Goal: Complete application form: Complete application form

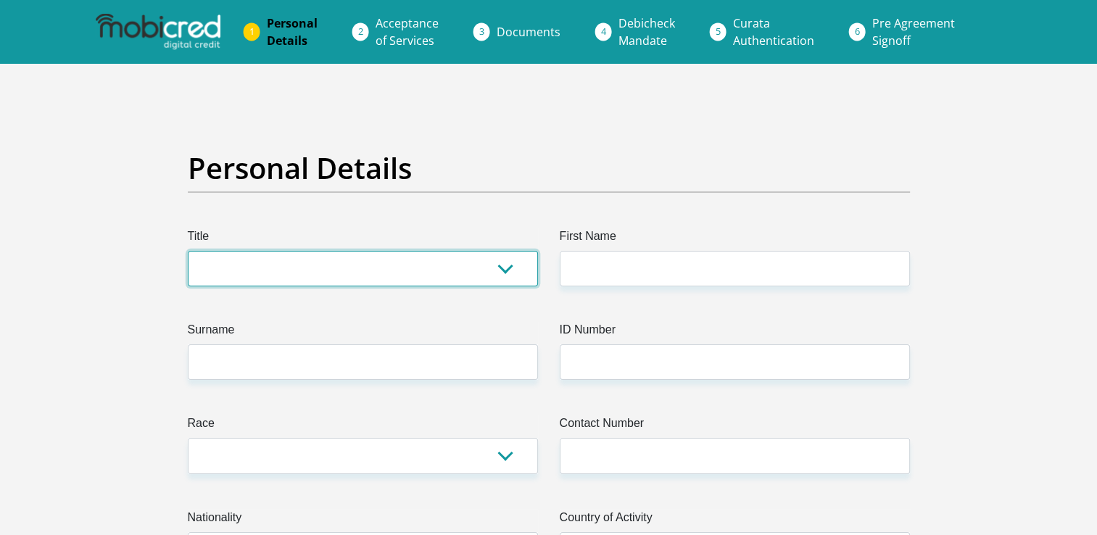
click at [499, 268] on select "Mr Ms Mrs Dr [PERSON_NAME]" at bounding box center [363, 269] width 350 height 36
select select "Mr"
click at [188, 251] on select "Mr Ms Mrs Dr Other" at bounding box center [363, 269] width 350 height 36
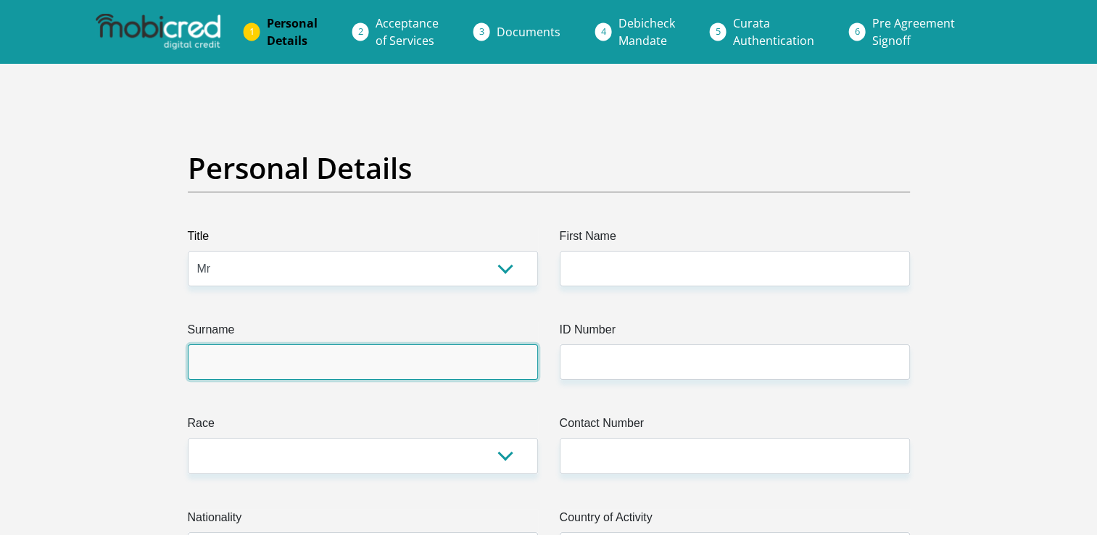
click at [313, 355] on input "Surname" at bounding box center [363, 362] width 350 height 36
click at [234, 365] on input "Surname" at bounding box center [363, 362] width 350 height 36
click at [344, 370] on input "Surname" at bounding box center [363, 362] width 350 height 36
type input "modupi"
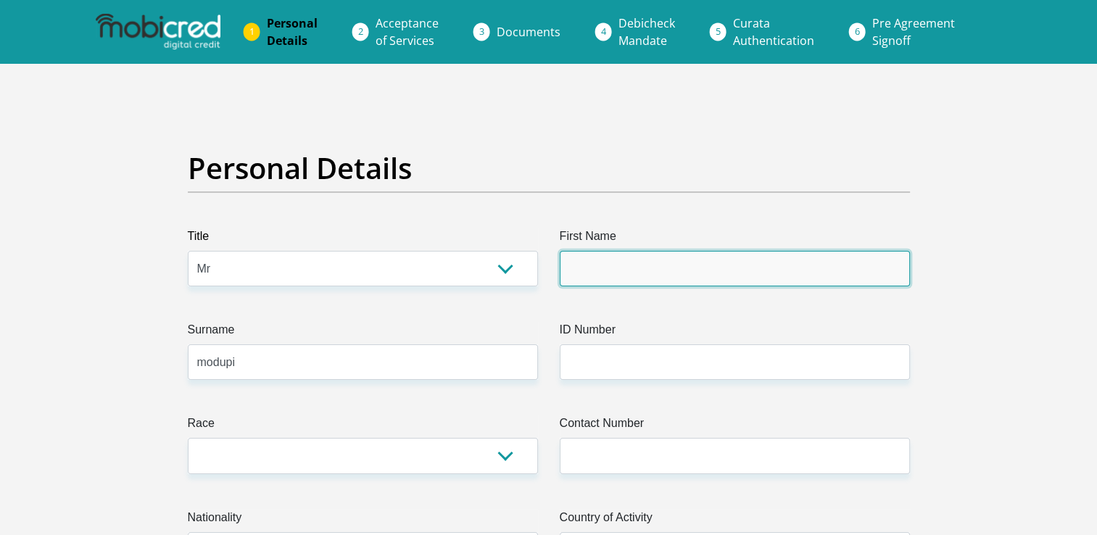
type input "clement"
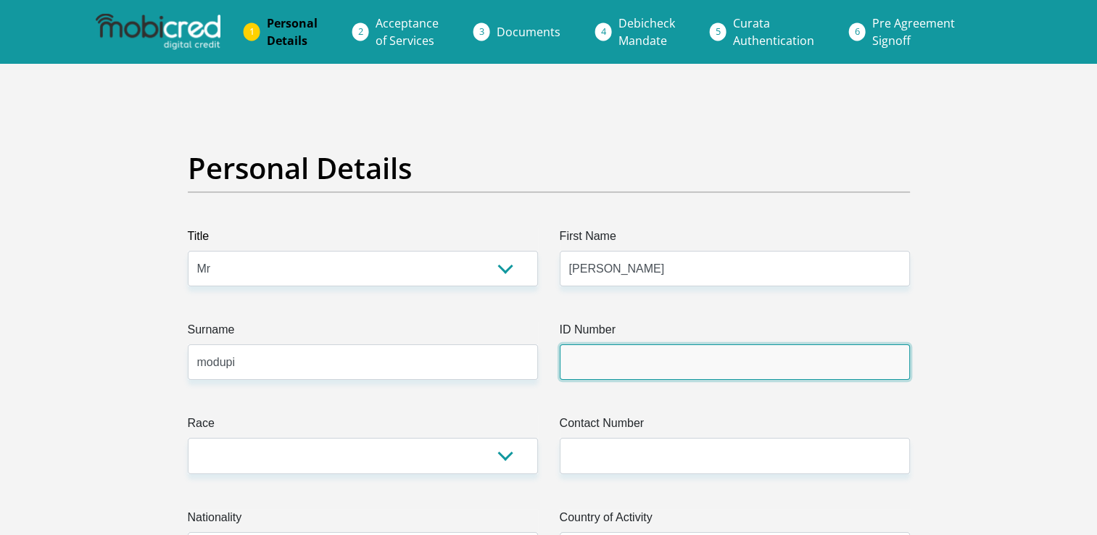
type input "0108315744087"
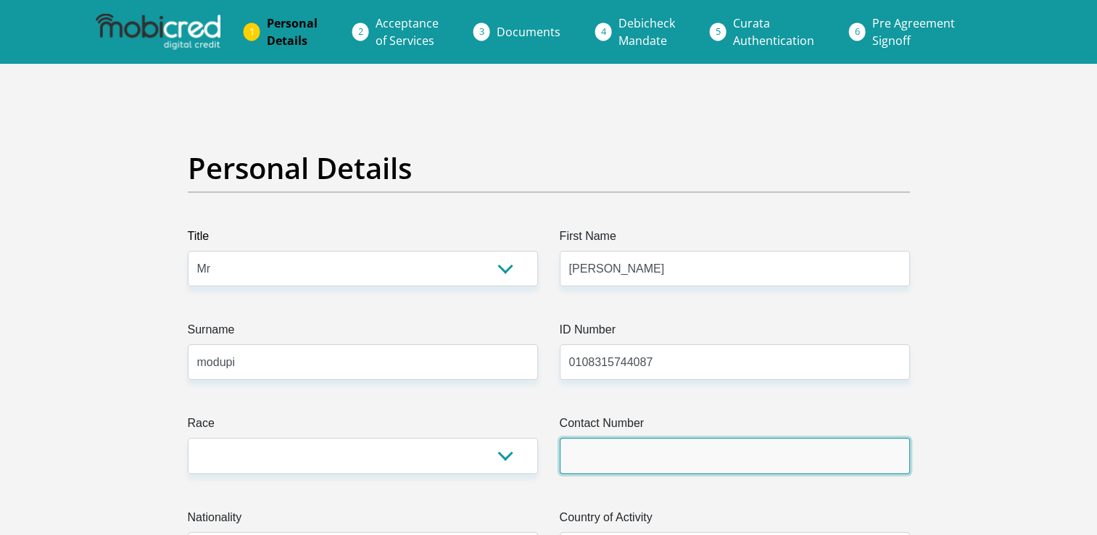
type input "0793470617"
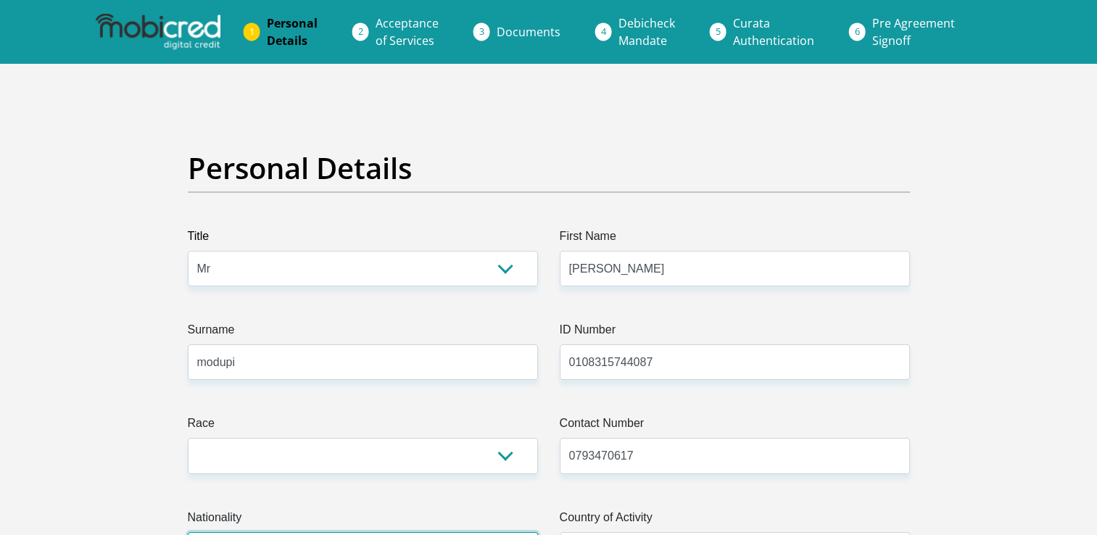
select select "ZAF"
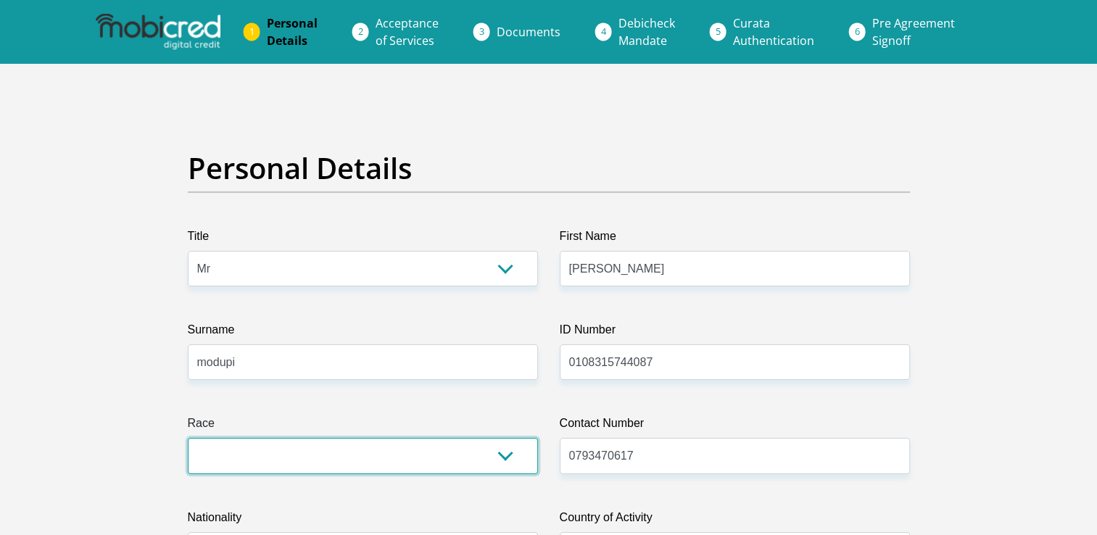
click at [505, 456] on select "Black Coloured Indian White Other" at bounding box center [363, 456] width 350 height 36
select select "1"
click at [188, 438] on select "Black Coloured Indian White Other" at bounding box center [363, 456] width 350 height 36
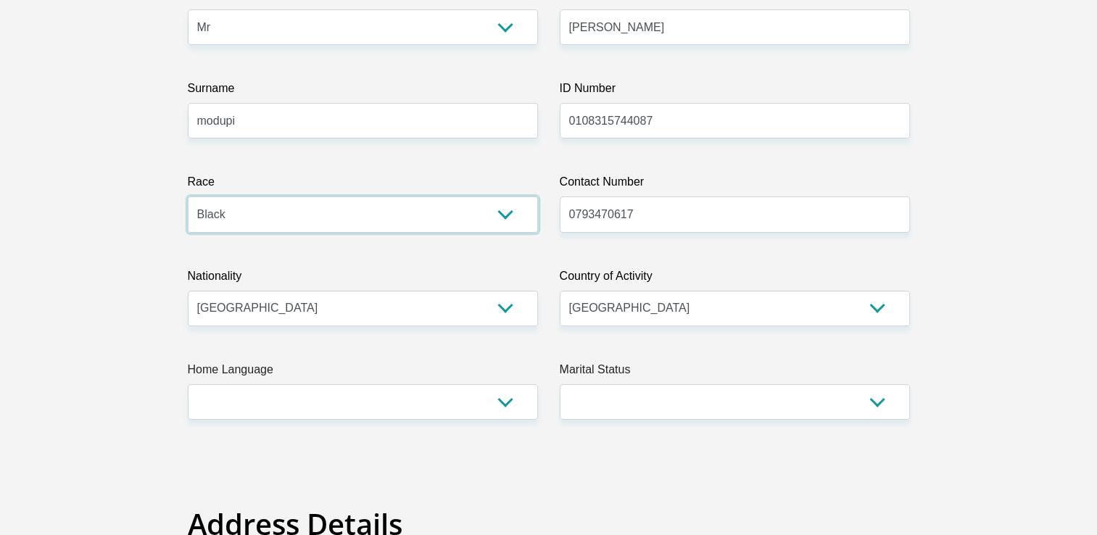
scroll to position [282, 0]
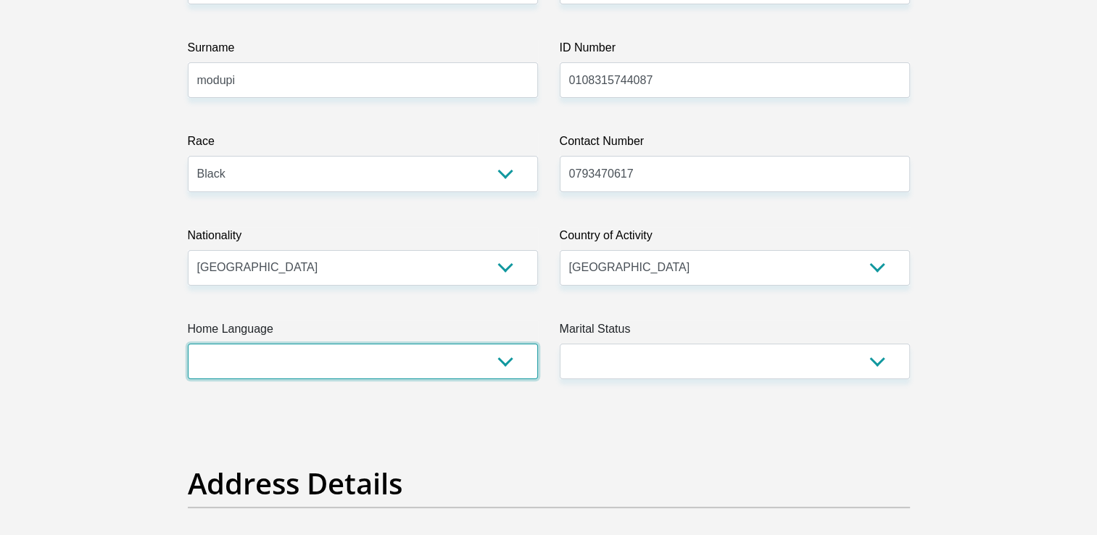
click at [508, 364] on select "Afrikaans English Sepedi South Ndebele Southern Sotho Swati Tsonga Tswana Venda…" at bounding box center [363, 362] width 350 height 36
click at [188, 344] on select "Afrikaans English Sepedi South Ndebele Southern Sotho Swati Tsonga Tswana Venda…" at bounding box center [363, 362] width 350 height 36
click at [435, 370] on select "Afrikaans English Sepedi South Ndebele Southern Sotho Swati Tsonga Tswana Venda…" at bounding box center [363, 362] width 350 height 36
select select "nso"
click at [188, 344] on select "Afrikaans English Sepedi South Ndebele Southern Sotho Swati Tsonga Tswana Venda…" at bounding box center [363, 362] width 350 height 36
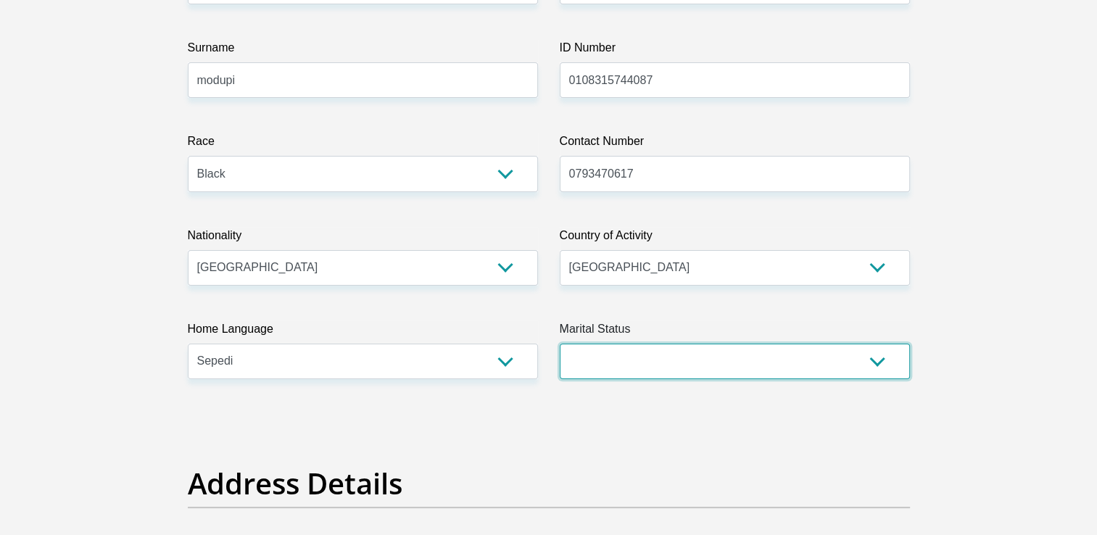
click at [639, 357] on select "Married ANC Single Divorced Widowed Married COP or Customary Law" at bounding box center [735, 362] width 350 height 36
select select "2"
click at [560, 344] on select "Married ANC Single Divorced Widowed Married COP or Customary Law" at bounding box center [735, 362] width 350 height 36
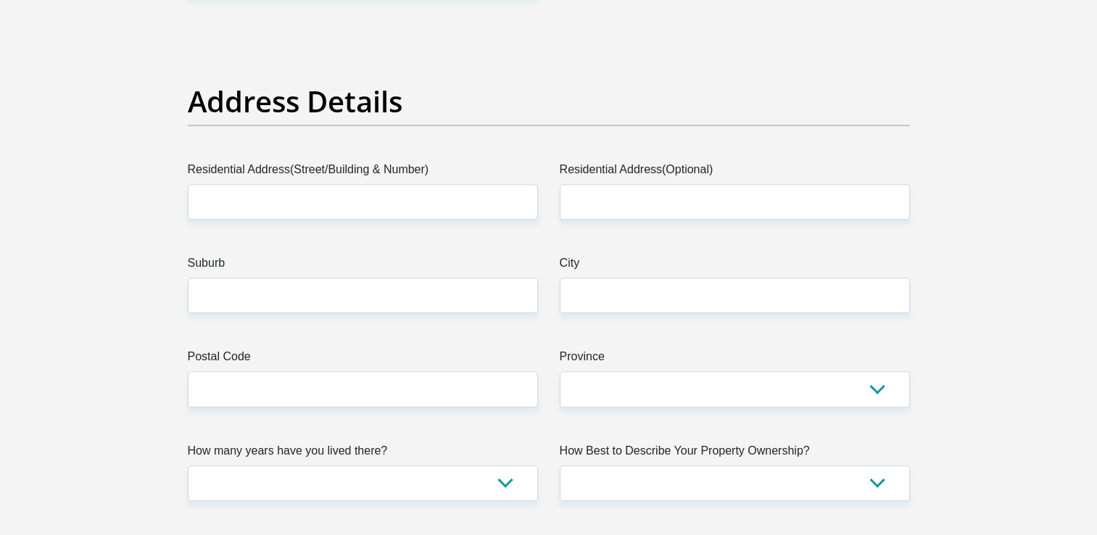
scroll to position [676, 0]
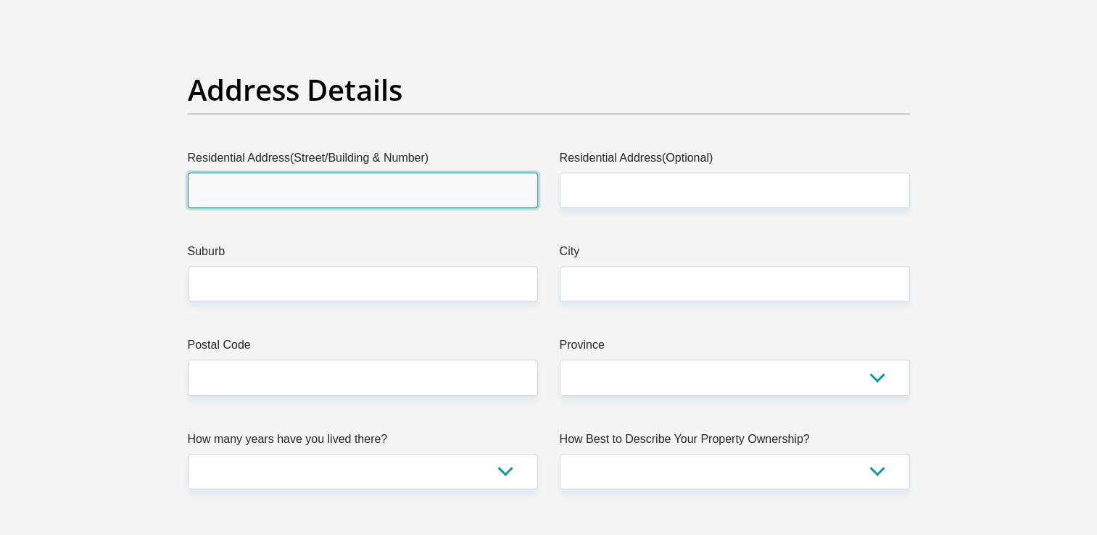
click at [316, 178] on input "Residential Address(Street/Building & Number)" at bounding box center [363, 191] width 350 height 36
type input "marupi mmola street santeng"
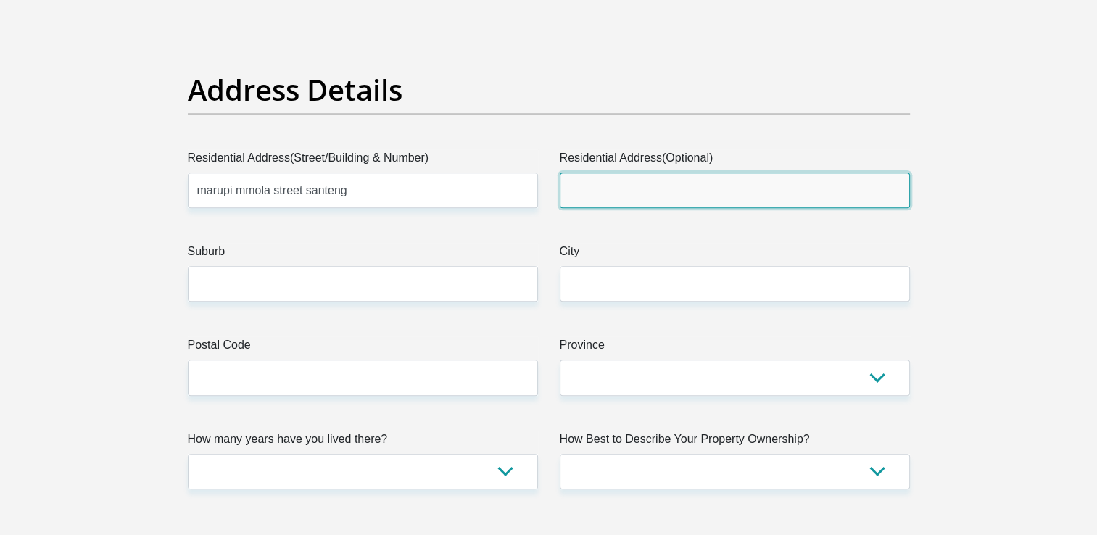
type input "Tzaneen"
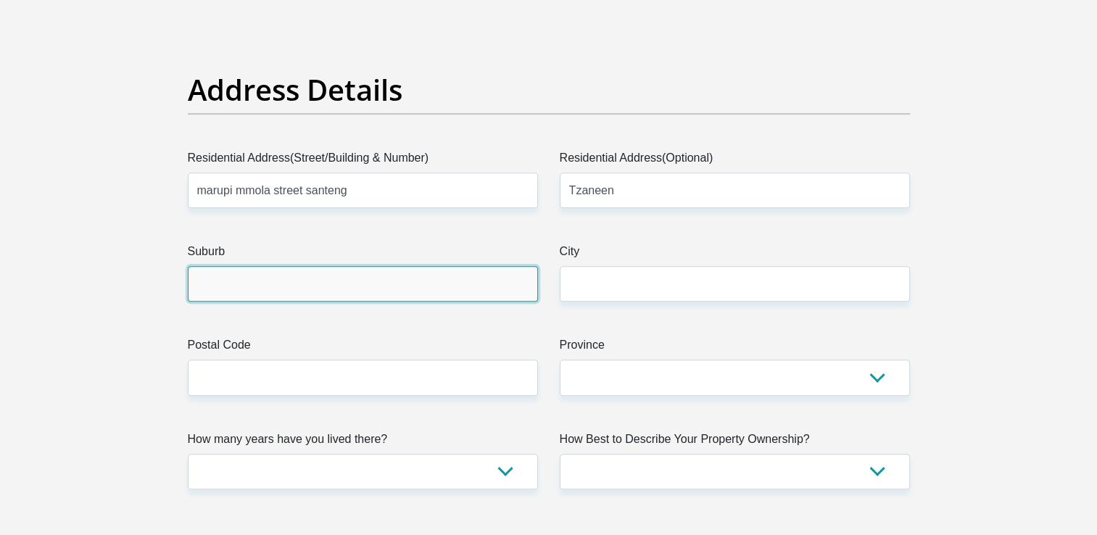
type input "Tzaneen"
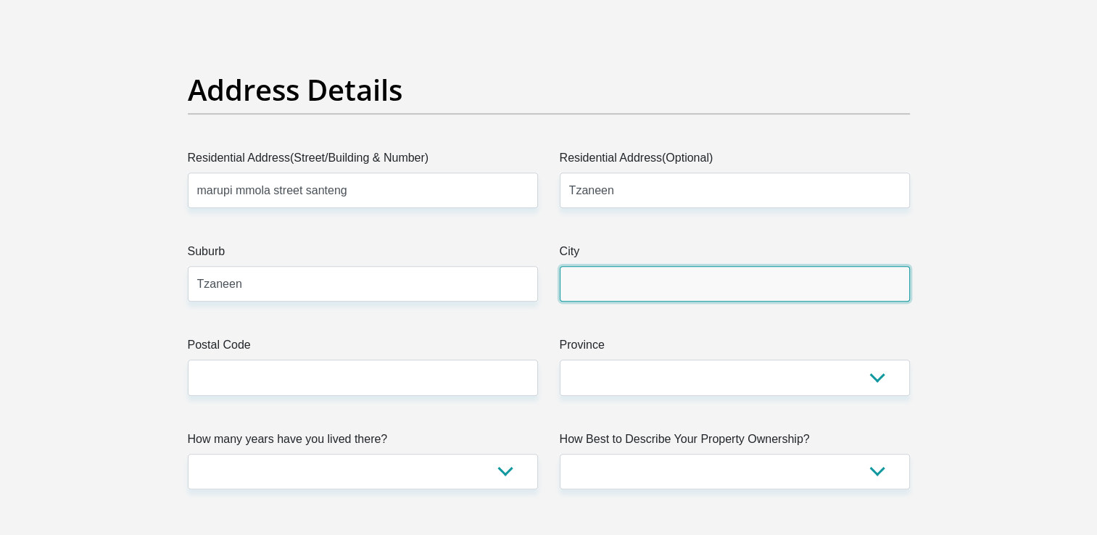
type input "Tzaneen"
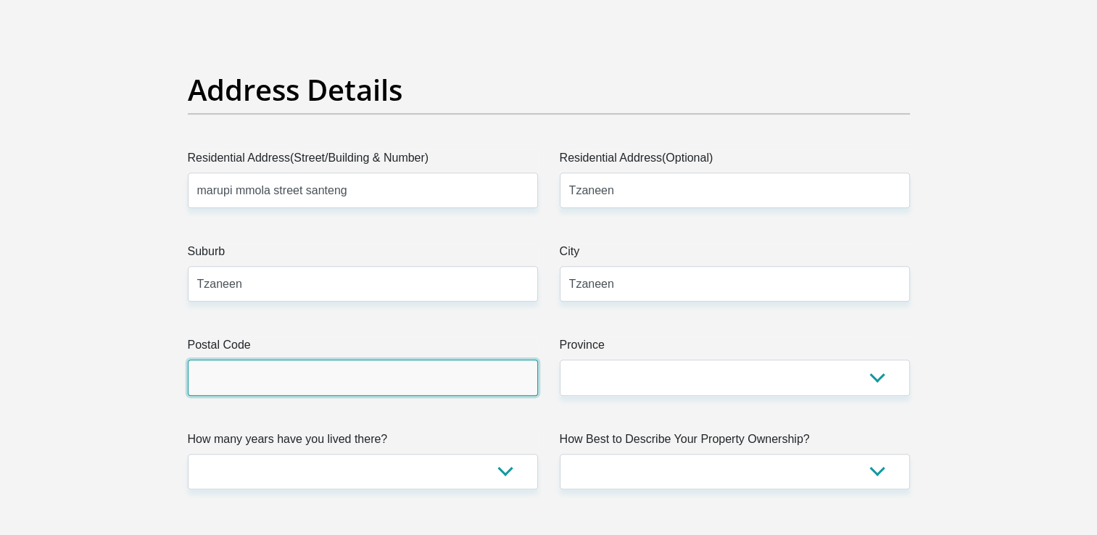
type input "0890"
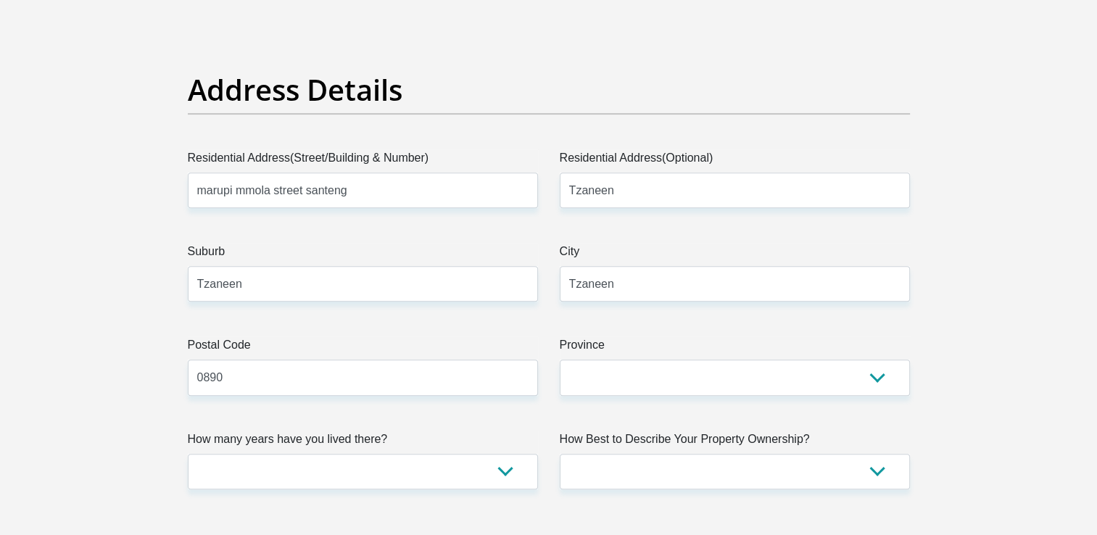
type input "modupiclement@gmail.com"
type input "0890"
click at [284, 193] on input "Morupu Mmola street santeng" at bounding box center [363, 191] width 350 height 36
type input "Morupu Mmola Street Santeng"
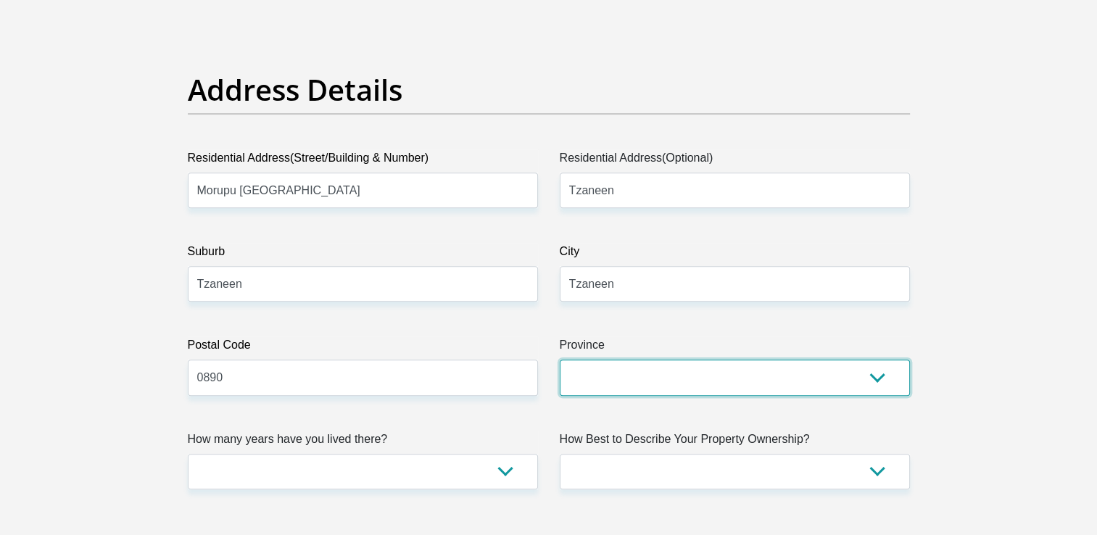
click at [603, 372] on select "Eastern Cape Free State Gauteng KwaZulu-Natal Limpopo Mpumalanga Northern Cape …" at bounding box center [735, 378] width 350 height 36
select select "Limpopo"
click at [560, 360] on select "Eastern Cape Free State Gauteng KwaZulu-Natal Limpopo Mpumalanga Northern Cape …" at bounding box center [735, 378] width 350 height 36
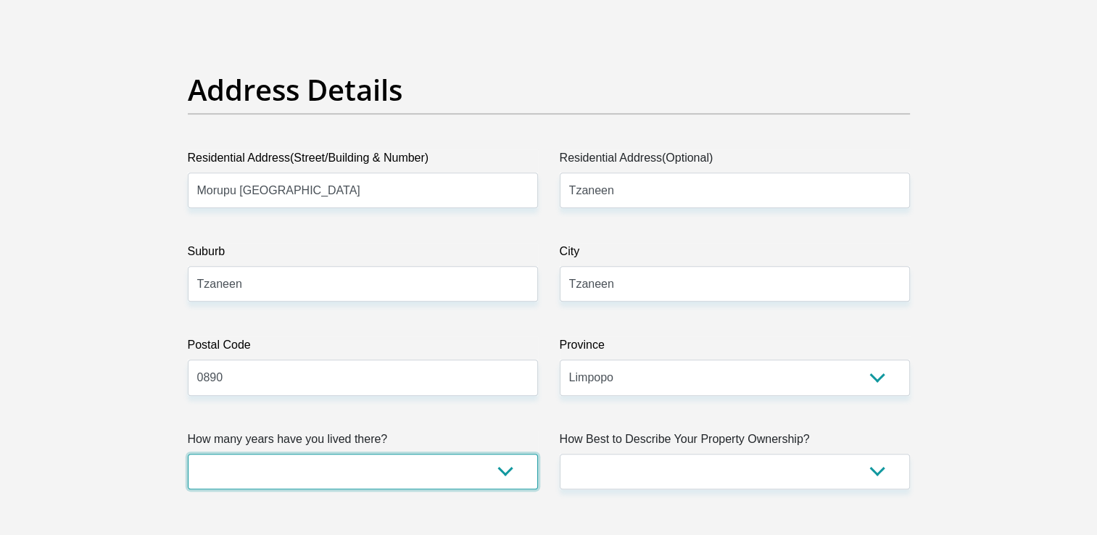
click at [501, 465] on select "less than 1 year 1-3 years 3-5 years 5+ years" at bounding box center [363, 472] width 350 height 36
select select "5"
click at [188, 454] on select "less than 1 year 1-3 years 3-5 years 5+ years" at bounding box center [363, 472] width 350 height 36
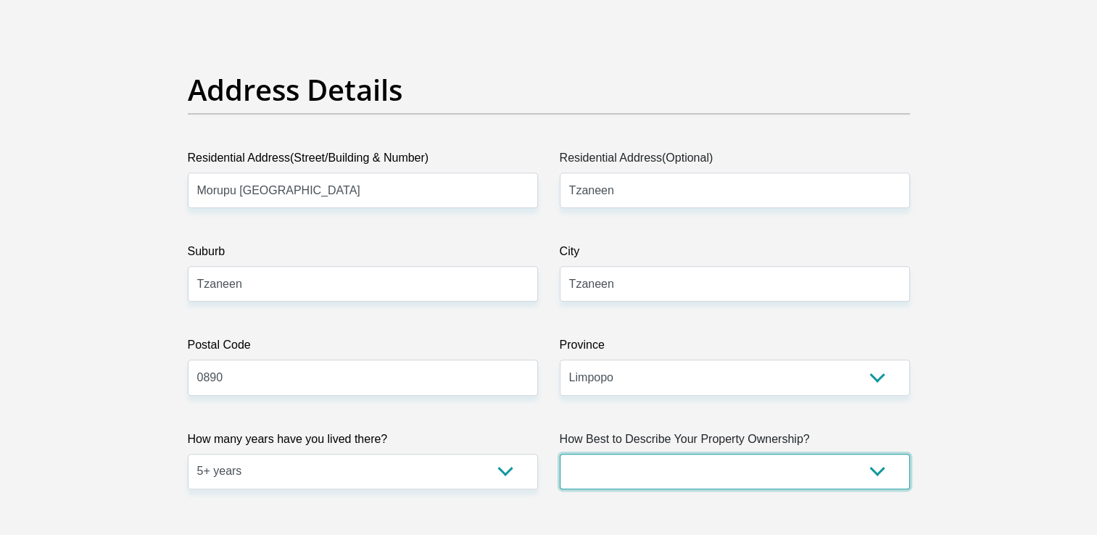
click at [703, 474] on select "Owned Rented Family Owned Company Dwelling" at bounding box center [735, 472] width 350 height 36
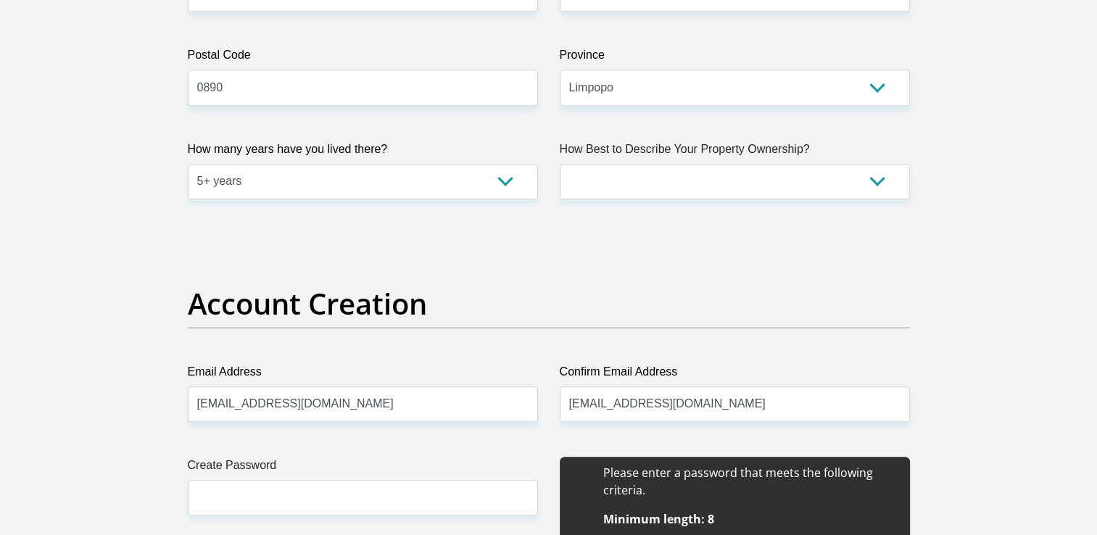
scroll to position [966, 0]
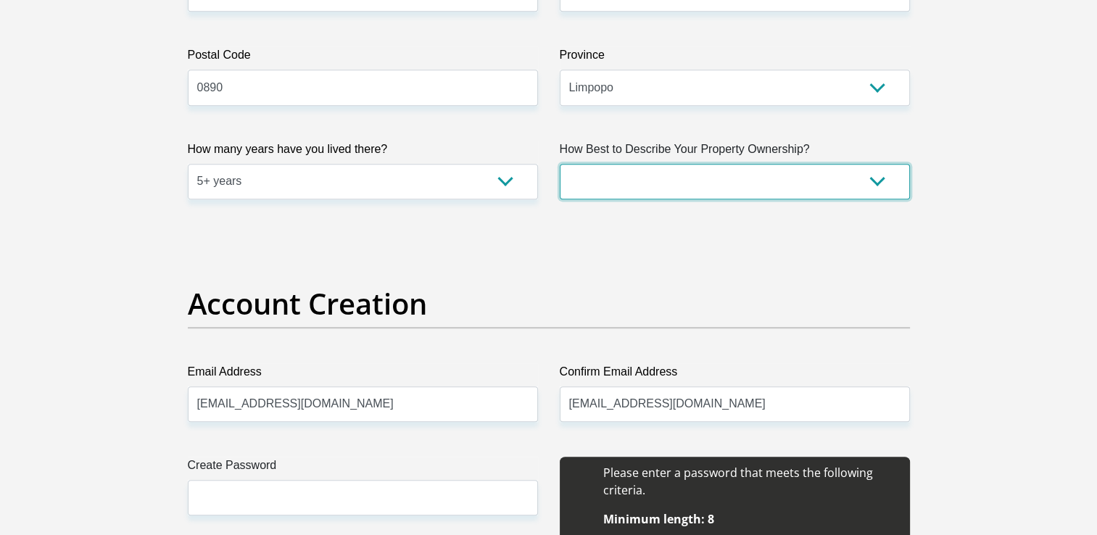
click at [882, 182] on select "Owned Rented Family Owned Company Dwelling" at bounding box center [735, 182] width 350 height 36
select select "Owned"
click at [560, 164] on select "Owned Rented Family Owned Company Dwelling" at bounding box center [735, 182] width 350 height 36
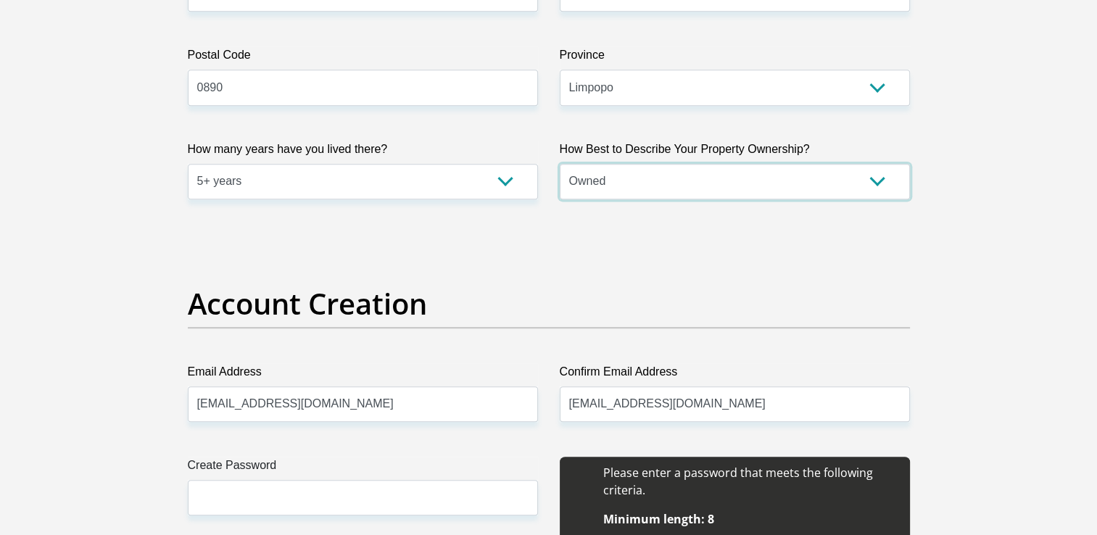
click at [748, 173] on select "Owned Rented Family Owned Company Dwelling" at bounding box center [735, 182] width 350 height 36
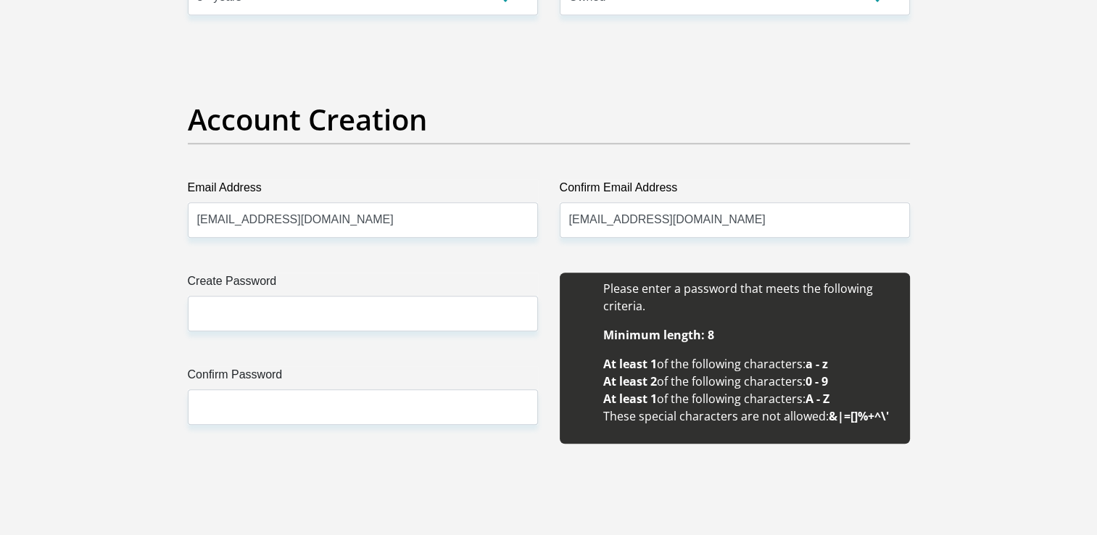
scroll to position [1227, 0]
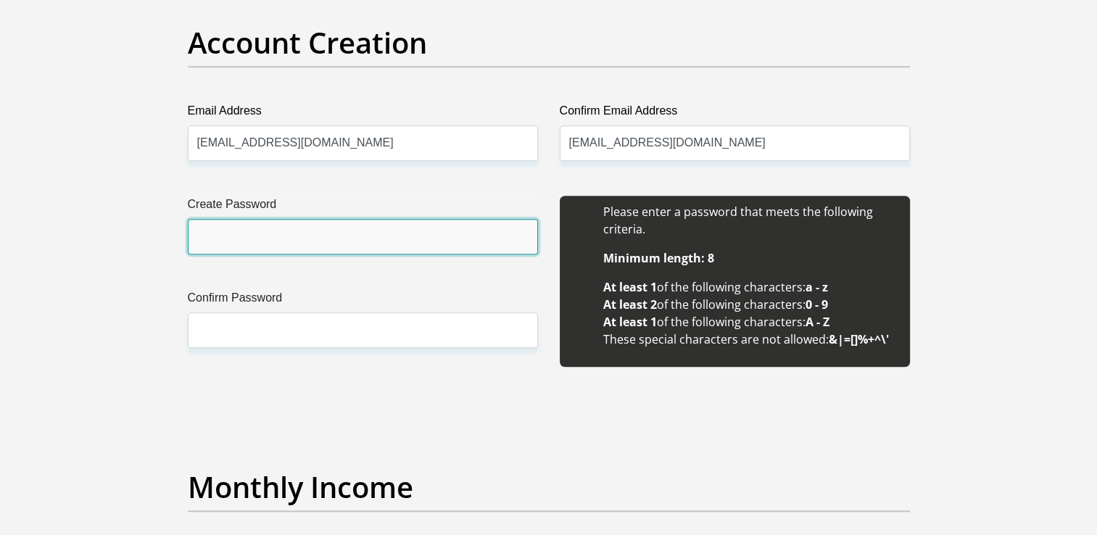
click at [242, 236] on input "Create Password" at bounding box center [363, 237] width 350 height 36
type input "m"
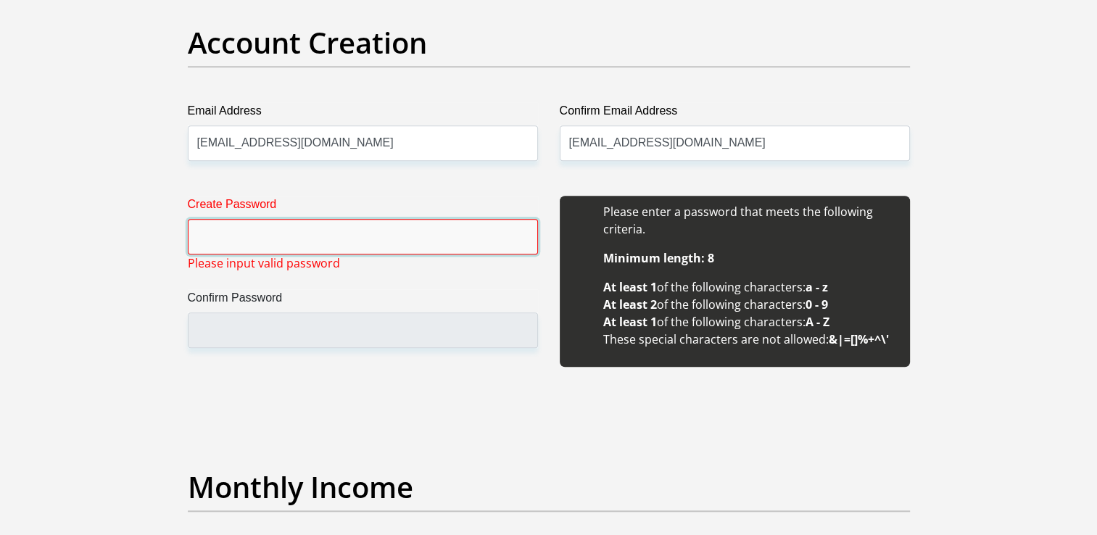
type input "m"
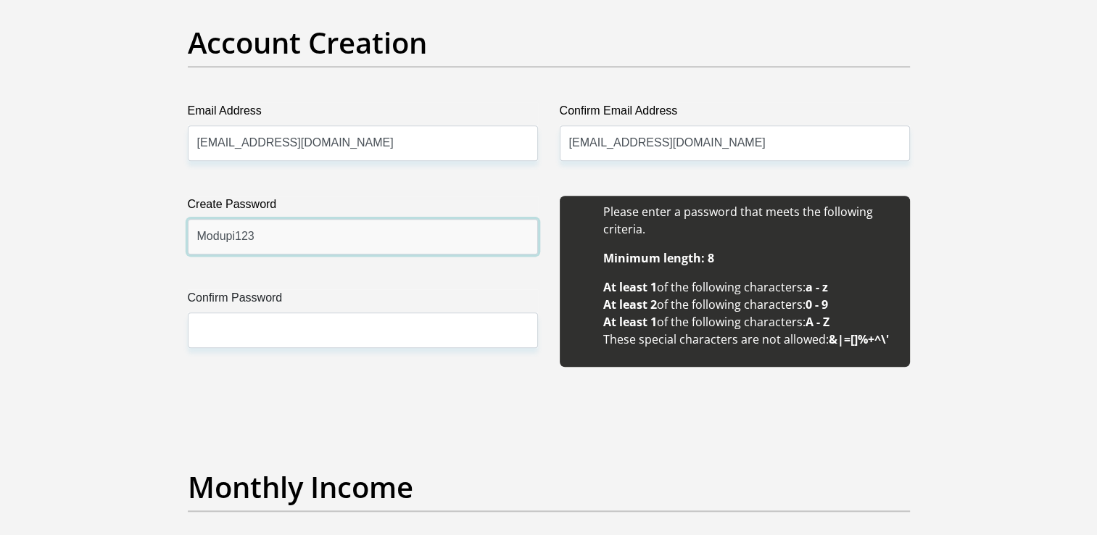
type input "Modupi123"
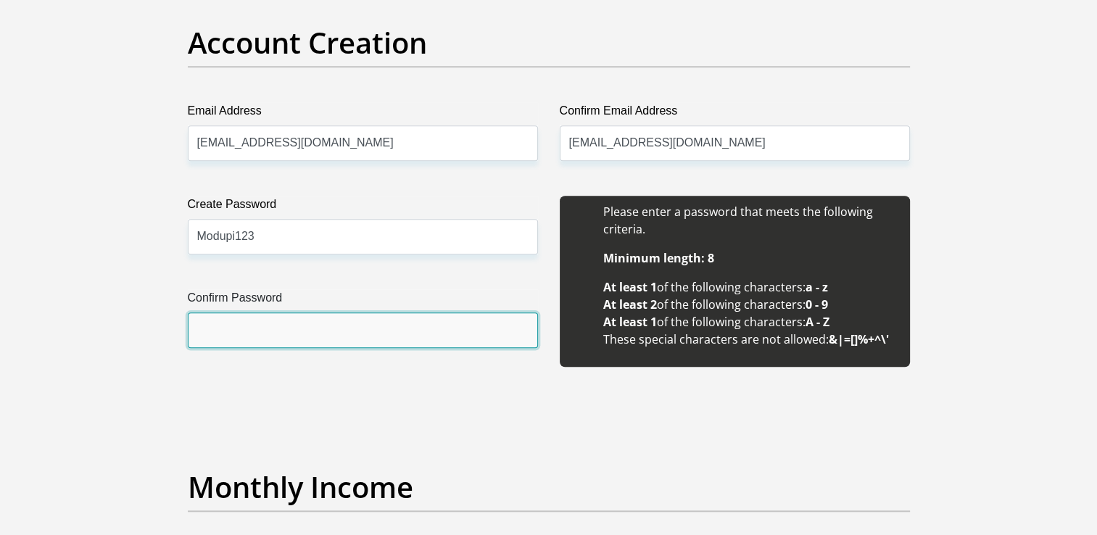
click at [262, 337] on input "Confirm Password" at bounding box center [363, 330] width 350 height 36
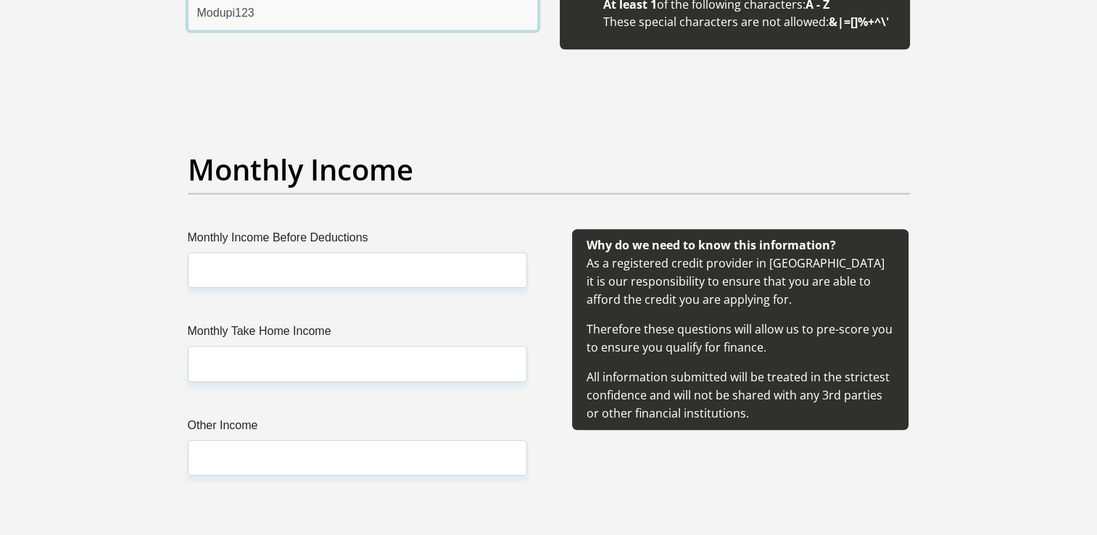
scroll to position [1566, 0]
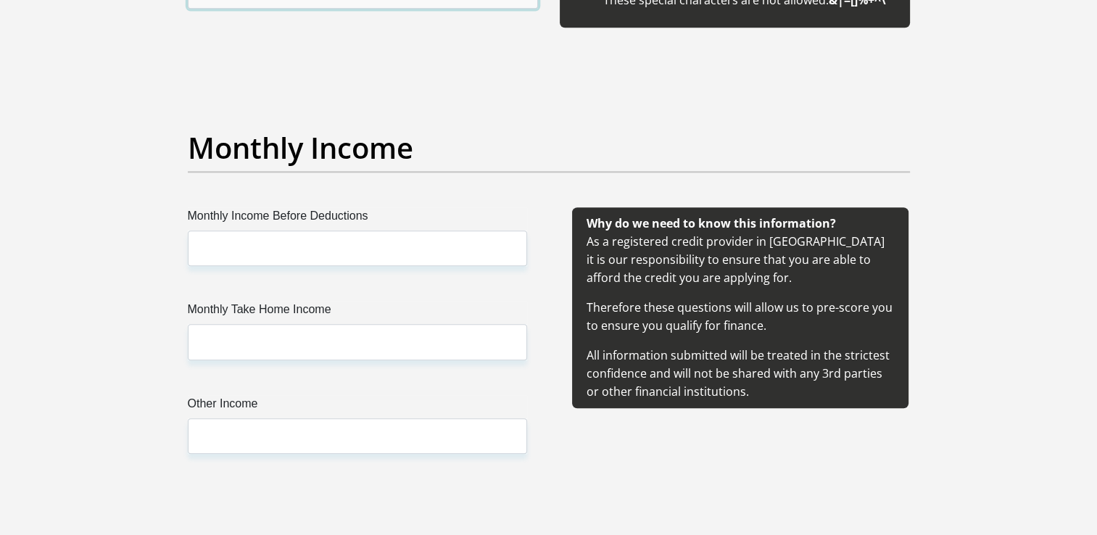
type input "Modupi123"
click at [354, 228] on label "Monthly Income Before Deductions" at bounding box center [357, 218] width 339 height 23
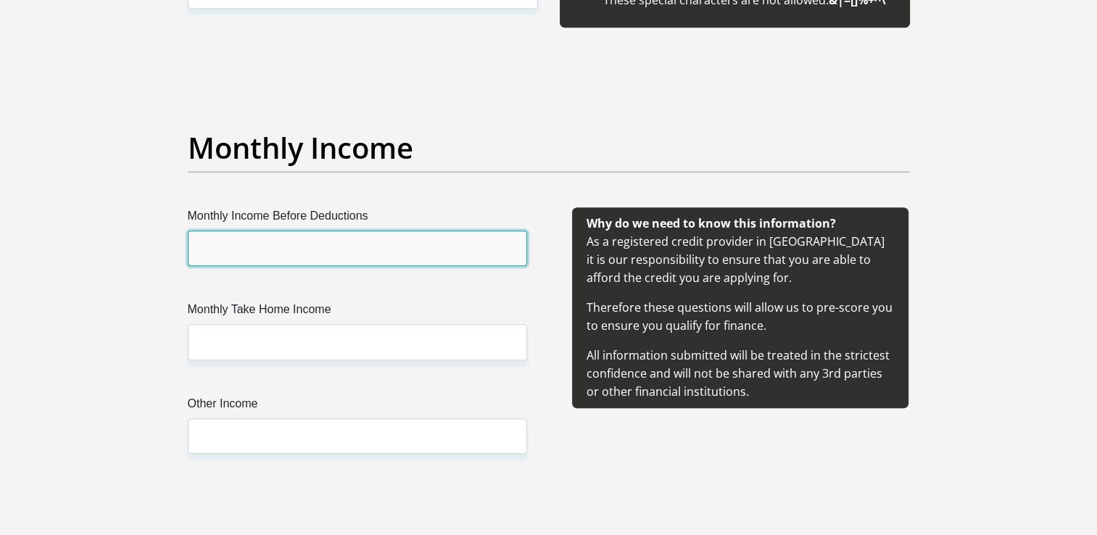
click at [354, 231] on input "Monthly Income Before Deductions" at bounding box center [357, 249] width 339 height 36
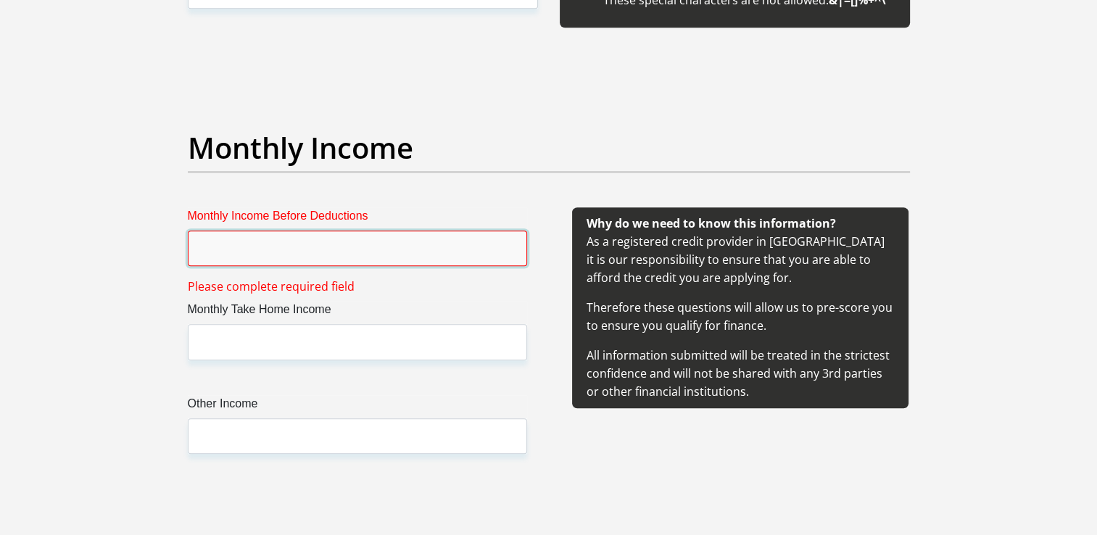
type input "3"
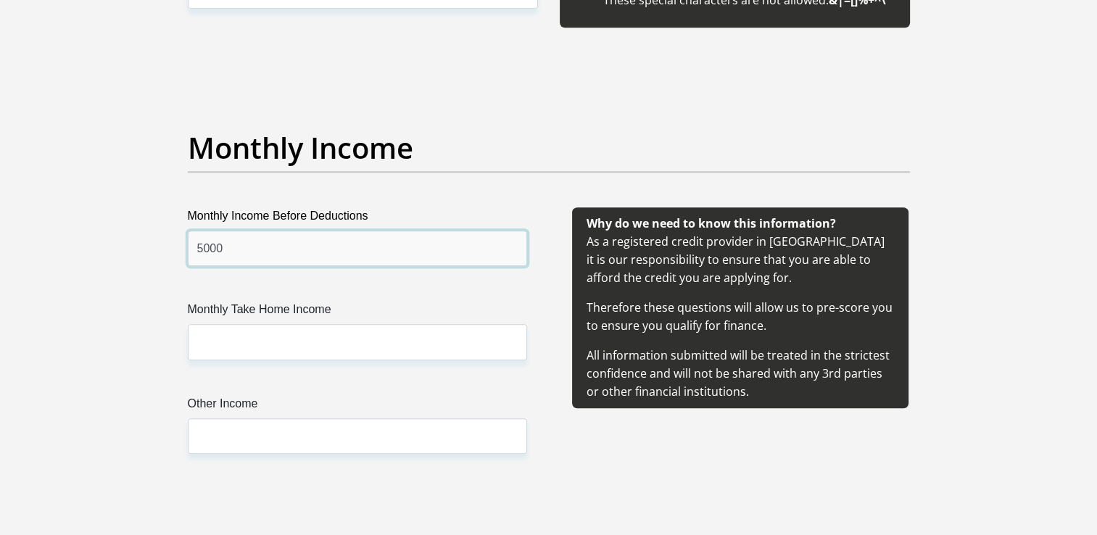
type input "5000"
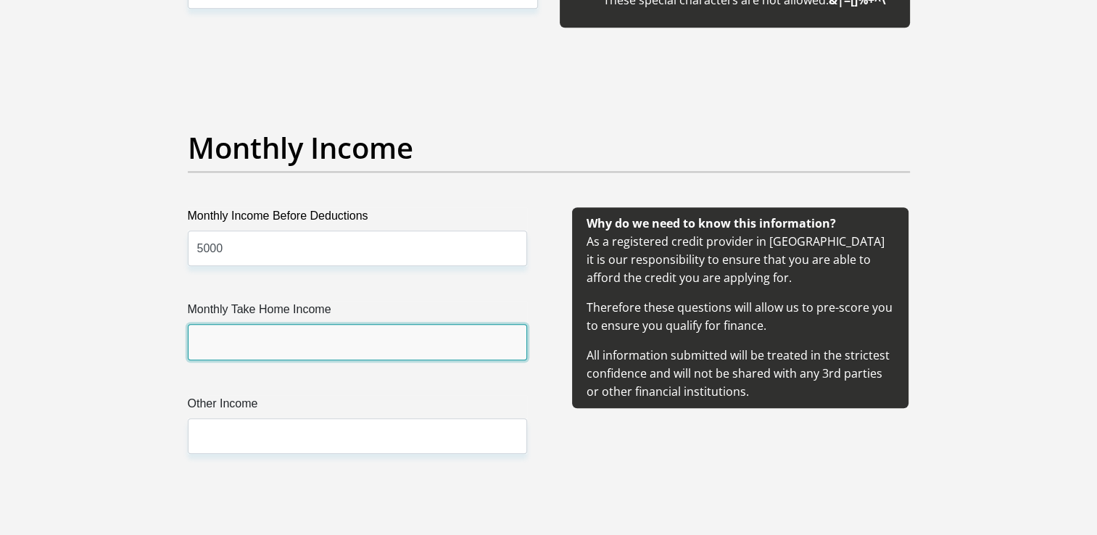
click at [206, 344] on input "Monthly Take Home Income" at bounding box center [357, 342] width 339 height 36
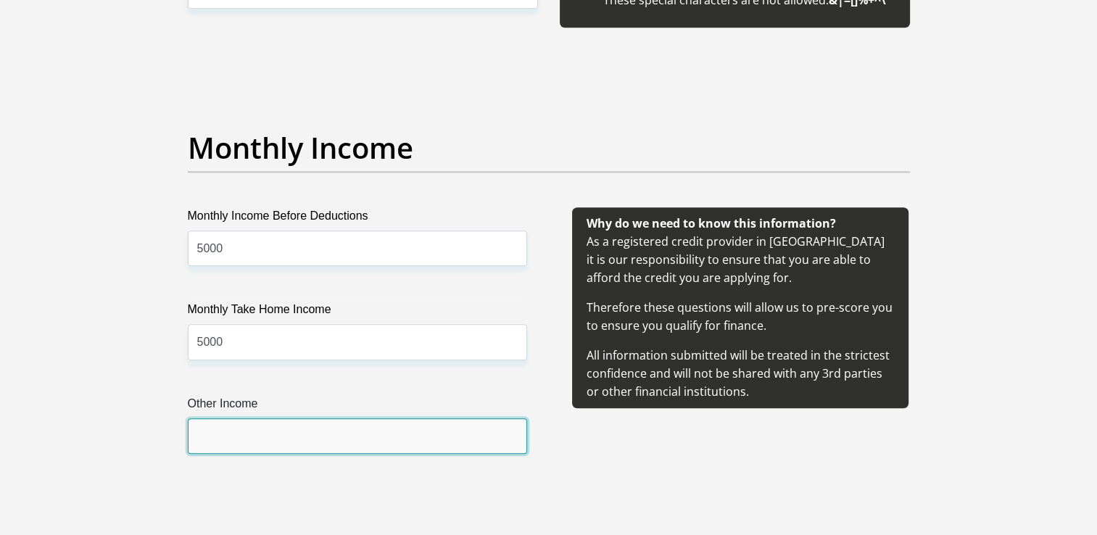
click at [239, 427] on input "Other Income" at bounding box center [357, 436] width 339 height 36
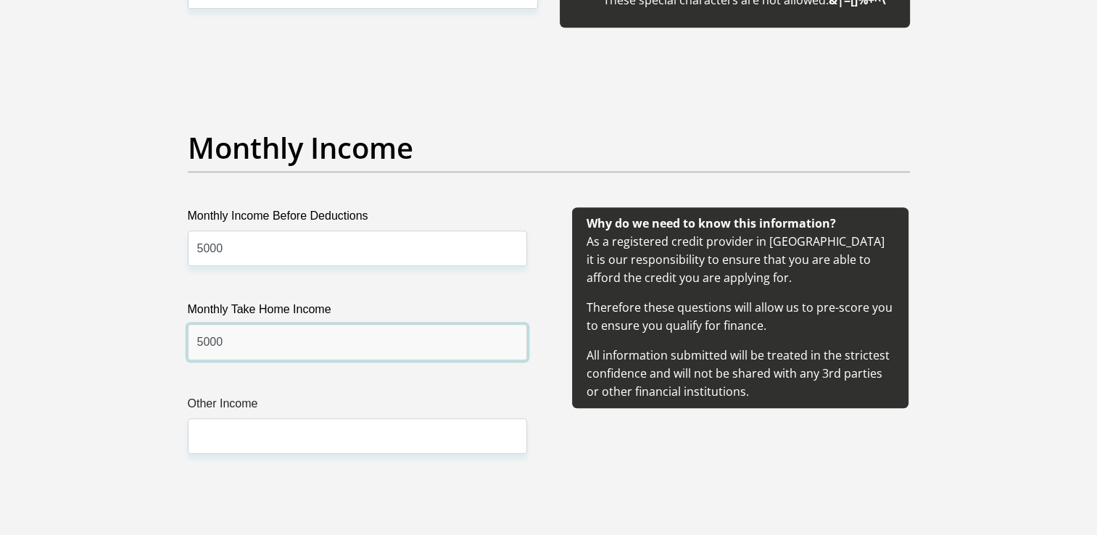
click at [241, 352] on input "5000" at bounding box center [357, 342] width 339 height 36
type input "5"
type input "0"
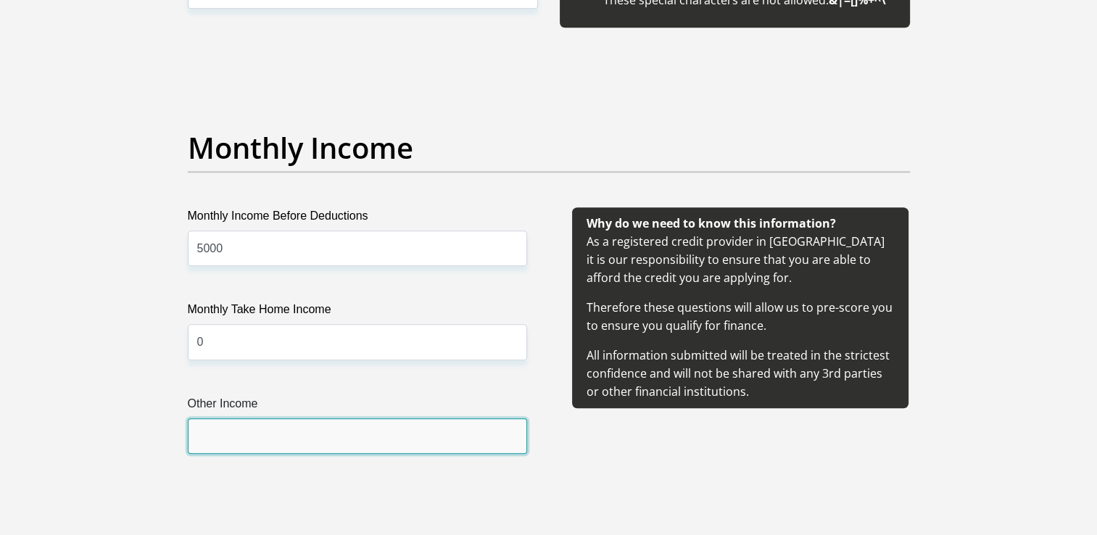
click at [218, 436] on input "Other Income" at bounding box center [357, 436] width 339 height 36
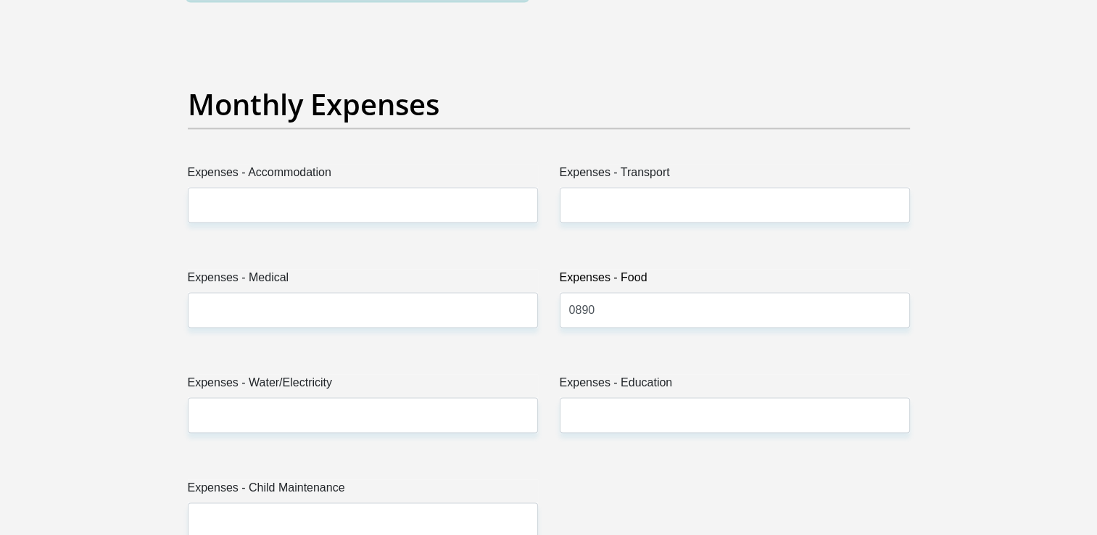
scroll to position [2049, 0]
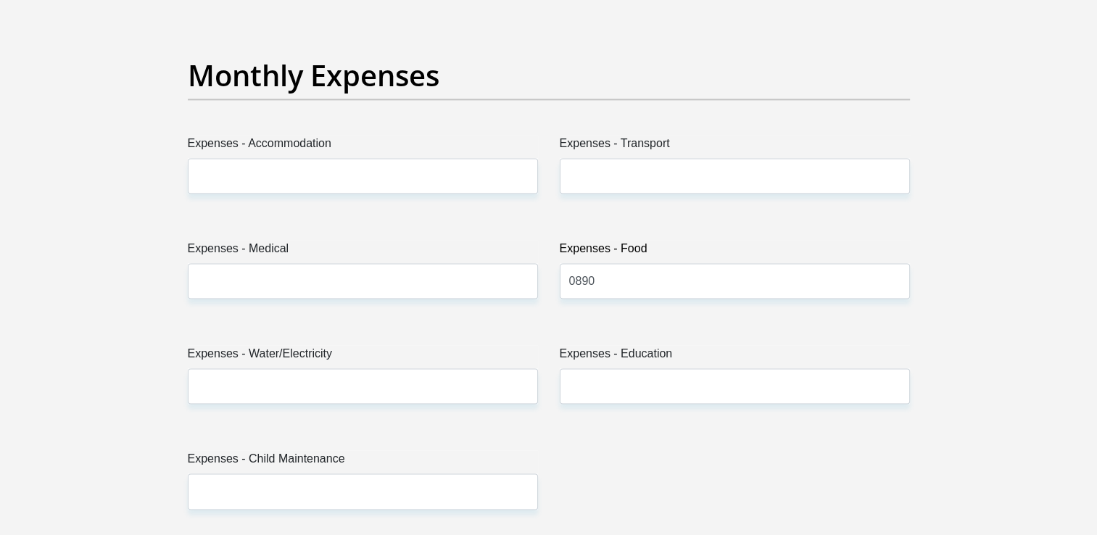
type input "0"
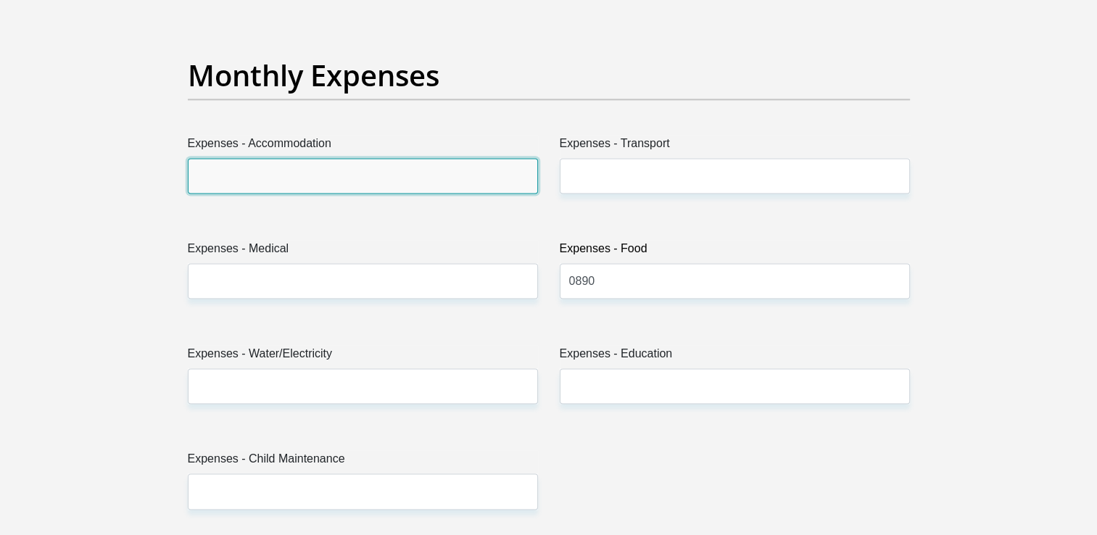
click at [346, 173] on input "Expenses - Accommodation" at bounding box center [363, 176] width 350 height 36
type input "0"
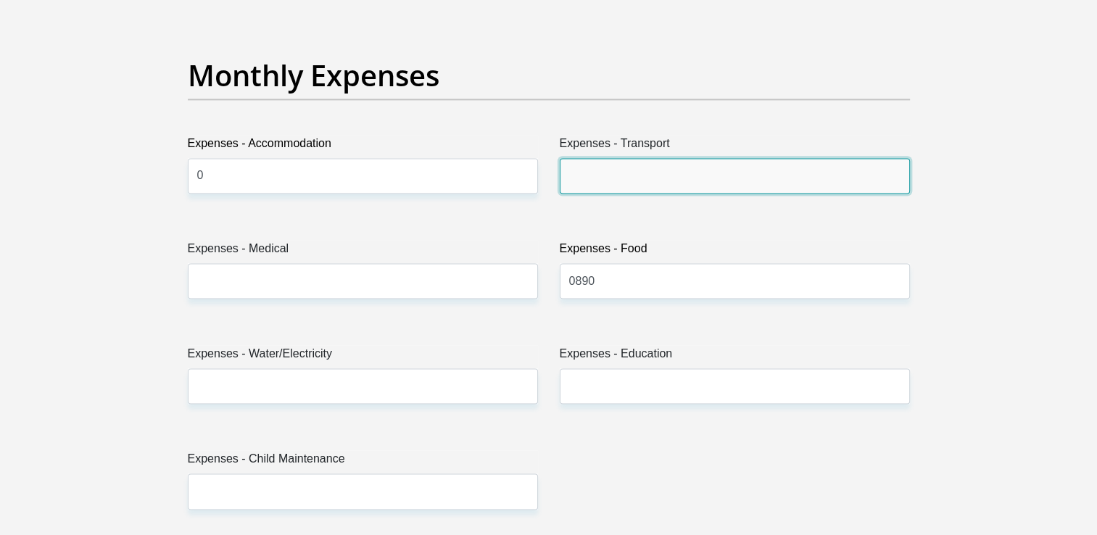
click at [610, 175] on input "Expenses - Transport" at bounding box center [735, 176] width 350 height 36
type input "0"
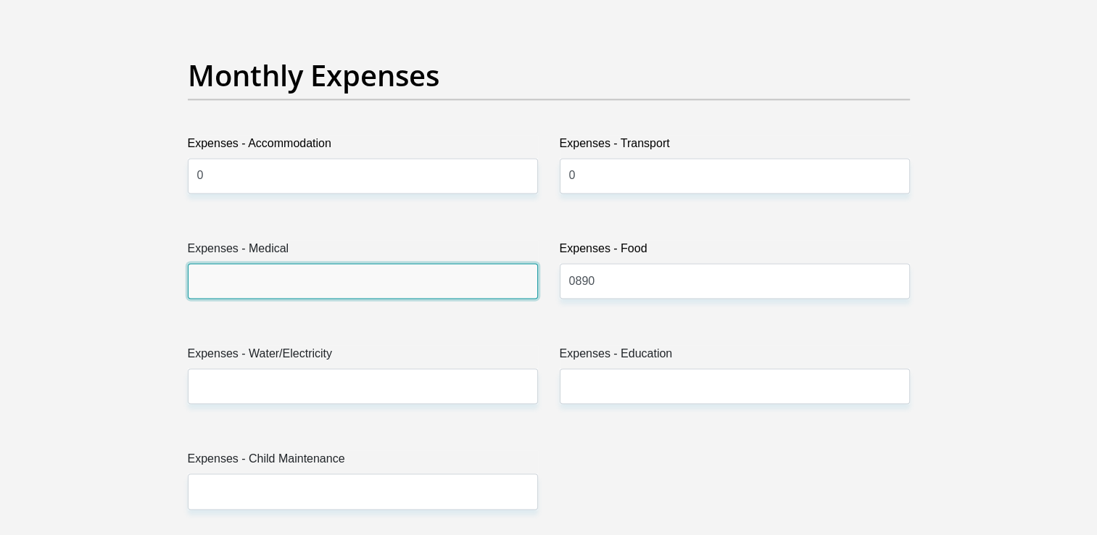
click at [405, 273] on input "Expenses - Medical" at bounding box center [363, 281] width 350 height 36
type input "0"
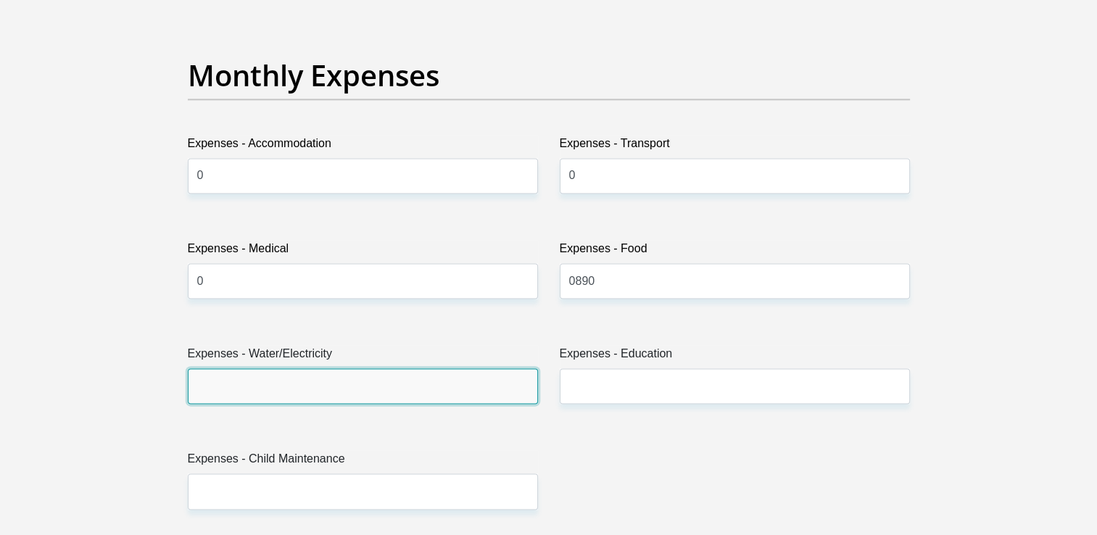
click at [297, 392] on input "Expenses - Water/Electricity" at bounding box center [363, 386] width 350 height 36
type input "0"
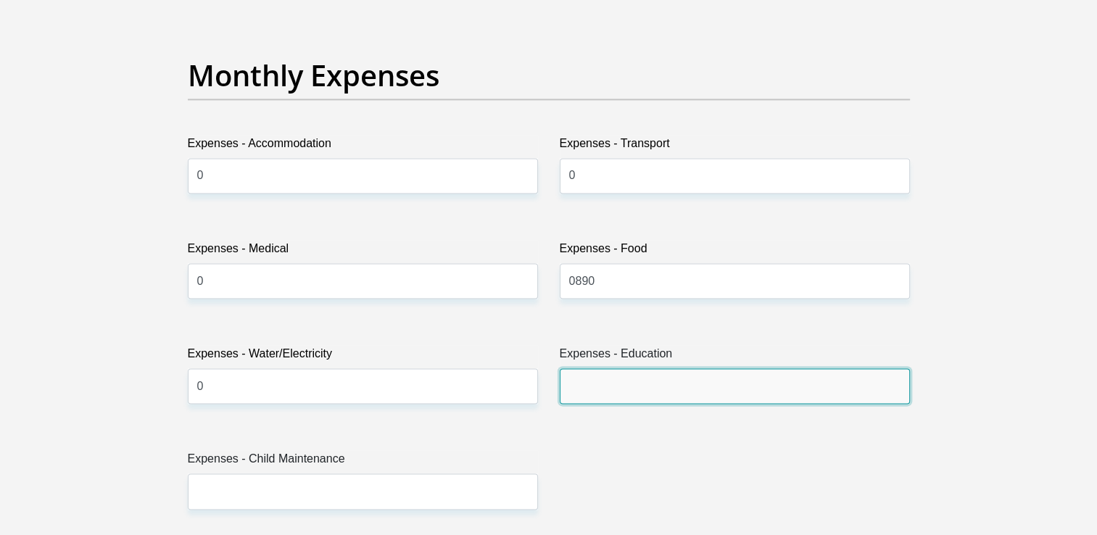
click at [595, 389] on input "Expenses - Education" at bounding box center [735, 386] width 350 height 36
type input "0"
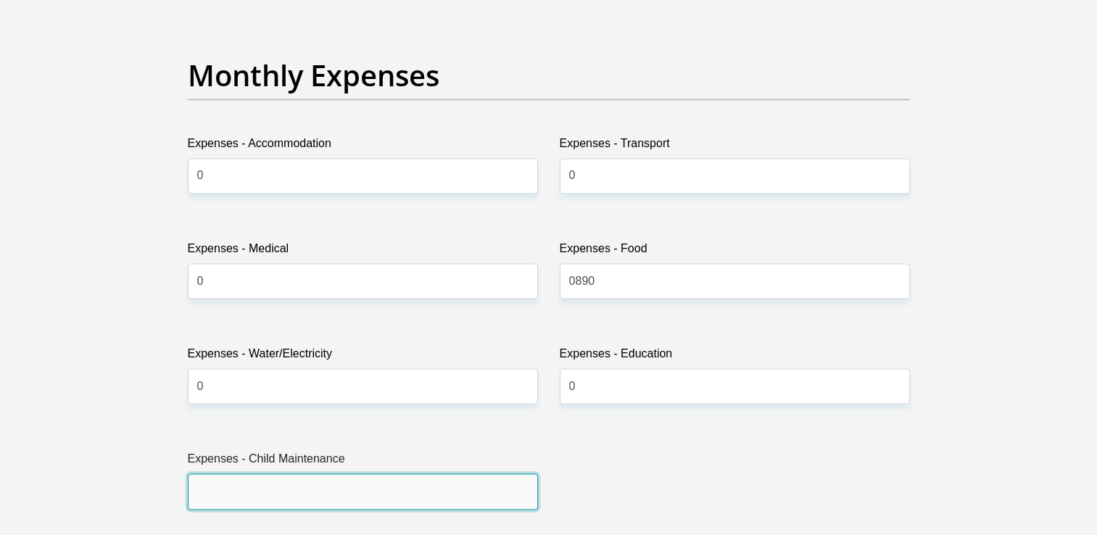
click at [417, 488] on input "Expenses - Child Maintenance" at bounding box center [363, 491] width 350 height 36
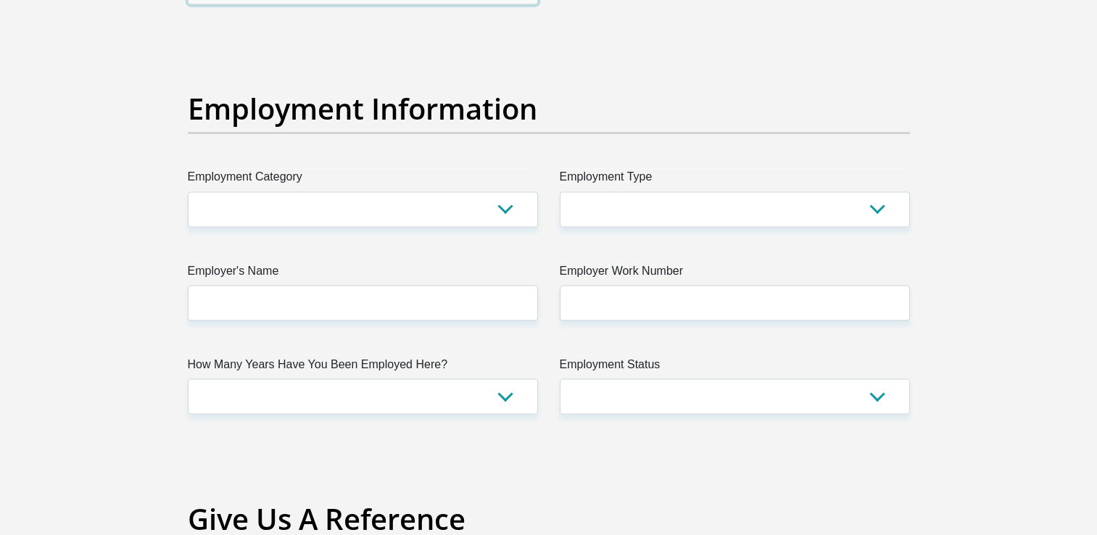
scroll to position [2563, 0]
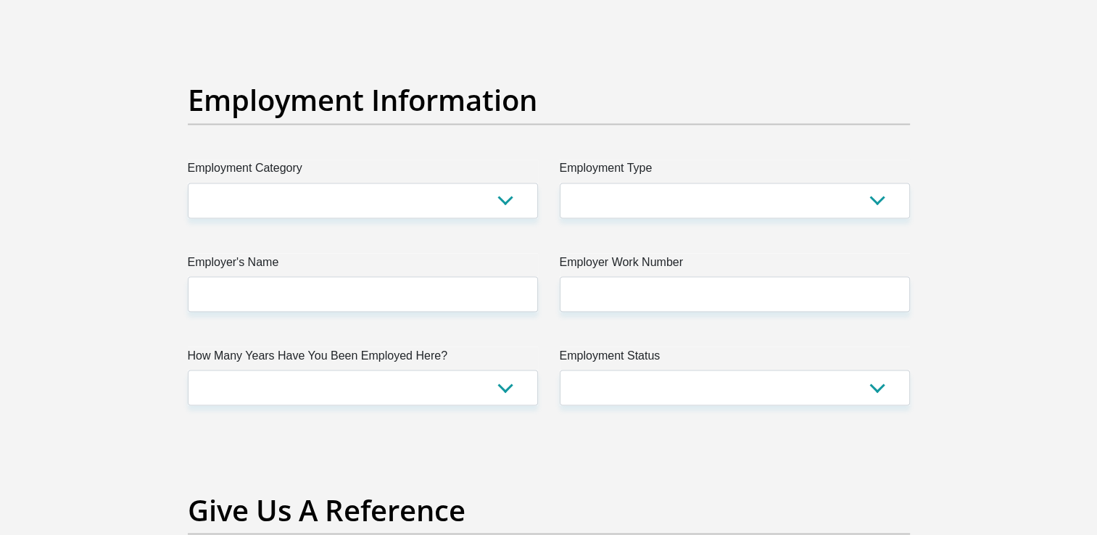
type input "0"
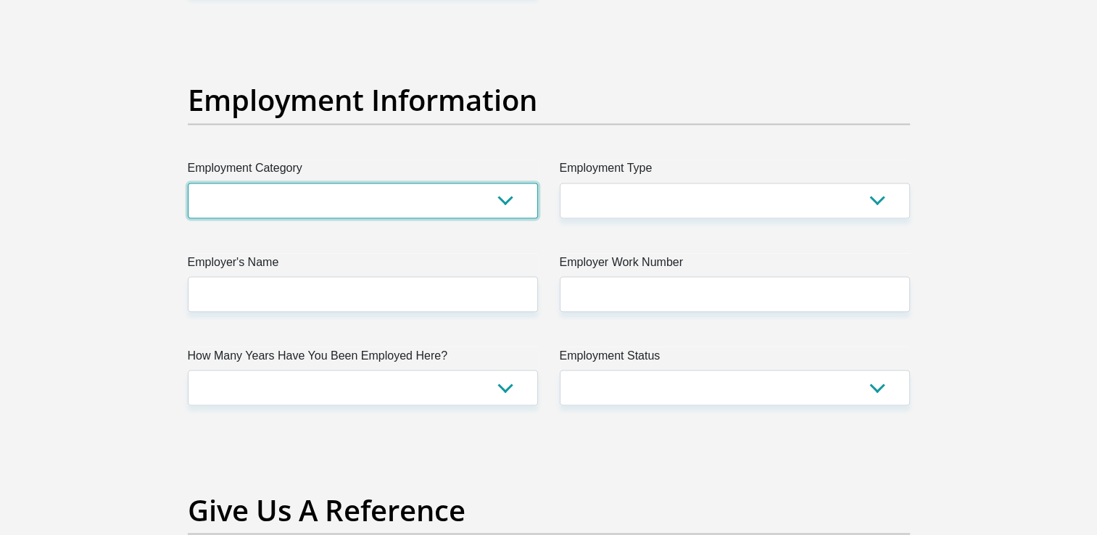
click at [496, 196] on select "AGRICULTURE ALCOHOL & TOBACCO CONSTRUCTION MATERIALS METALLURGY EQUIPMENT FOR R…" at bounding box center [363, 201] width 350 height 36
select select "21"
click at [188, 183] on select "AGRICULTURE ALCOHOL & TOBACCO CONSTRUCTION MATERIALS METALLURGY EQUIPMENT FOR R…" at bounding box center [363, 201] width 350 height 36
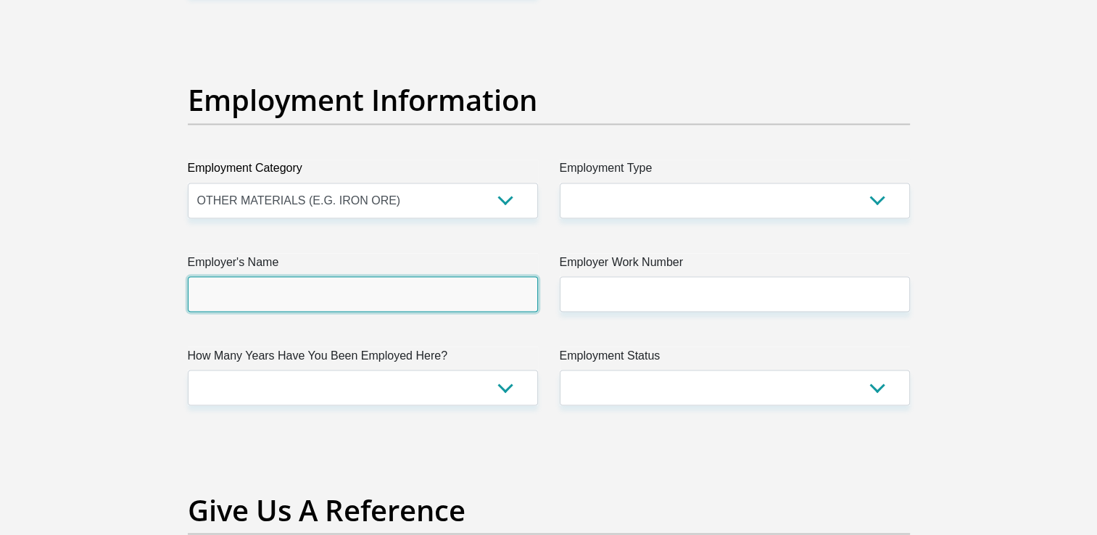
click at [498, 295] on input "Employer's Name" at bounding box center [363, 294] width 350 height 36
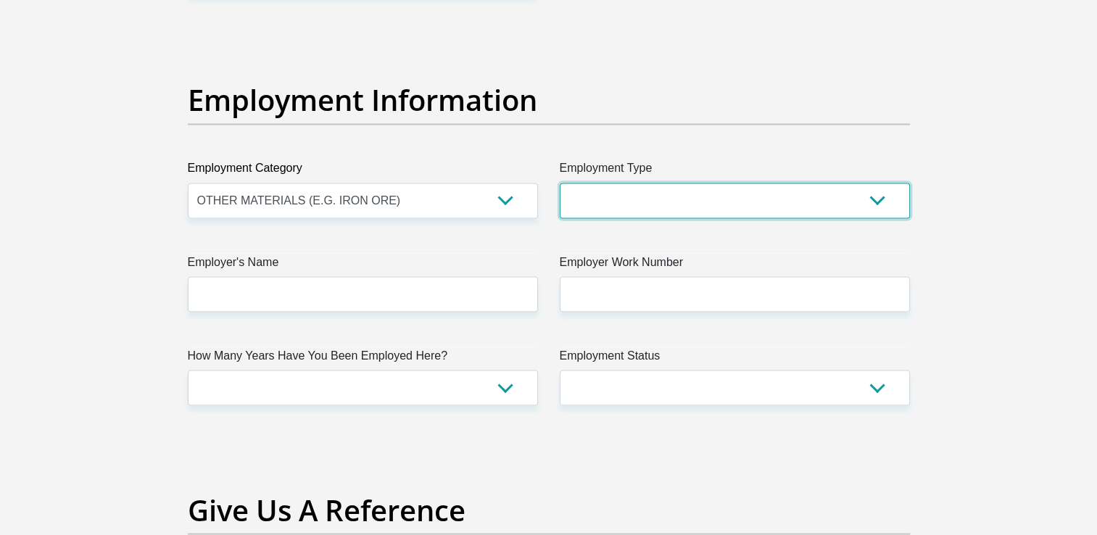
click at [724, 196] on select "College/Lecturer Craft Seller Creative Driver Executive Farmer Forces - Non Com…" at bounding box center [735, 201] width 350 height 36
select select "Unknown/Other"
click at [560, 183] on select "College/Lecturer Craft Seller Creative Driver Executive Farmer Forces - Non Com…" at bounding box center [735, 201] width 350 height 36
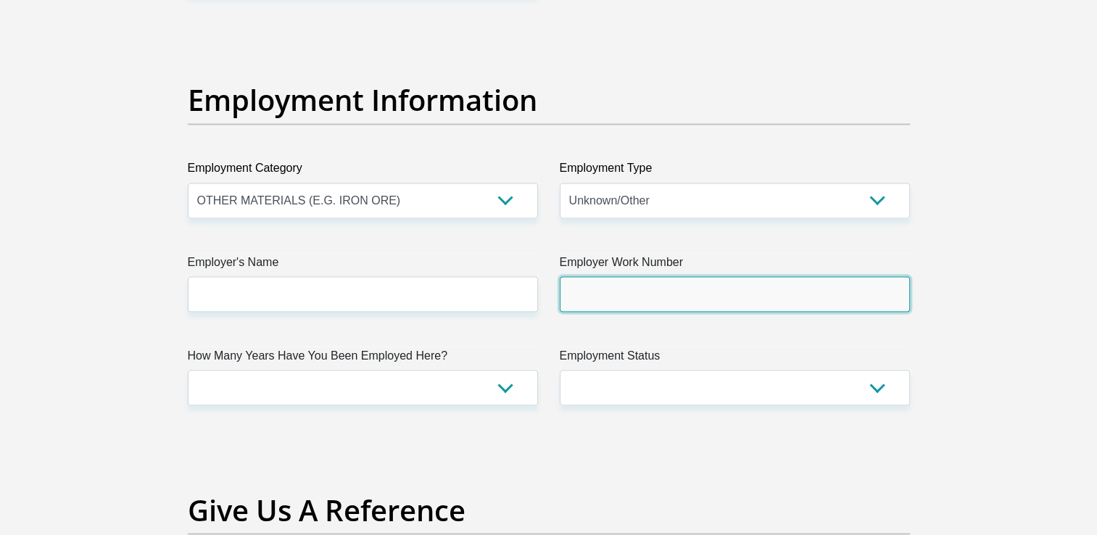
click at [611, 304] on input "Employer Work Number" at bounding box center [735, 294] width 350 height 36
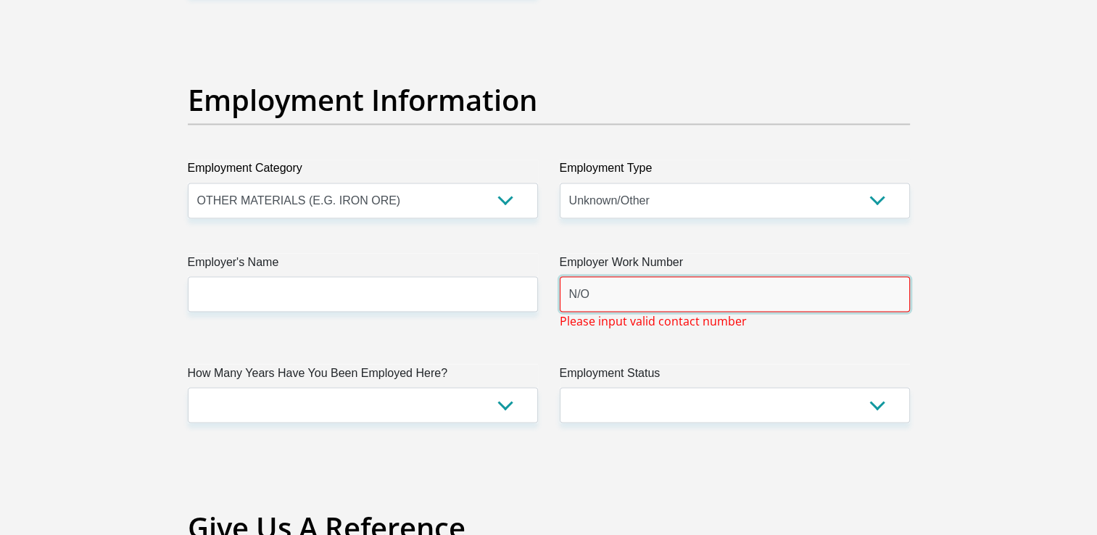
click at [611, 304] on input "N/O" at bounding box center [735, 294] width 350 height 36
type input "N/A"
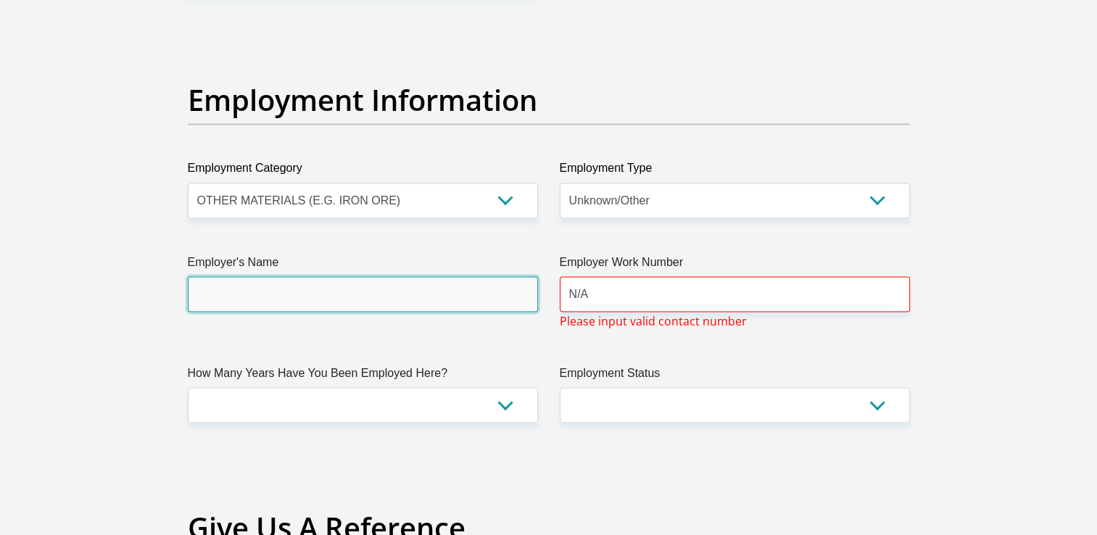
click at [415, 303] on input "Employer's Name" at bounding box center [363, 294] width 350 height 36
type input "N"
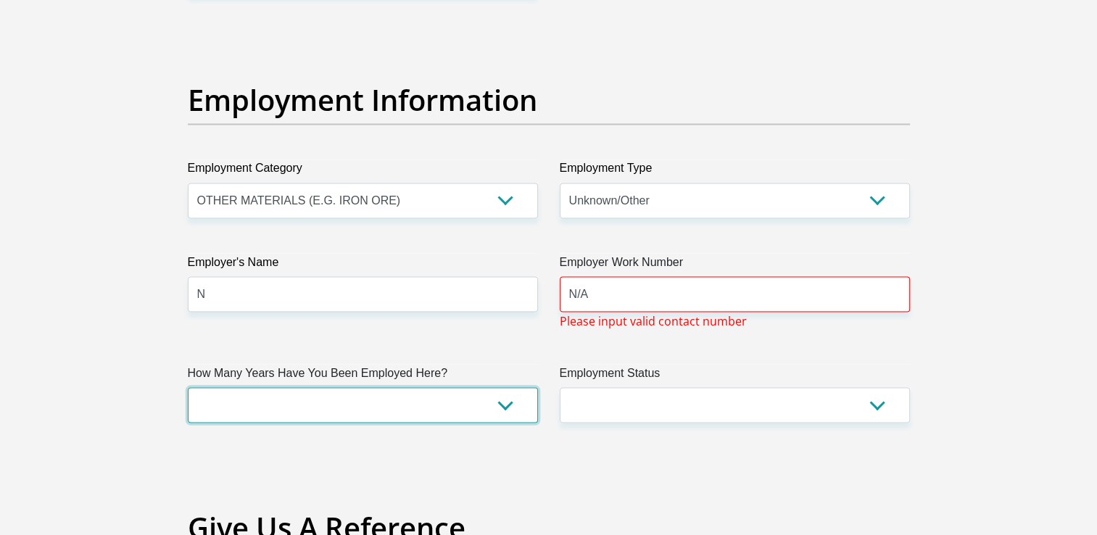
click at [208, 399] on select "less than 1 year 1-3 years 3-5 years 5+ years" at bounding box center [363, 405] width 350 height 36
click at [372, 398] on select "less than 1 year 1-3 years 3-5 years 5+ years" at bounding box center [363, 405] width 350 height 36
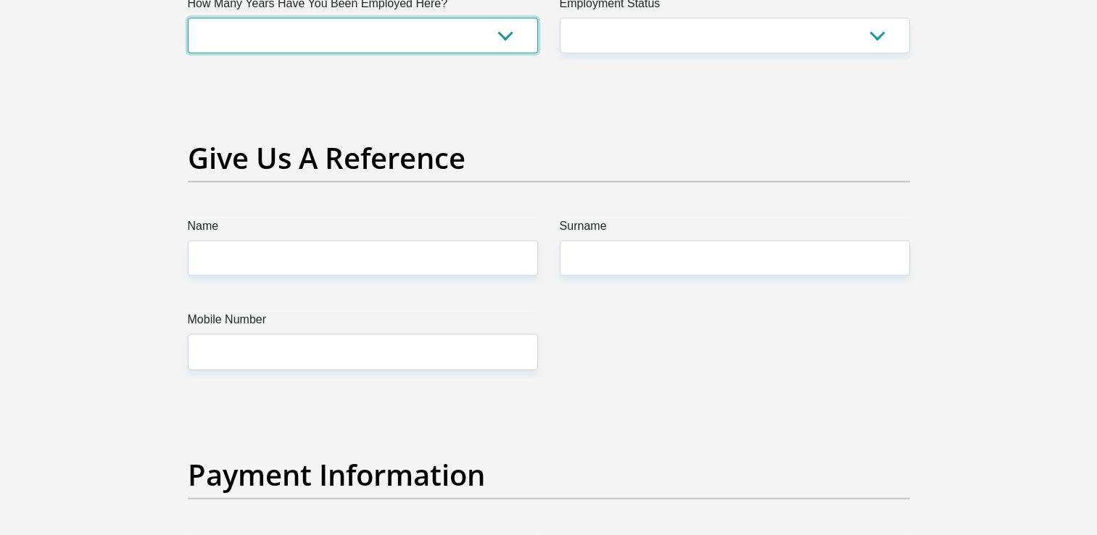
scroll to position [2959, 0]
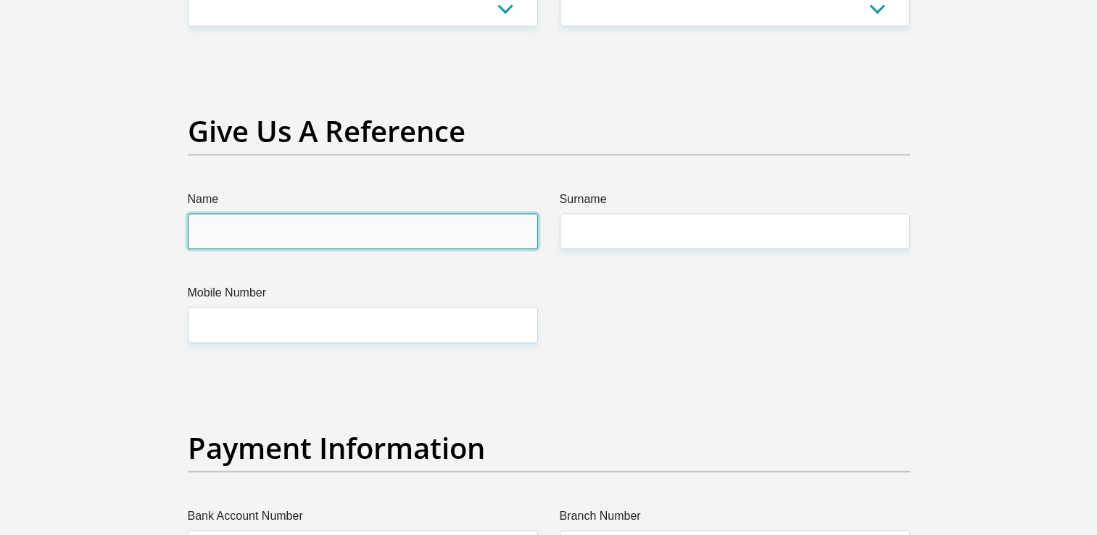
click at [431, 231] on input "Name" at bounding box center [363, 232] width 350 height 36
type input "Seshego"
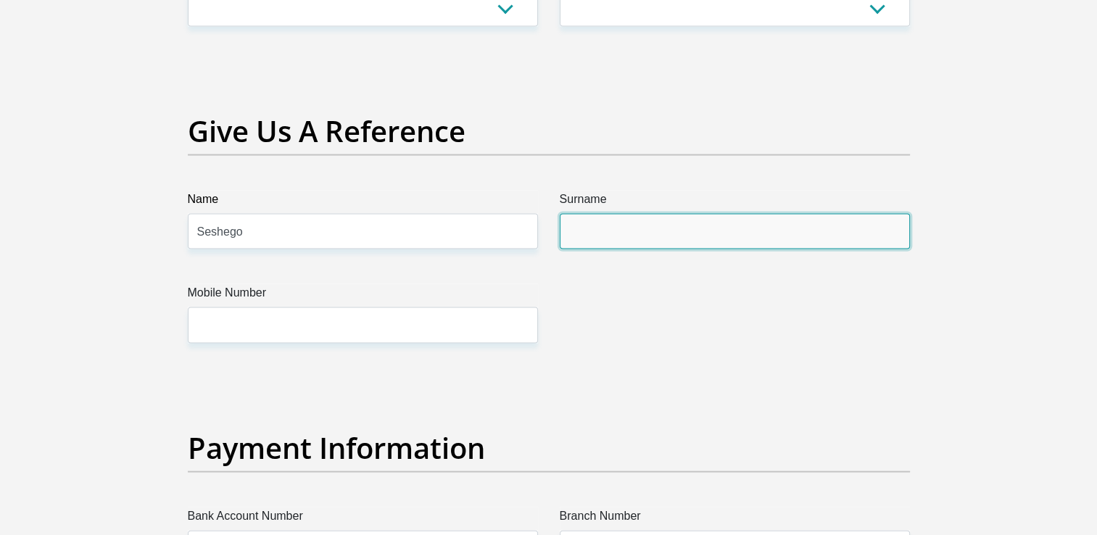
click at [639, 238] on input "Surname" at bounding box center [735, 232] width 350 height 36
type input "Mod"
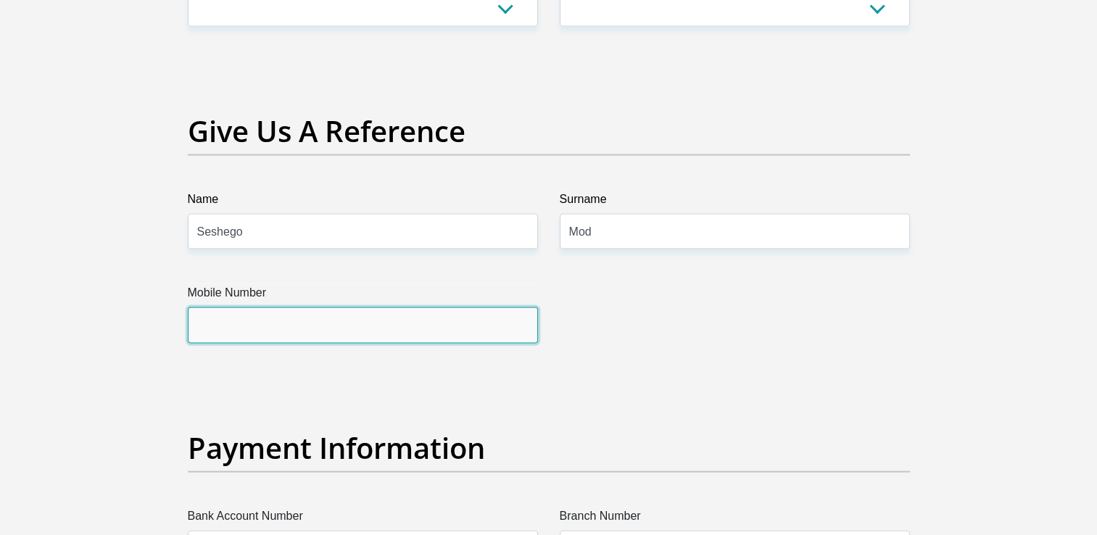
click at [380, 318] on input "Mobile Number" at bounding box center [363, 325] width 350 height 36
click at [298, 320] on input "Mobile Number" at bounding box center [363, 325] width 350 height 36
click at [235, 317] on input "Mobile Number" at bounding box center [363, 325] width 350 height 36
paste input "+27 82 819 6926"
type input "+27 82 819 6926"
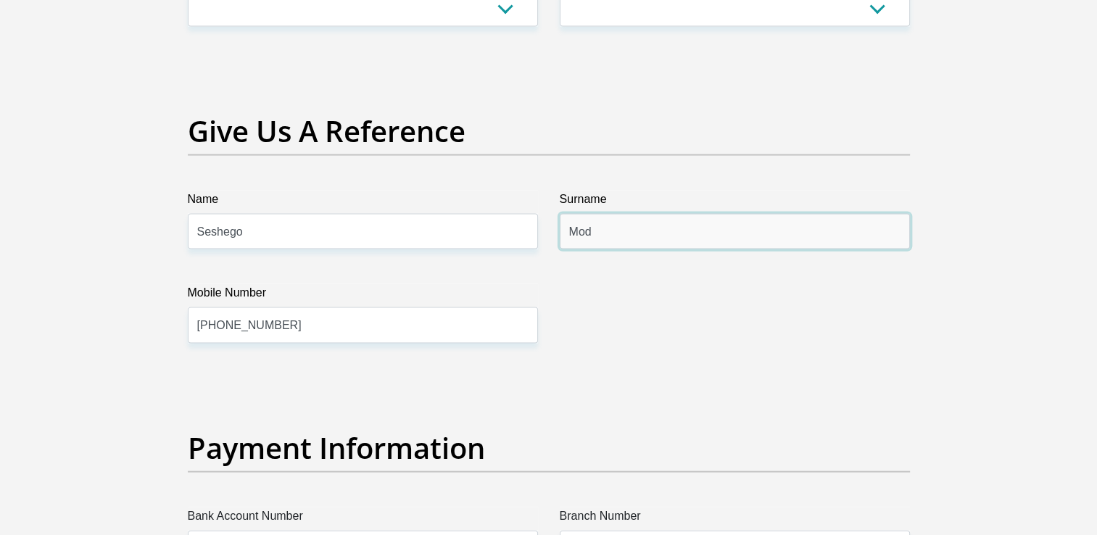
click at [631, 226] on input "Mod" at bounding box center [735, 232] width 350 height 36
type input "modupi"
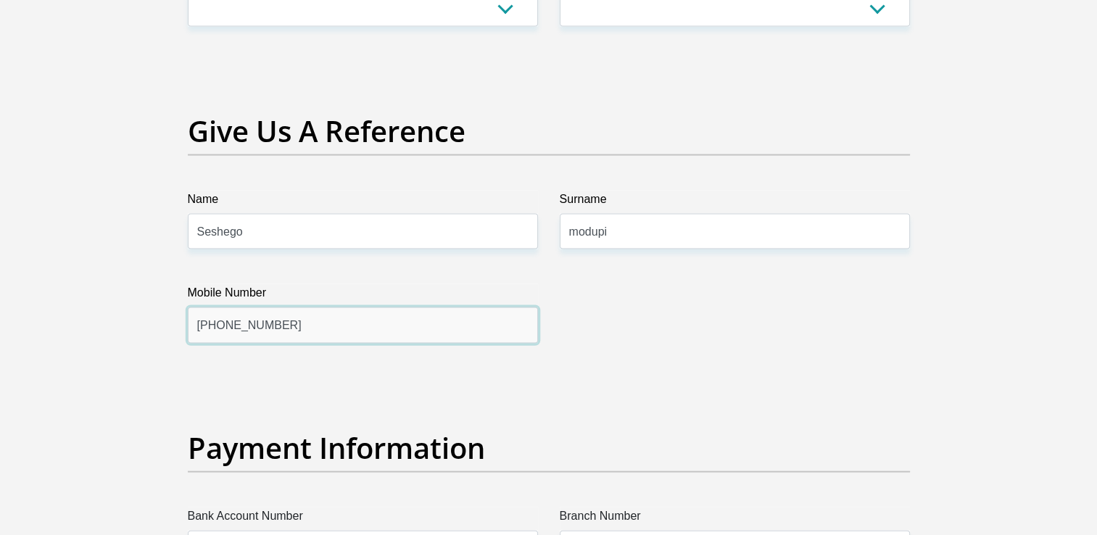
click at [422, 318] on input "+27 82 819 6926" at bounding box center [363, 325] width 350 height 36
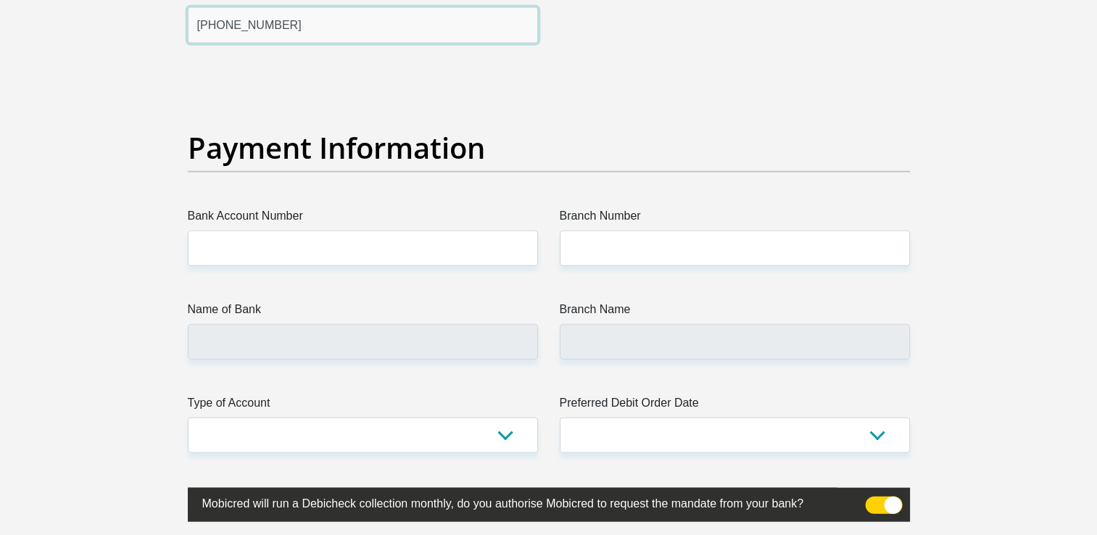
scroll to position [3288, 0]
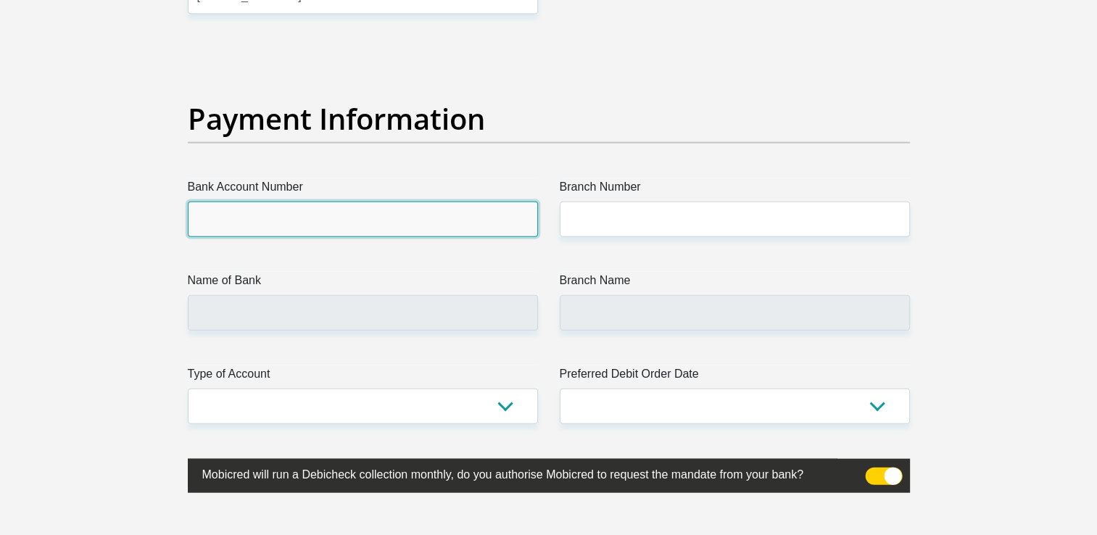
click at [481, 220] on input "Bank Account Number" at bounding box center [363, 220] width 350 height 36
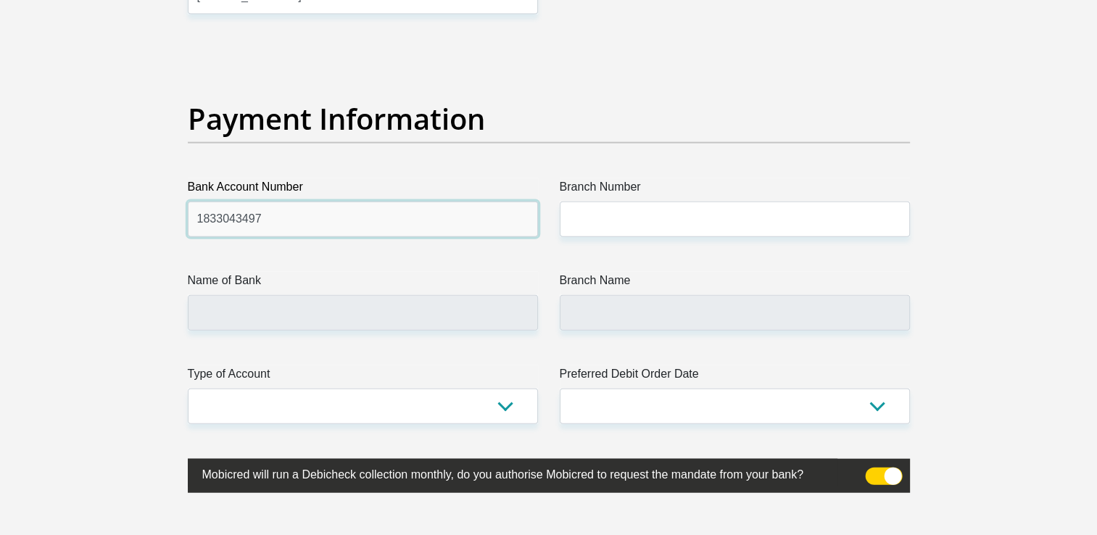
type input "1833043497"
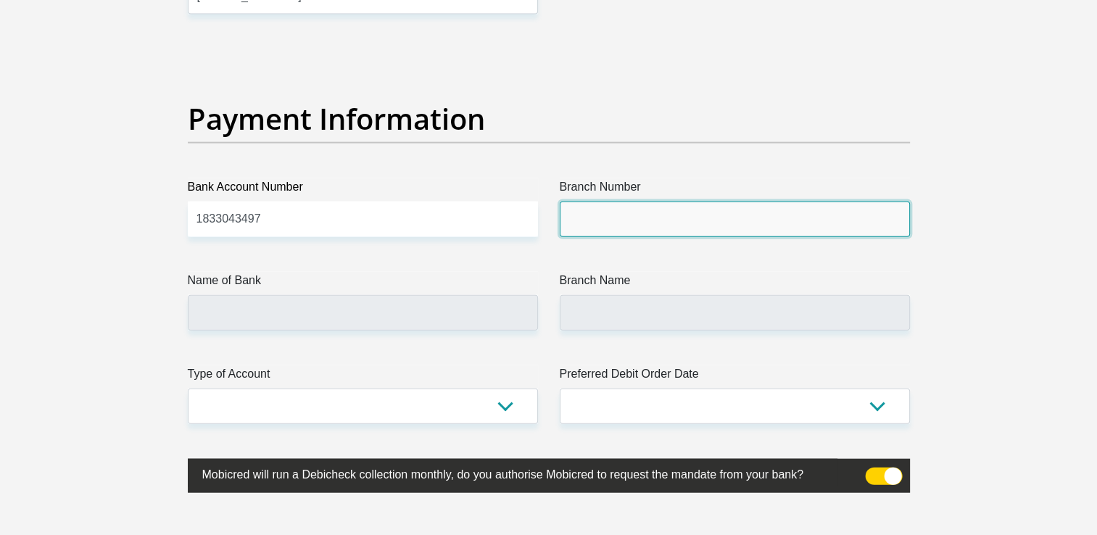
click at [640, 212] on input "Branch Number" at bounding box center [735, 220] width 350 height 36
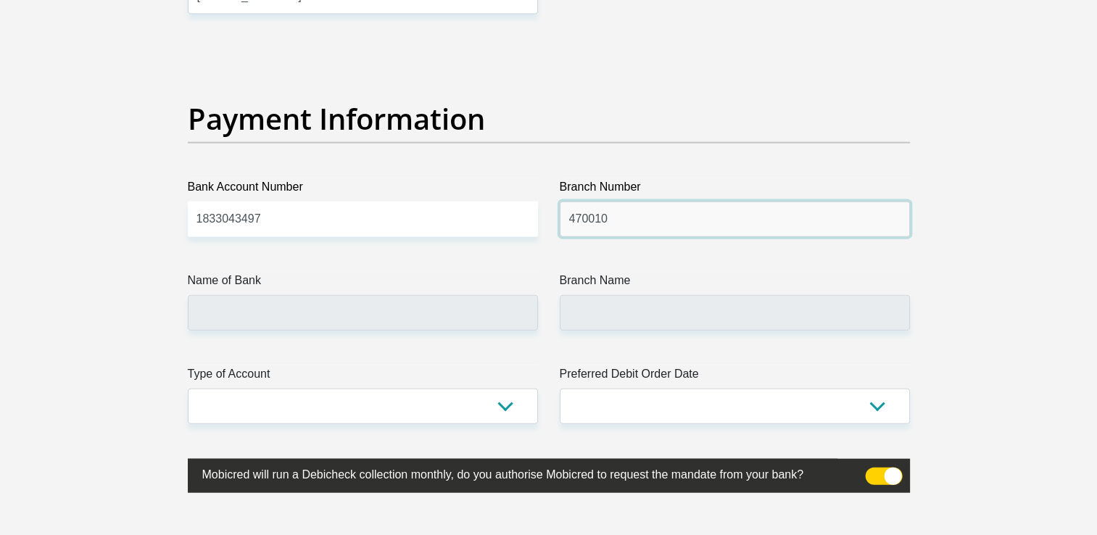
type input "470010"
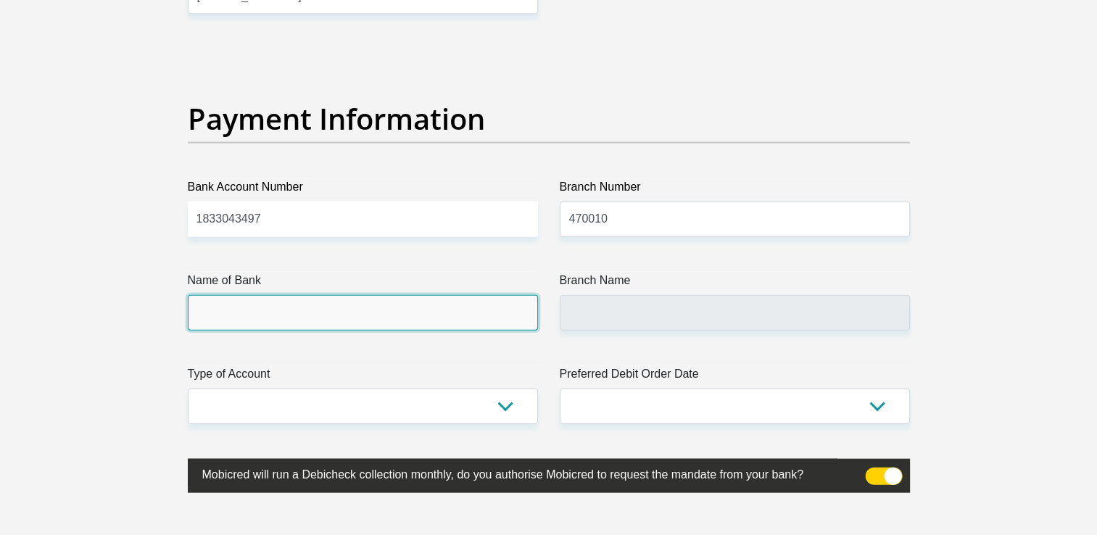
click at [444, 313] on input "Name of Bank" at bounding box center [363, 313] width 350 height 36
type input "CAPITEC BANK LIMITED"
type input "CAPITEC BANK CPC"
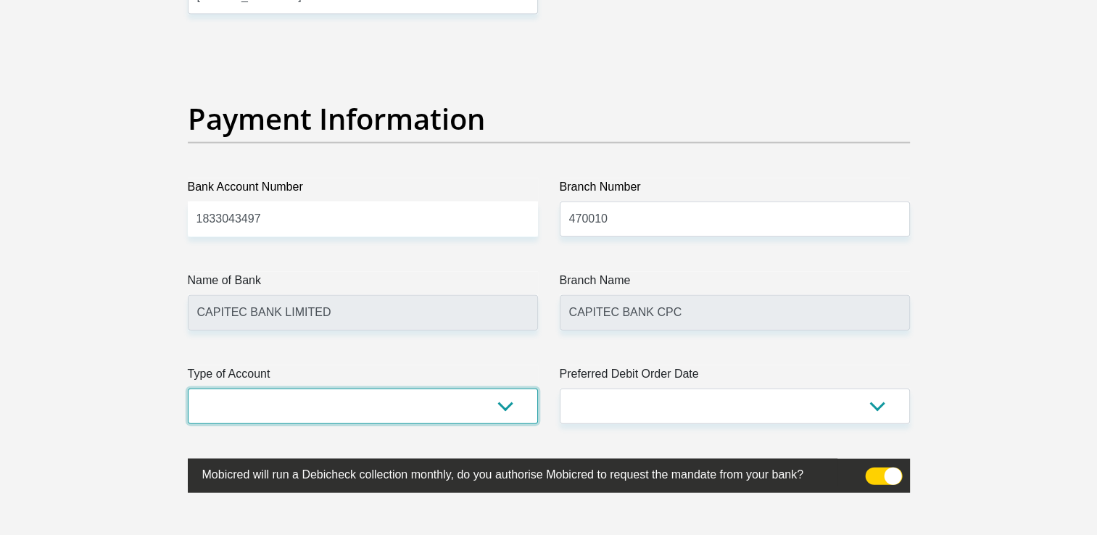
click at [436, 405] on select "Cheque Savings" at bounding box center [363, 407] width 350 height 36
select select "SAV"
click at [188, 389] on select "Cheque Savings" at bounding box center [363, 407] width 350 height 36
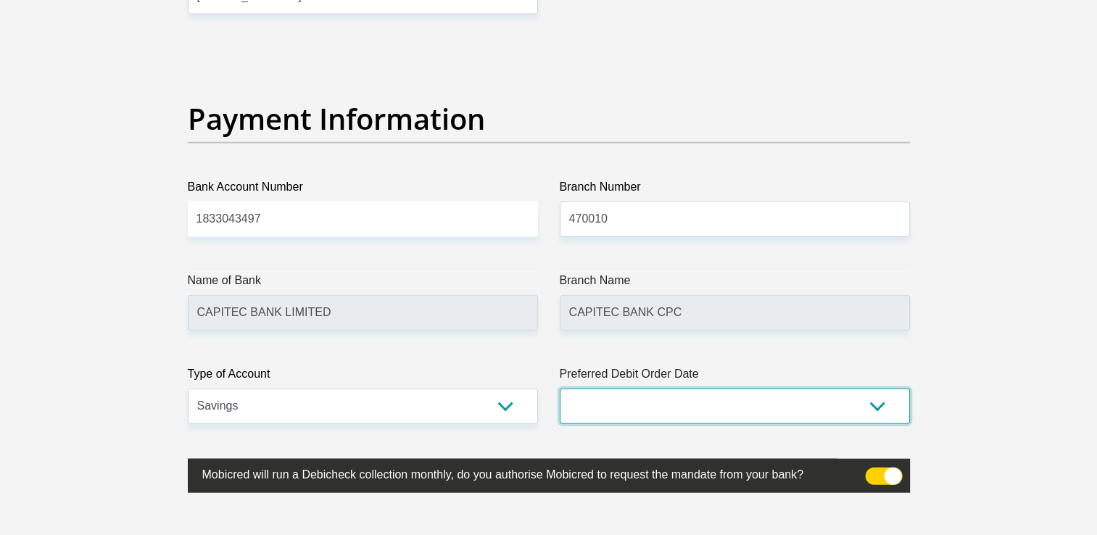
click at [587, 410] on select "1st 2nd 3rd 4th 5th 7th 18th 19th 20th 21st 22nd 23rd 24th 25th 26th 27th 28th …" at bounding box center [735, 407] width 350 height 36
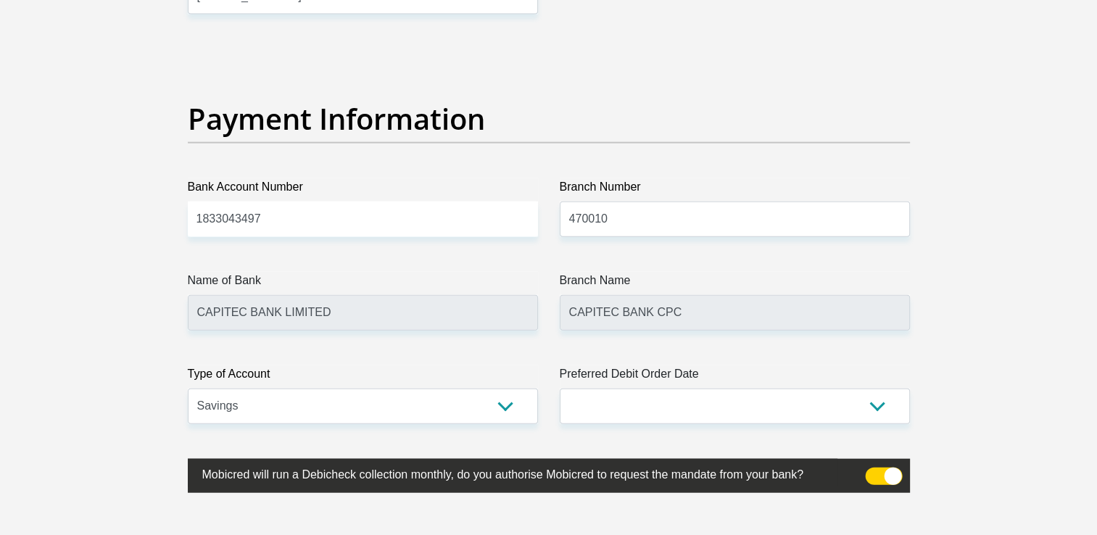
click at [871, 468] on span at bounding box center [883, 476] width 37 height 17
click at [874, 471] on input "checkbox" at bounding box center [874, 471] width 0 height 0
click at [874, 468] on span at bounding box center [883, 476] width 37 height 17
click at [874, 471] on input "checkbox" at bounding box center [874, 471] width 0 height 0
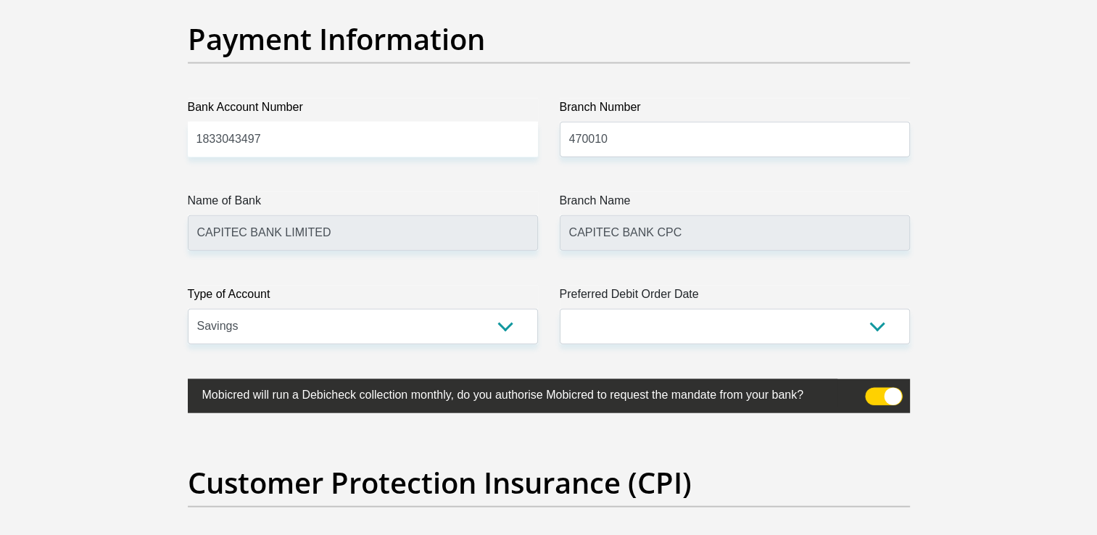
scroll to position [3375, 0]
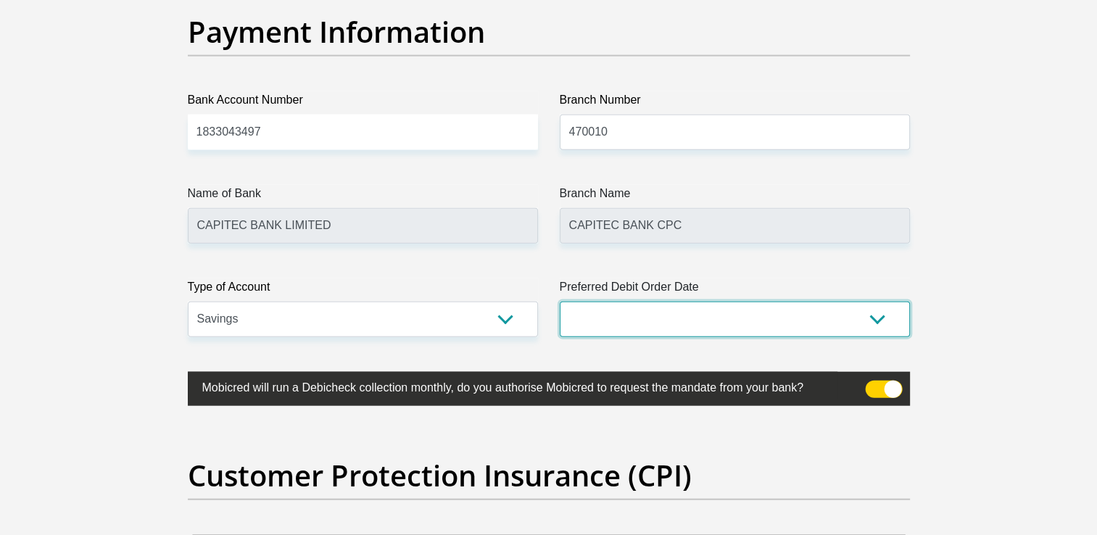
click at [627, 323] on select "1st 2nd 3rd 4th 5th 7th 18th 19th 20th 21st 22nd 23rd 24th 25th 26th 27th 28th …" at bounding box center [735, 320] width 350 height 36
select select "30"
click at [560, 302] on select "1st 2nd 3rd 4th 5th 7th 18th 19th 20th 21st 22nd 23rd 24th 25th 26th 27th 28th …" at bounding box center [735, 320] width 350 height 36
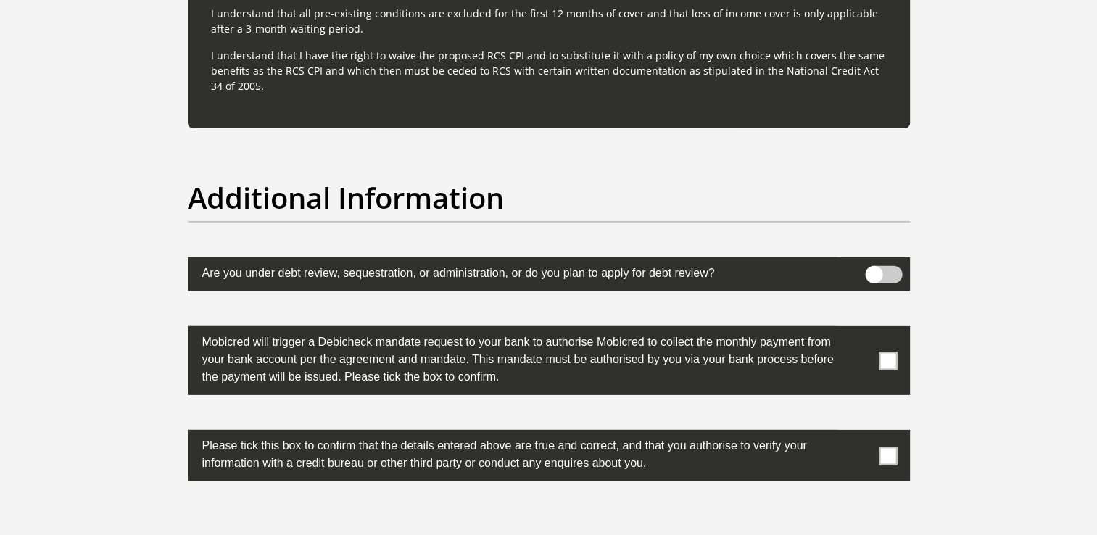
scroll to position [4419, 0]
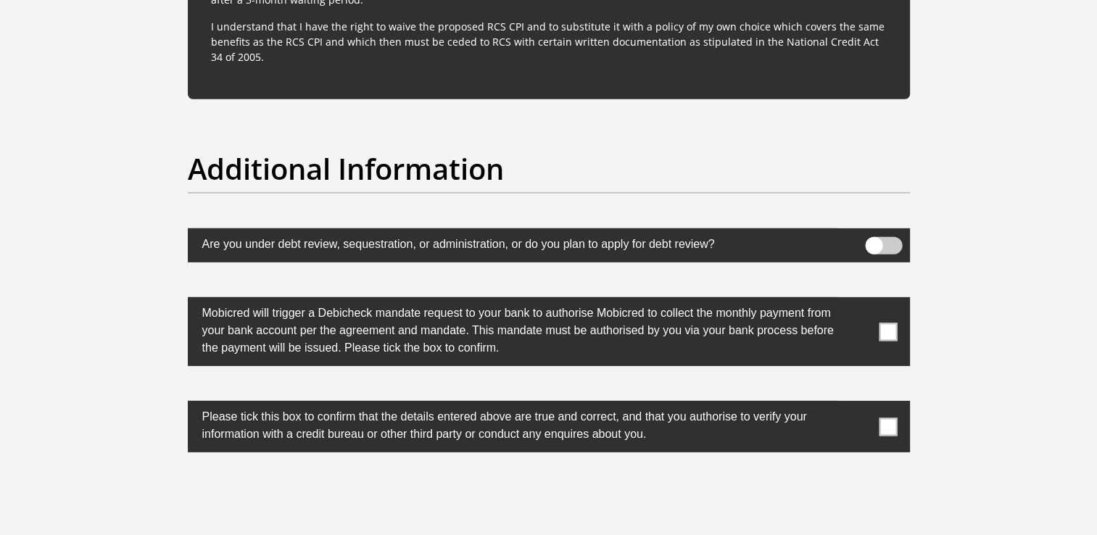
click at [887, 327] on span at bounding box center [888, 332] width 18 height 18
click at [859, 301] on input "checkbox" at bounding box center [859, 301] width 0 height 0
click at [885, 428] on span at bounding box center [888, 427] width 18 height 18
click at [859, 405] on input "checkbox" at bounding box center [859, 405] width 0 height 0
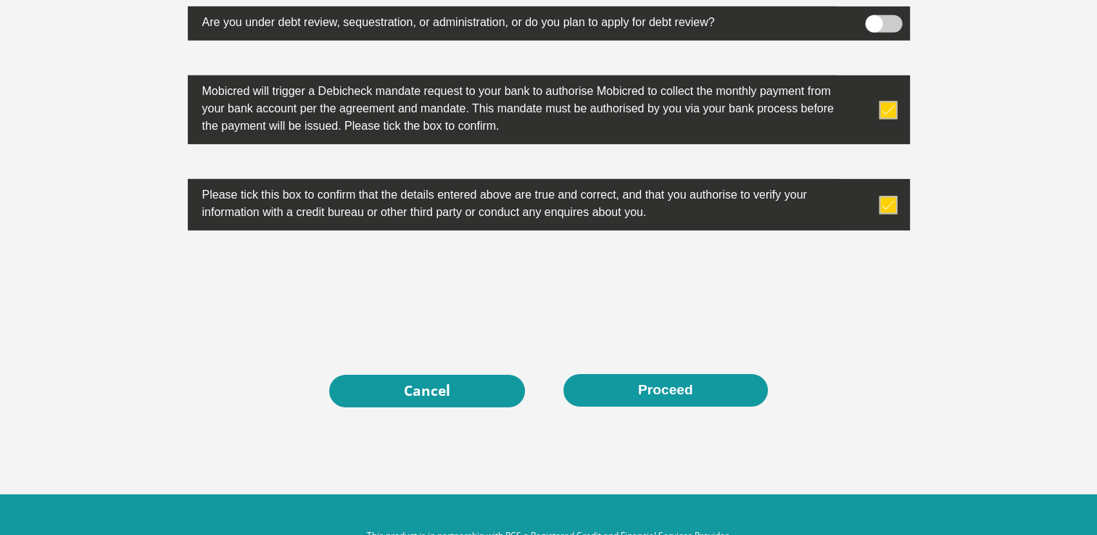
scroll to position [4681, 0]
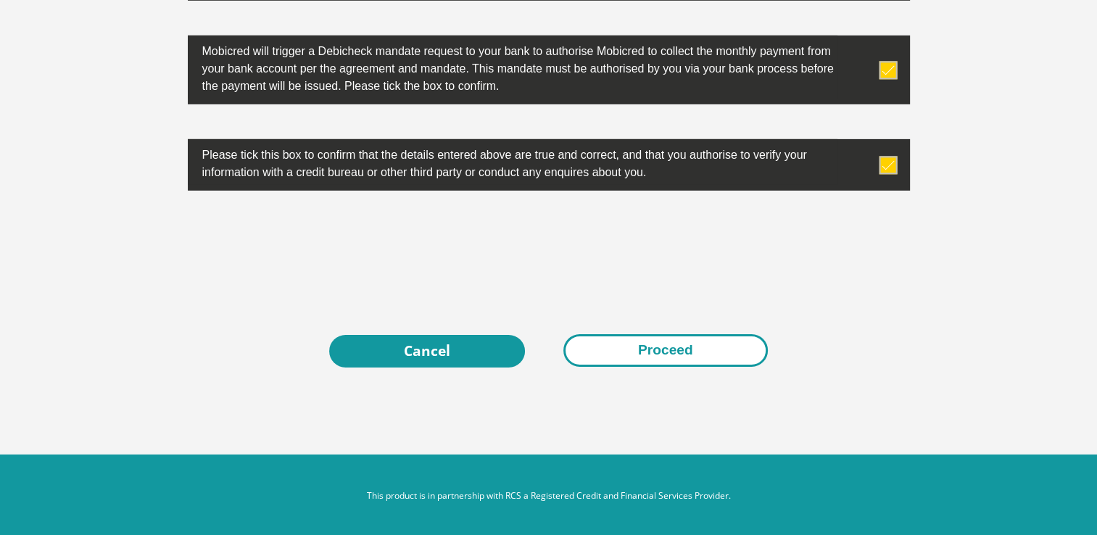
click at [650, 344] on button "Proceed" at bounding box center [665, 350] width 204 height 33
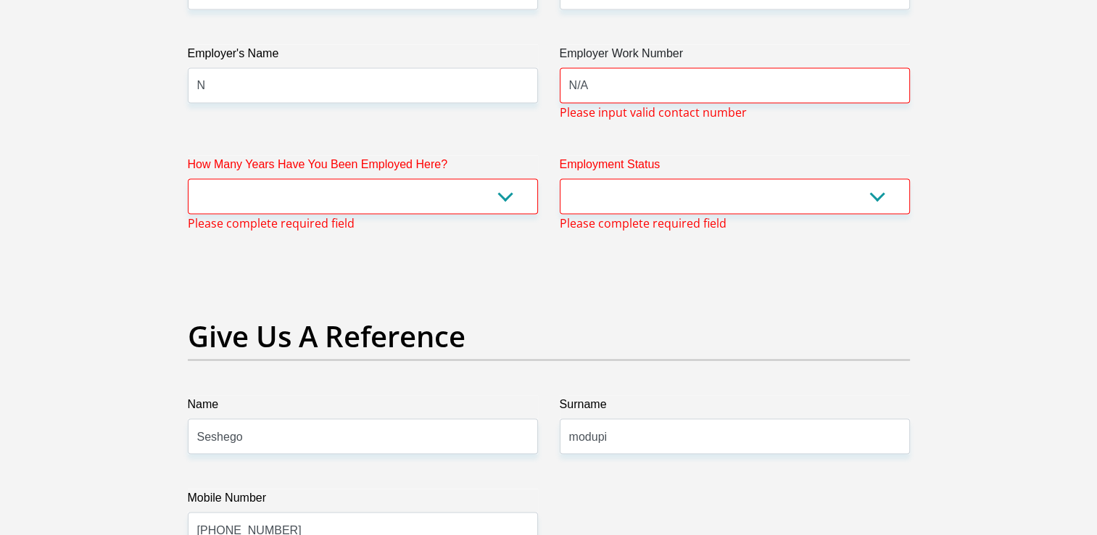
scroll to position [2767, 0]
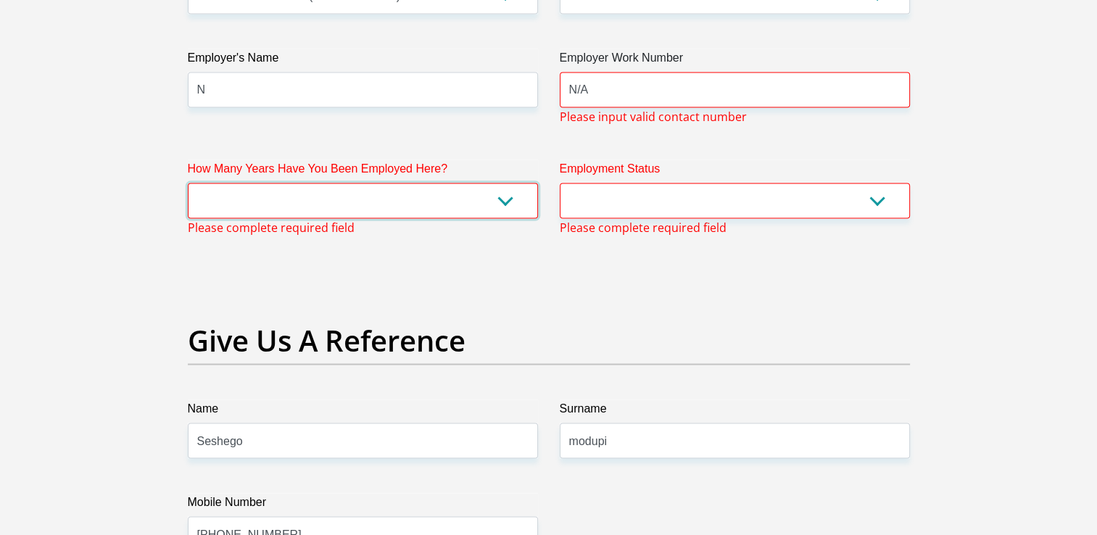
click at [245, 196] on select "less than 1 year 1-3 years 3-5 years 5+ years" at bounding box center [363, 201] width 350 height 36
select select "24"
click at [188, 183] on select "less than 1 year 1-3 years 3-5 years 5+ years" at bounding box center [363, 201] width 350 height 36
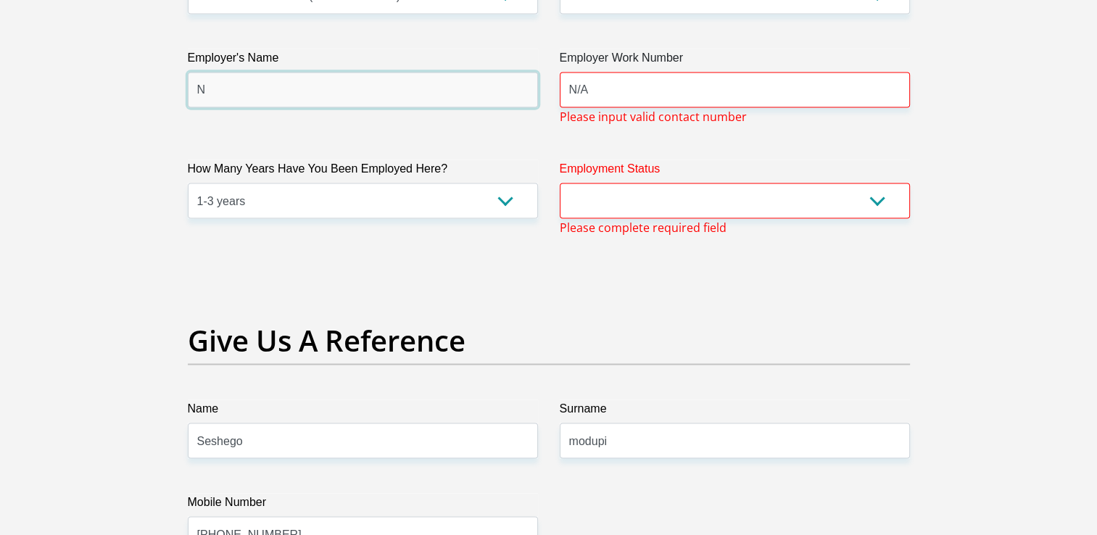
click at [297, 93] on input "N" at bounding box center [363, 91] width 350 height 36
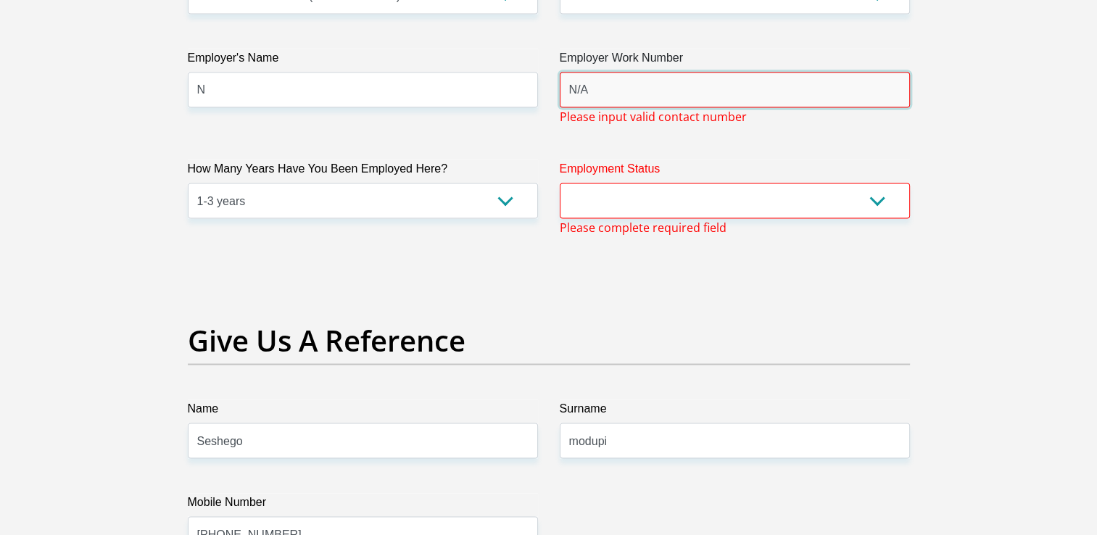
click at [622, 92] on input "N/A" at bounding box center [735, 91] width 350 height 36
type input "N"
type input "0"
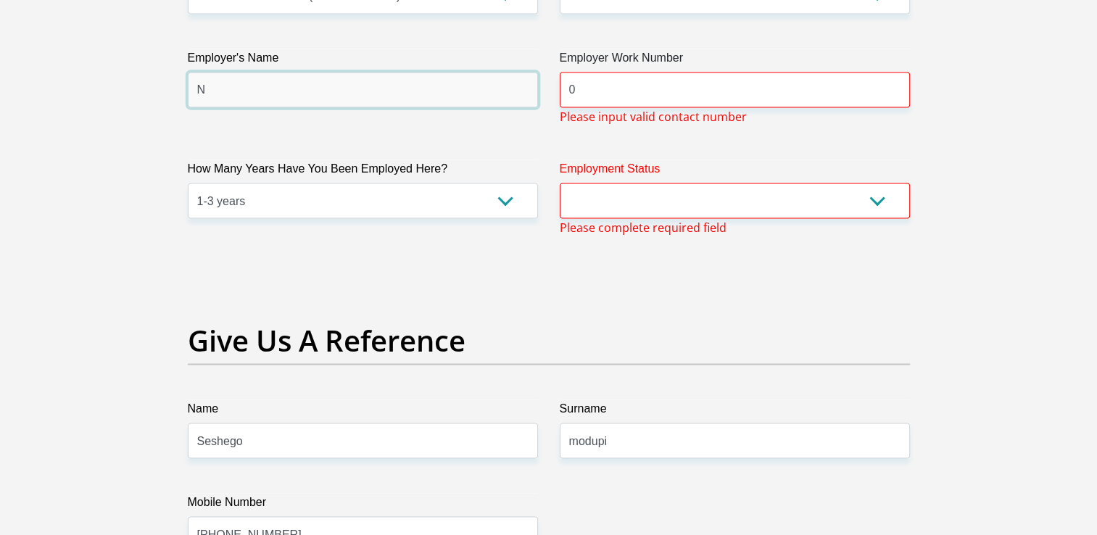
click at [381, 95] on input "N" at bounding box center [363, 91] width 350 height 36
type input "CLEMENT"
click at [679, 204] on select "Permanent/Full-time Part-time/Casual Contract Worker Self-Employed Housewife Re…" at bounding box center [735, 201] width 350 height 36
select select "10"
click at [560, 183] on select "Permanent/Full-time Part-time/Casual Contract Worker Self-Employed Housewife Re…" at bounding box center [735, 201] width 350 height 36
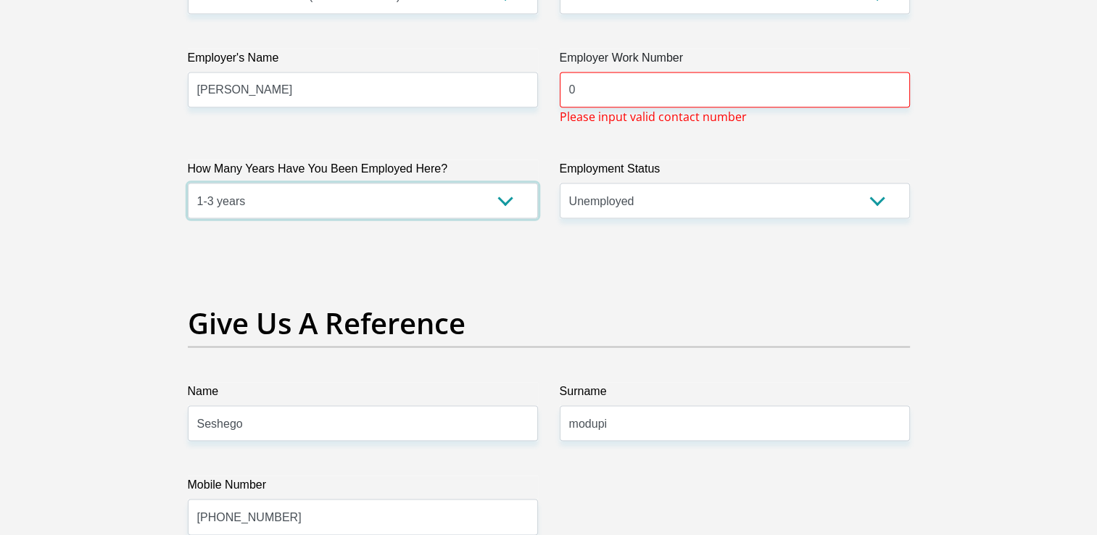
click at [381, 202] on select "less than 1 year 1-3 years 3-5 years 5+ years" at bounding box center [363, 201] width 350 height 36
select select "6"
click at [188, 183] on select "less than 1 year 1-3 years 3-5 years 5+ years" at bounding box center [363, 201] width 350 height 36
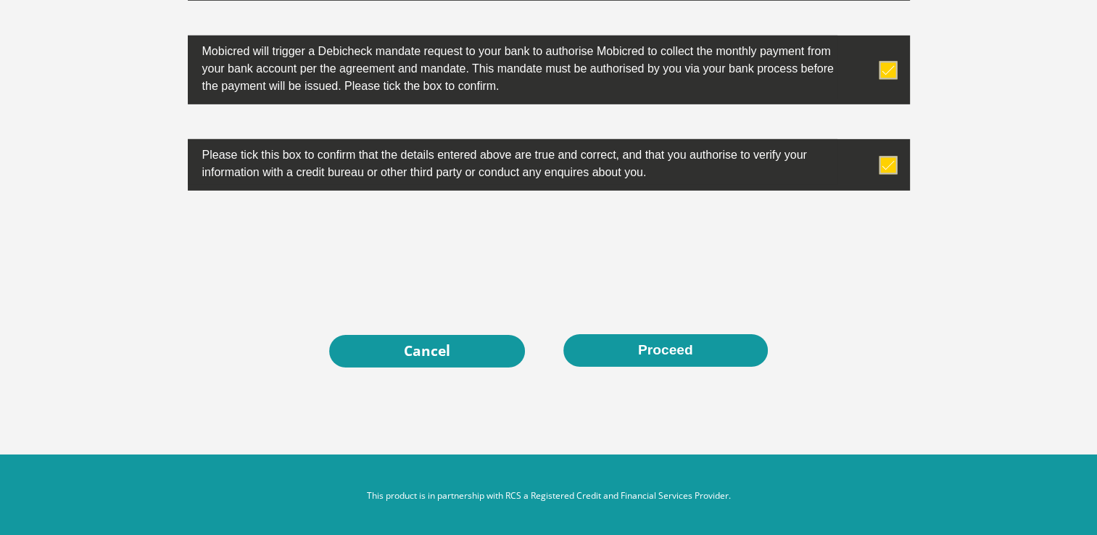
scroll to position [4681, 0]
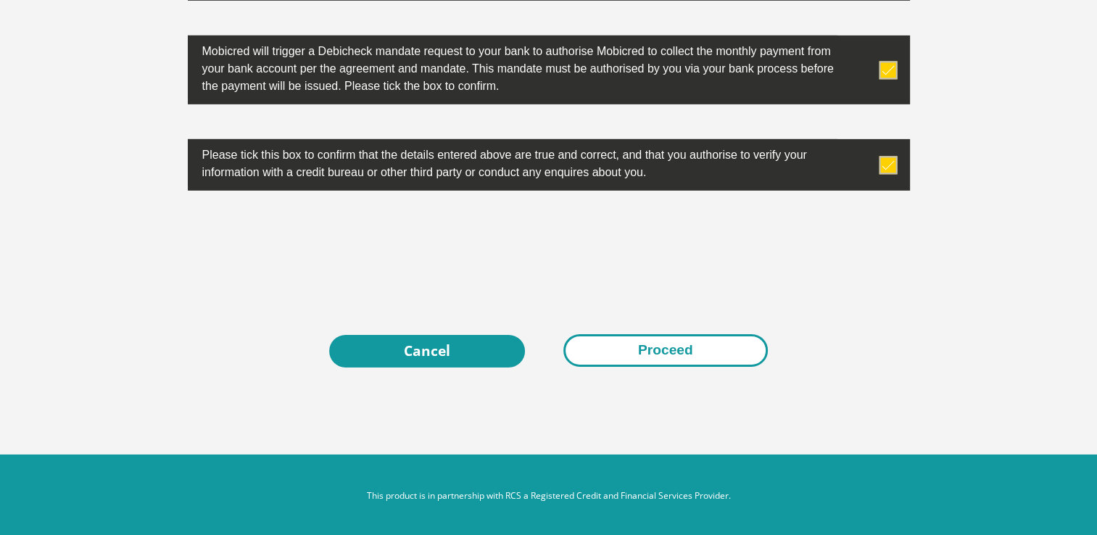
click at [632, 355] on button "Proceed" at bounding box center [665, 350] width 204 height 33
click at [610, 349] on button "Proceed" at bounding box center [665, 350] width 204 height 33
click at [690, 356] on button "Proceed" at bounding box center [665, 350] width 204 height 33
click at [646, 338] on button "Proceed" at bounding box center [665, 350] width 204 height 33
click at [681, 343] on button "Proceed" at bounding box center [665, 350] width 204 height 33
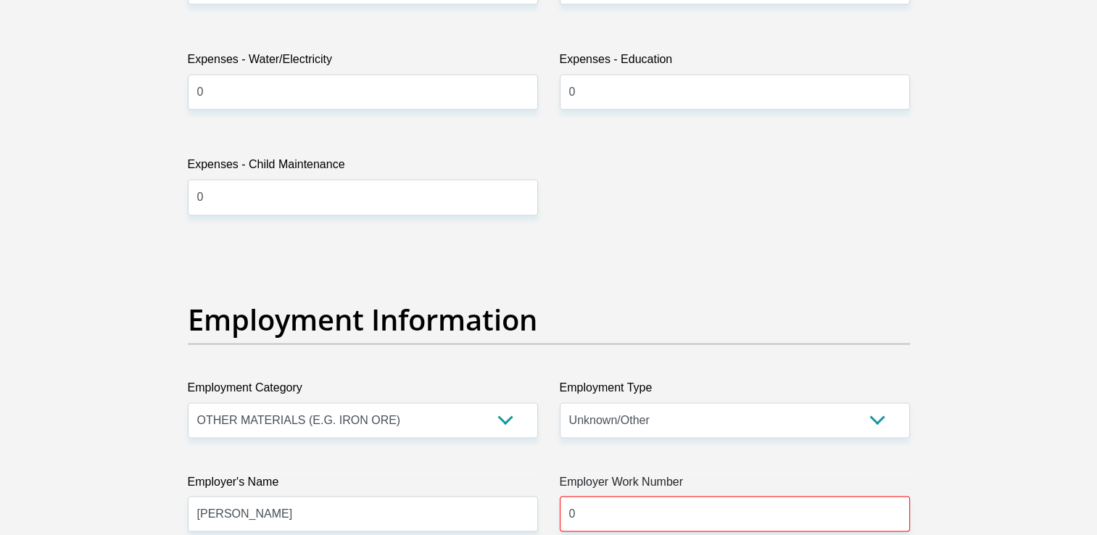
scroll to position [2639, 0]
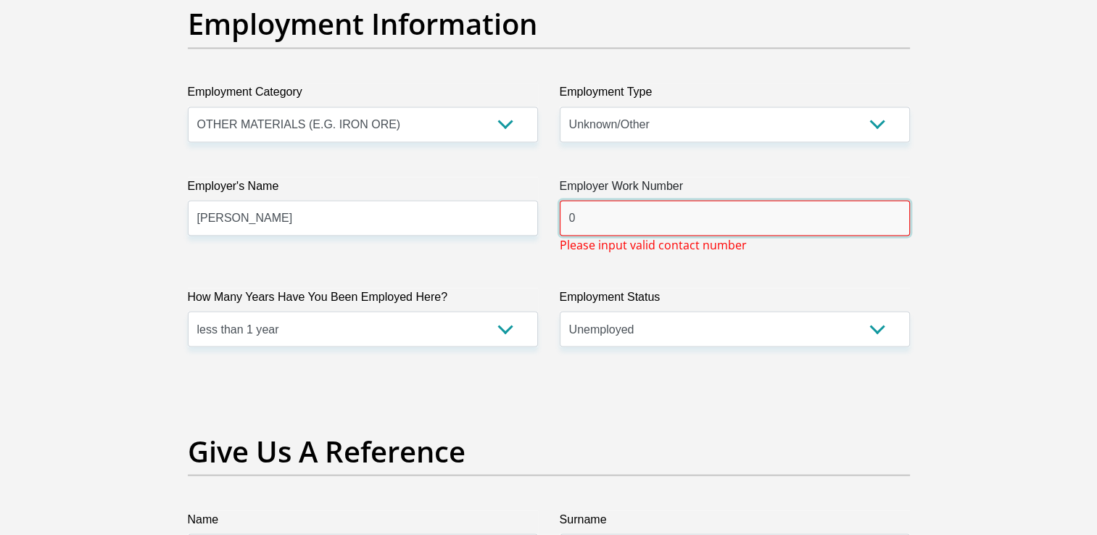
click at [650, 210] on input "0" at bounding box center [735, 218] width 350 height 36
type input "1"
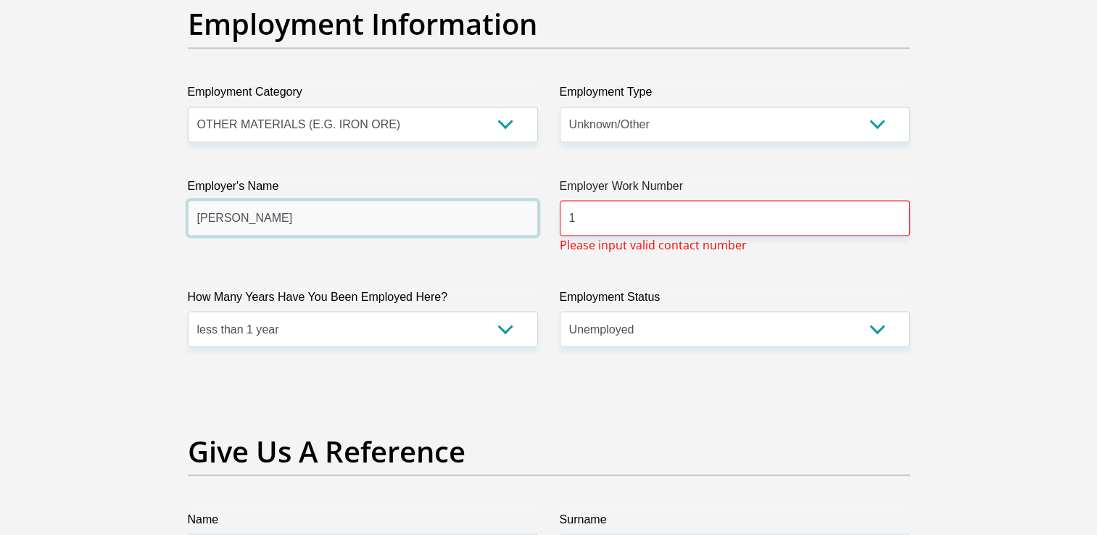
click at [430, 231] on input "CLEMENT" at bounding box center [363, 218] width 350 height 36
type input "CLEMENT"
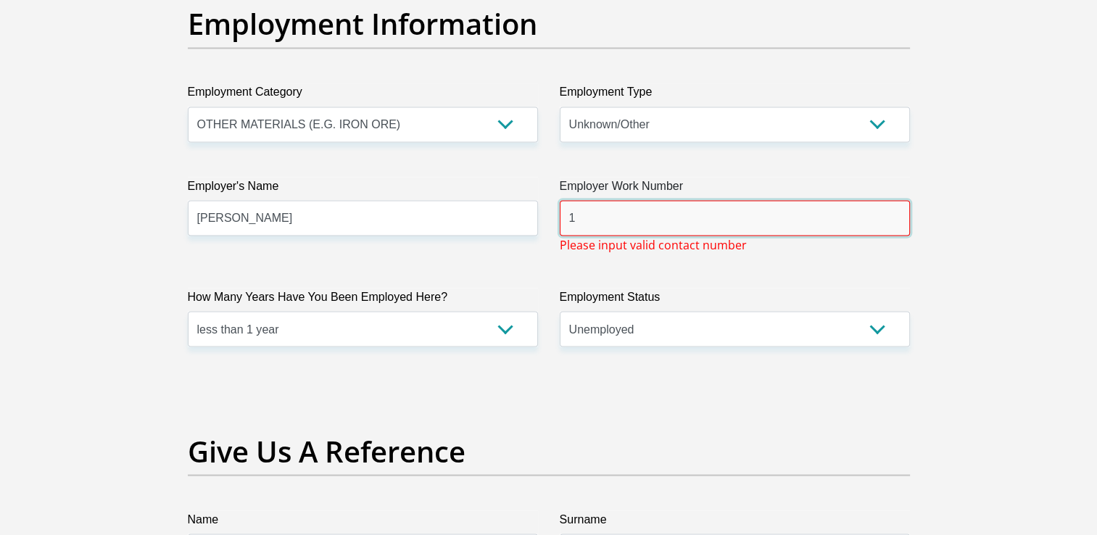
click at [698, 211] on input "1" at bounding box center [735, 218] width 350 height 36
drag, startPoint x: 698, startPoint y: 211, endPoint x: 562, endPoint y: 213, distance: 136.3
click at [562, 213] on input "Employer Work Number" at bounding box center [735, 218] width 350 height 36
type input "0793470617"
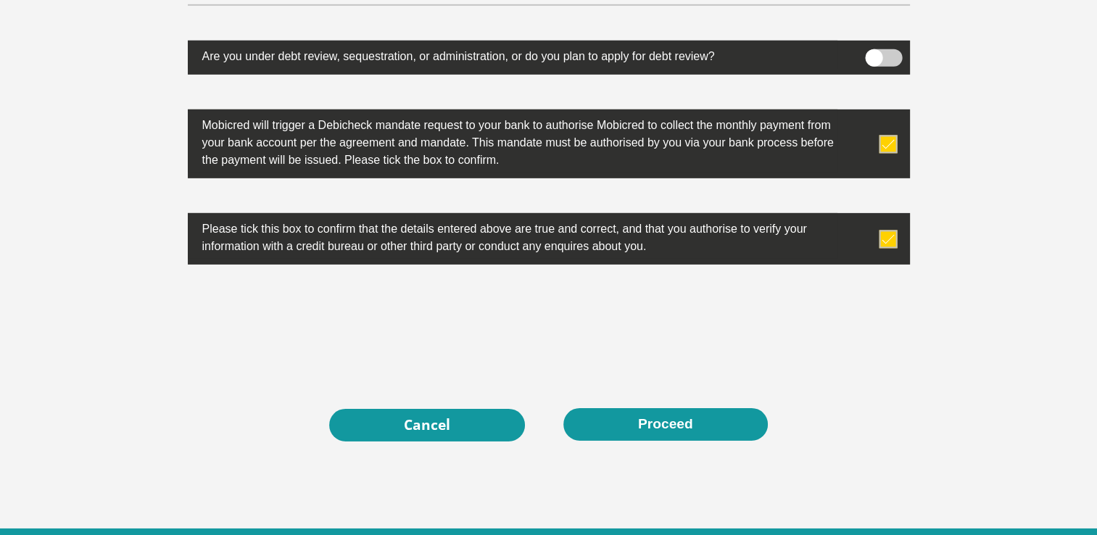
scroll to position [4663, 0]
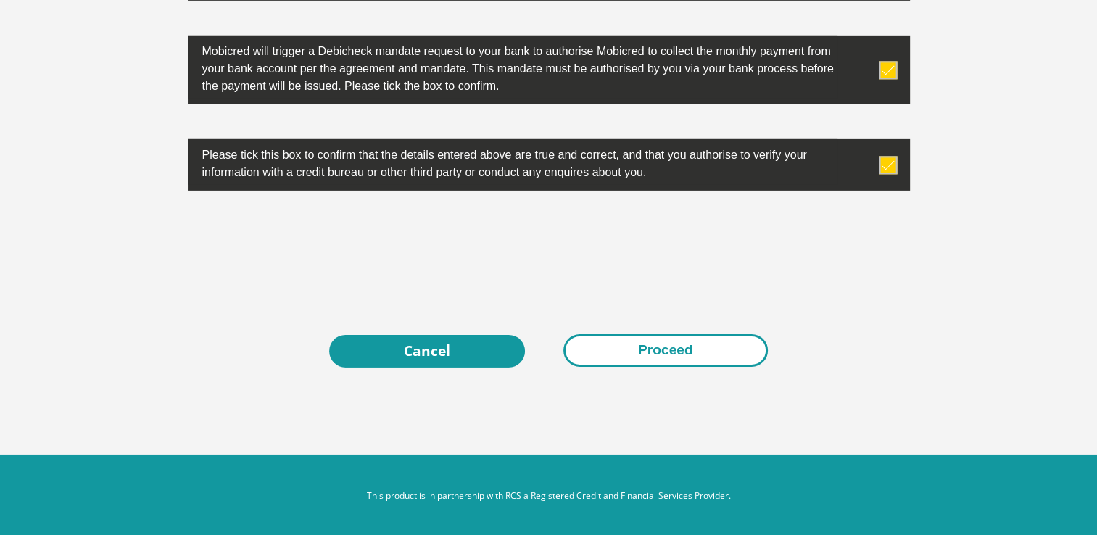
click at [618, 340] on button "Proceed" at bounding box center [665, 350] width 204 height 33
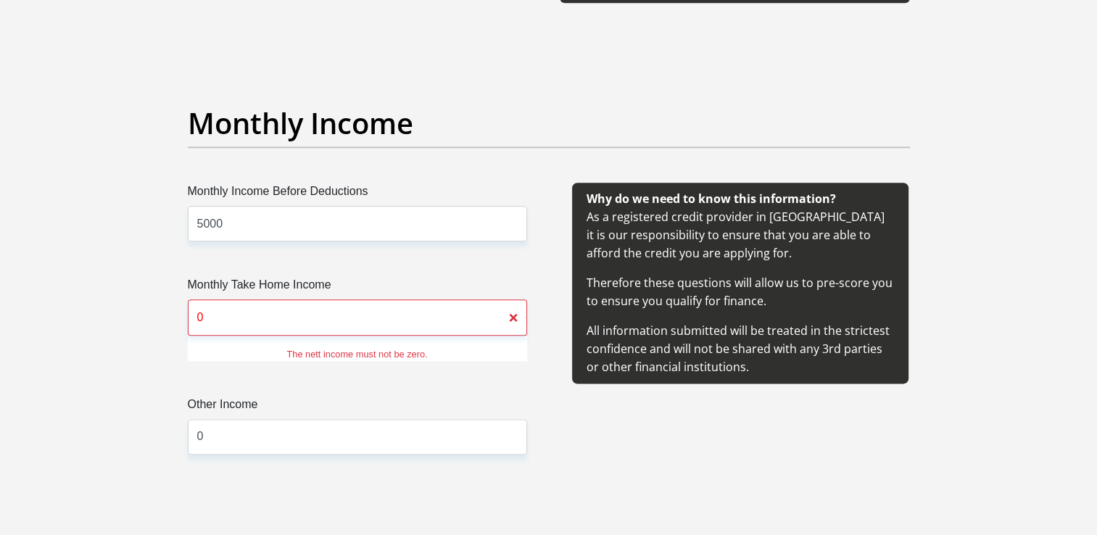
scroll to position [1711, 0]
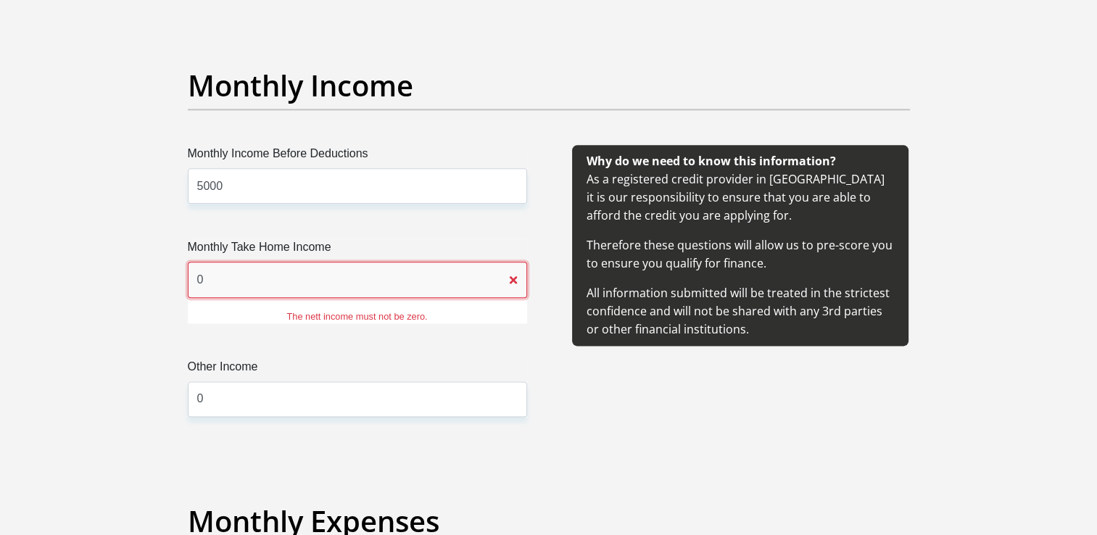
click at [325, 283] on input "0" at bounding box center [357, 280] width 339 height 36
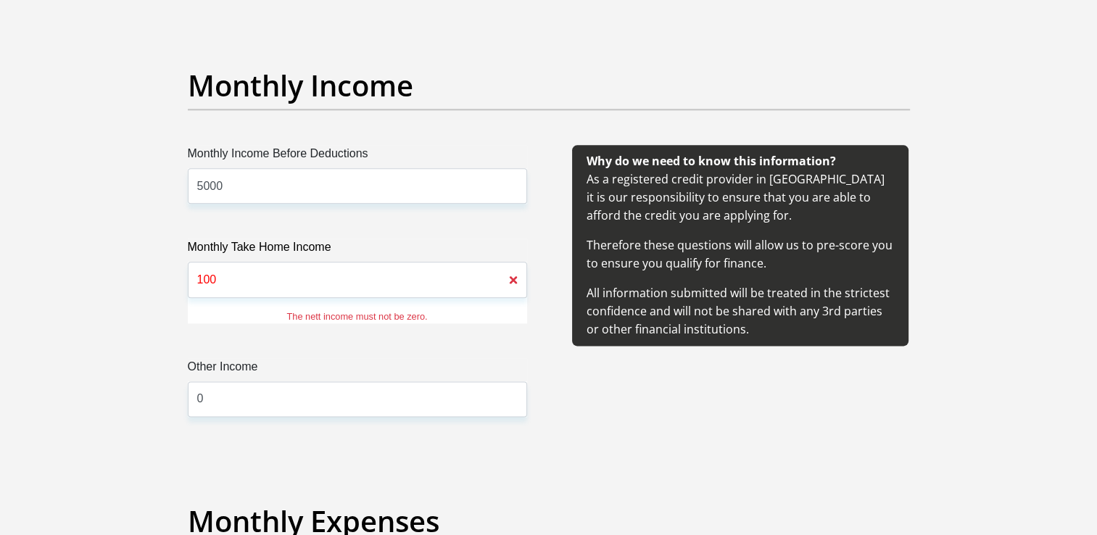
click at [574, 430] on div "Why do we need to know this information? As a registered credit provider in Sou…" at bounding box center [740, 298] width 383 height 307
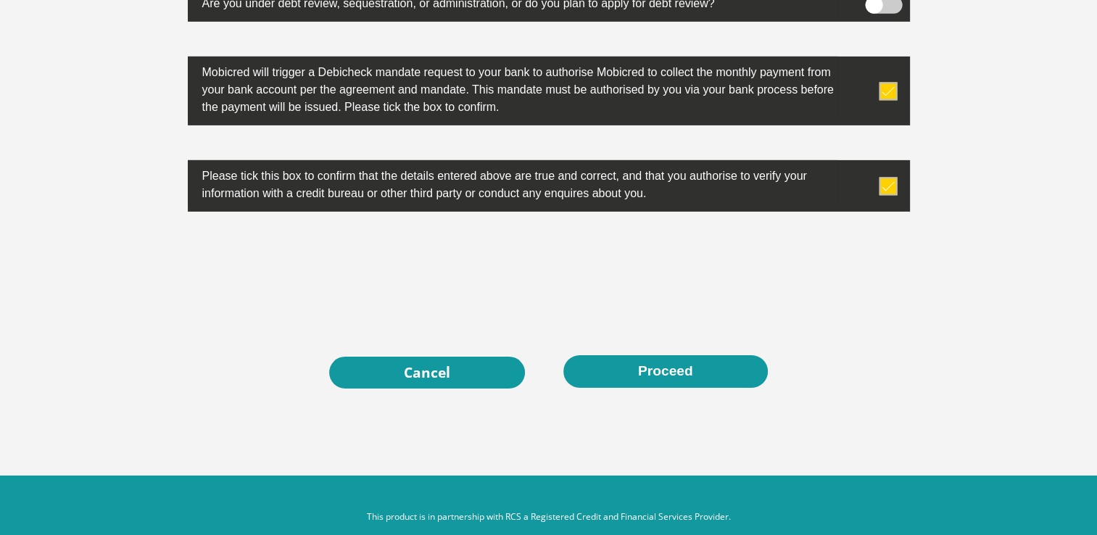
scroll to position [4771, 0]
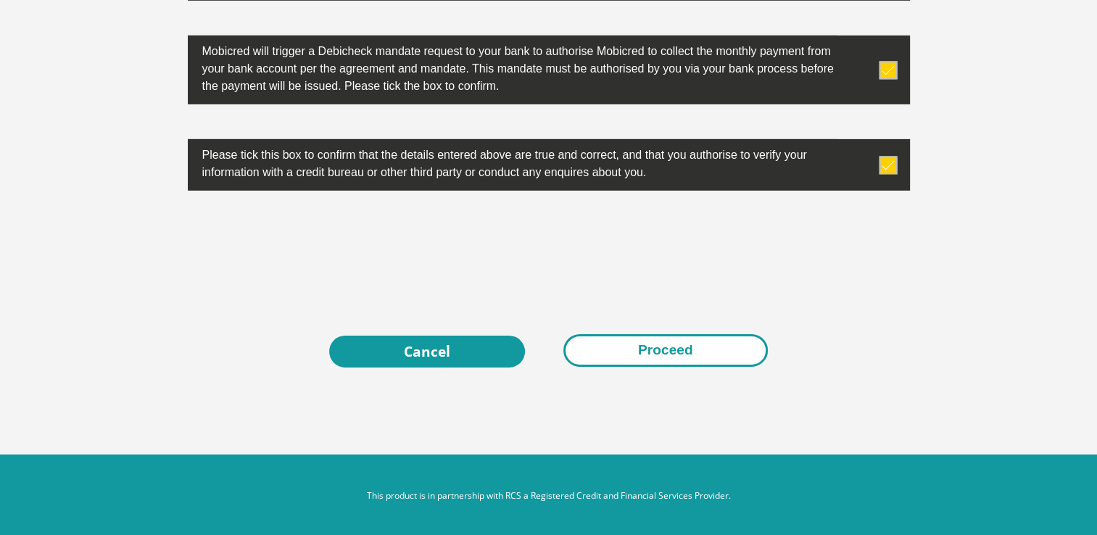
click at [684, 336] on button "Proceed" at bounding box center [665, 350] width 204 height 33
click at [663, 342] on button "Proceed" at bounding box center [665, 350] width 204 height 33
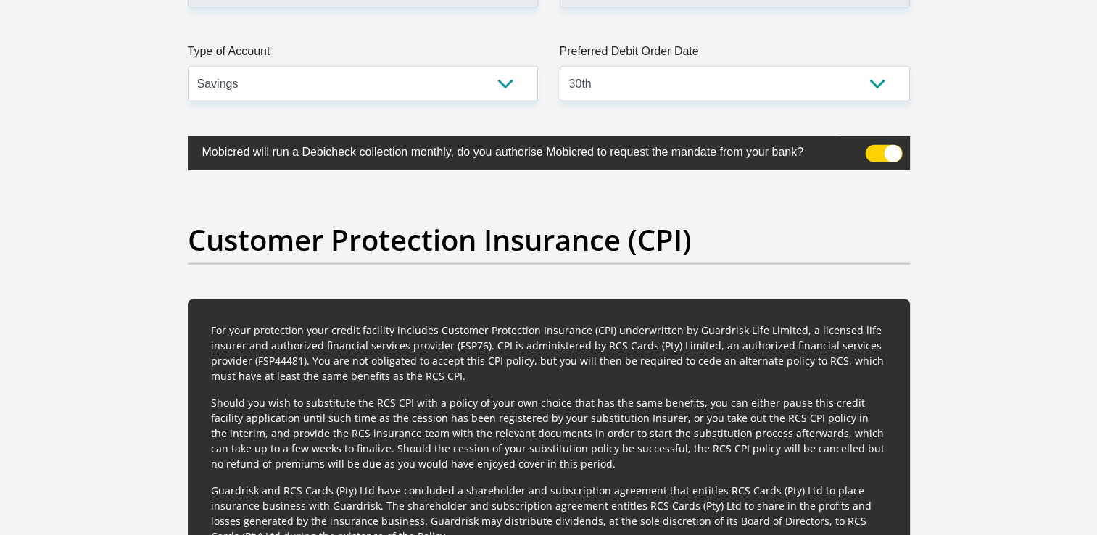
scroll to position [4051, 0]
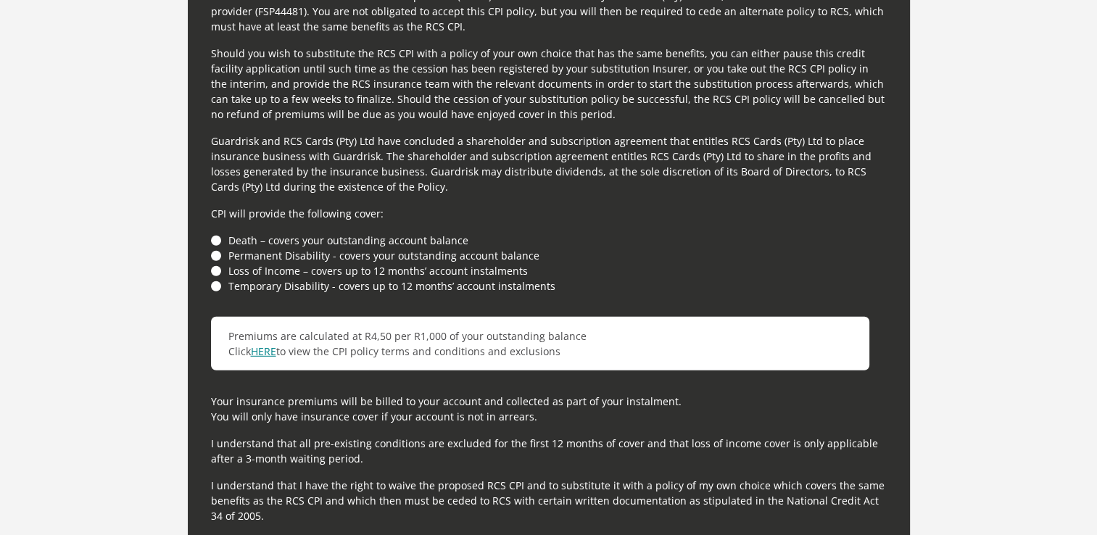
click at [273, 345] on link "HERE" at bounding box center [263, 351] width 25 height 14
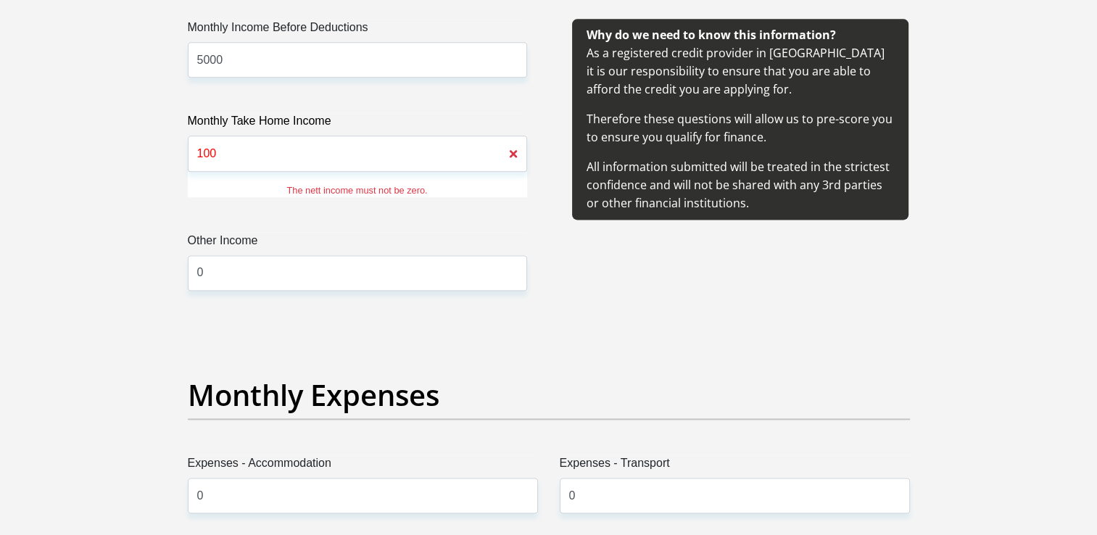
scroll to position [1702, 0]
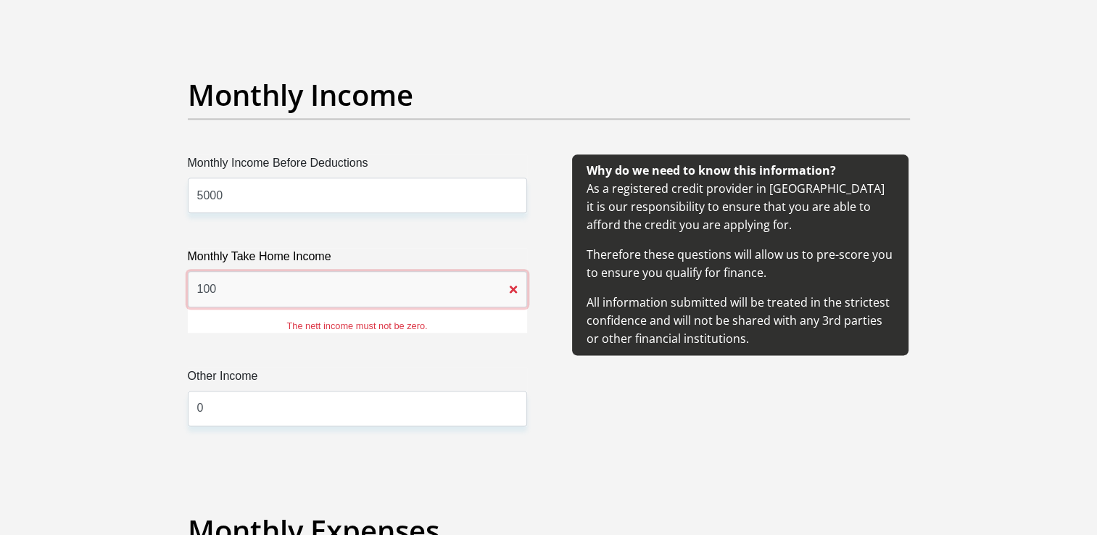
click at [307, 285] on input "100" at bounding box center [357, 289] width 339 height 36
type input "1"
click at [513, 291] on input "1" at bounding box center [357, 289] width 339 height 36
click at [513, 288] on input "1" at bounding box center [357, 289] width 339 height 36
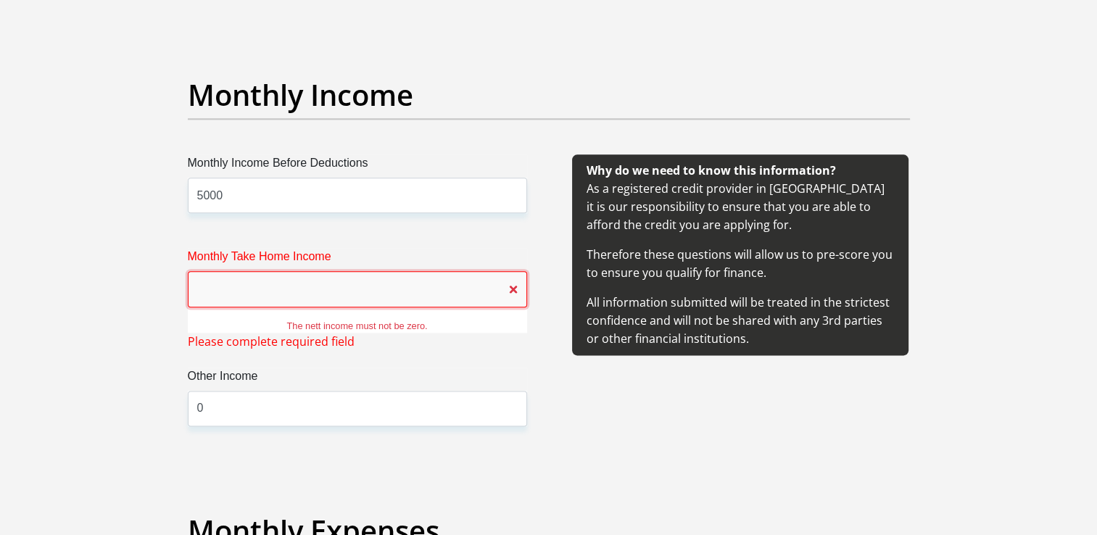
type input "1"
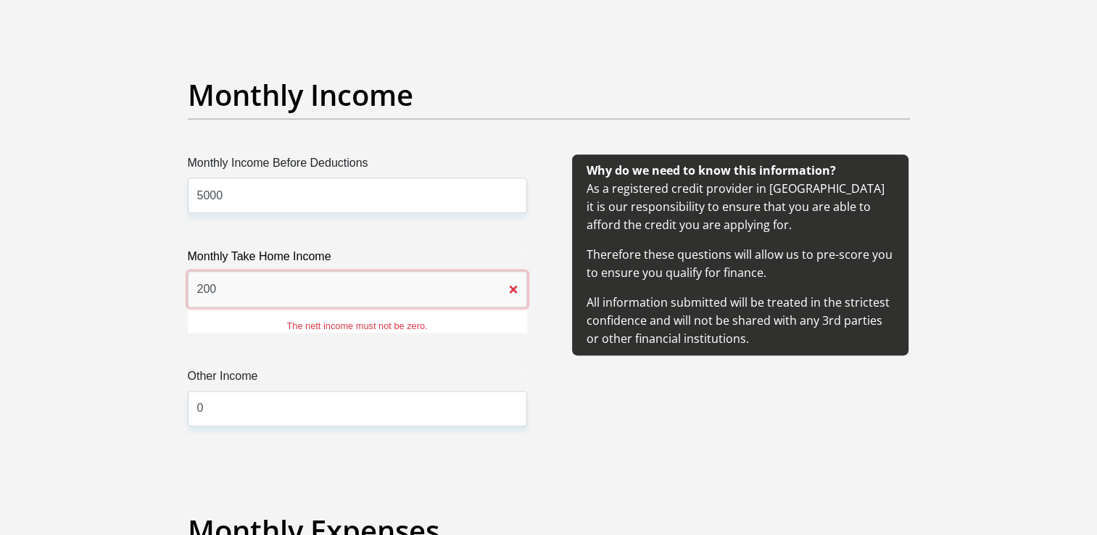
type input "200"
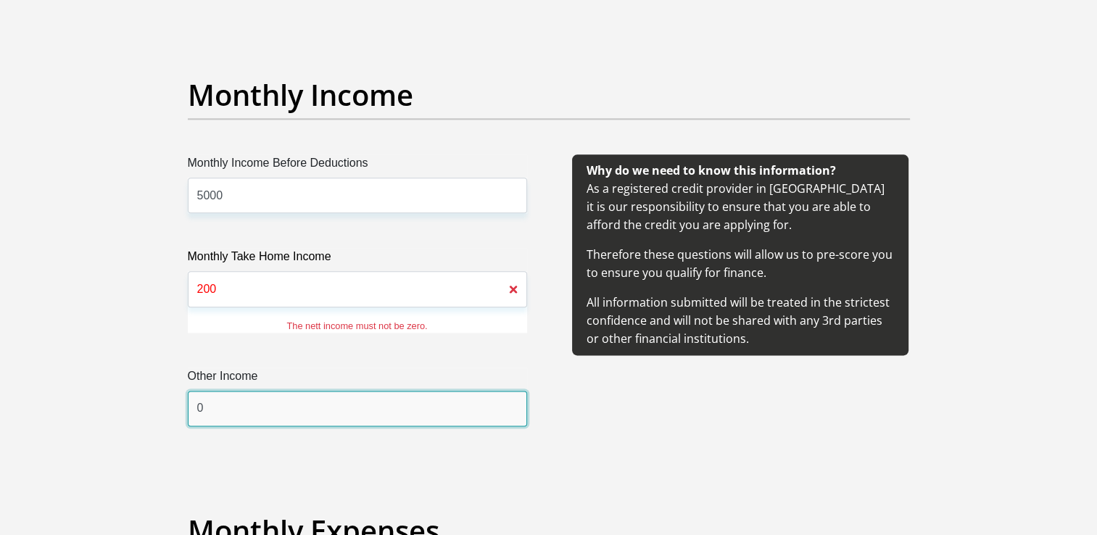
click at [271, 423] on input "0" at bounding box center [357, 409] width 339 height 36
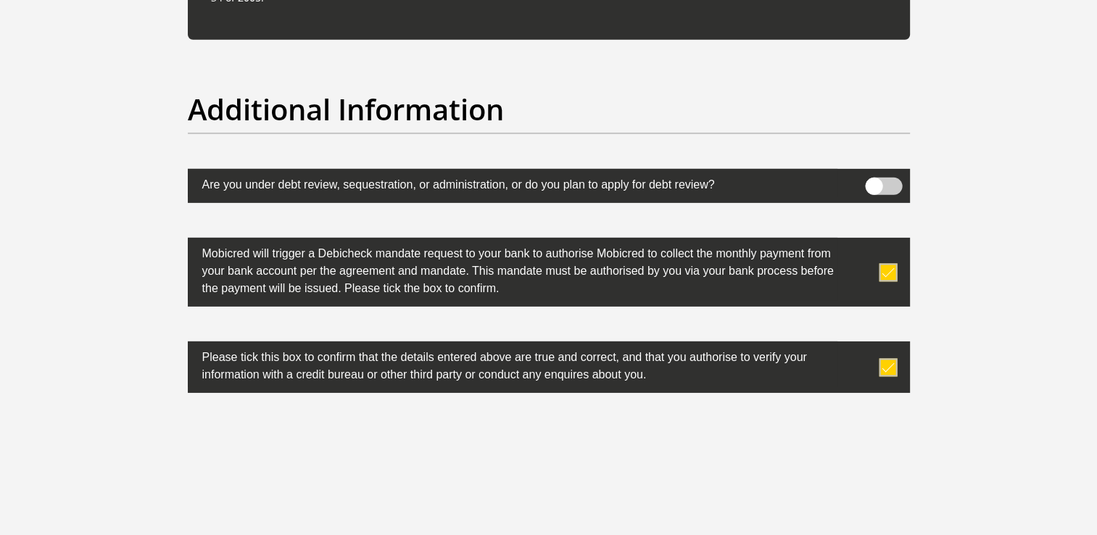
scroll to position [4771, 0]
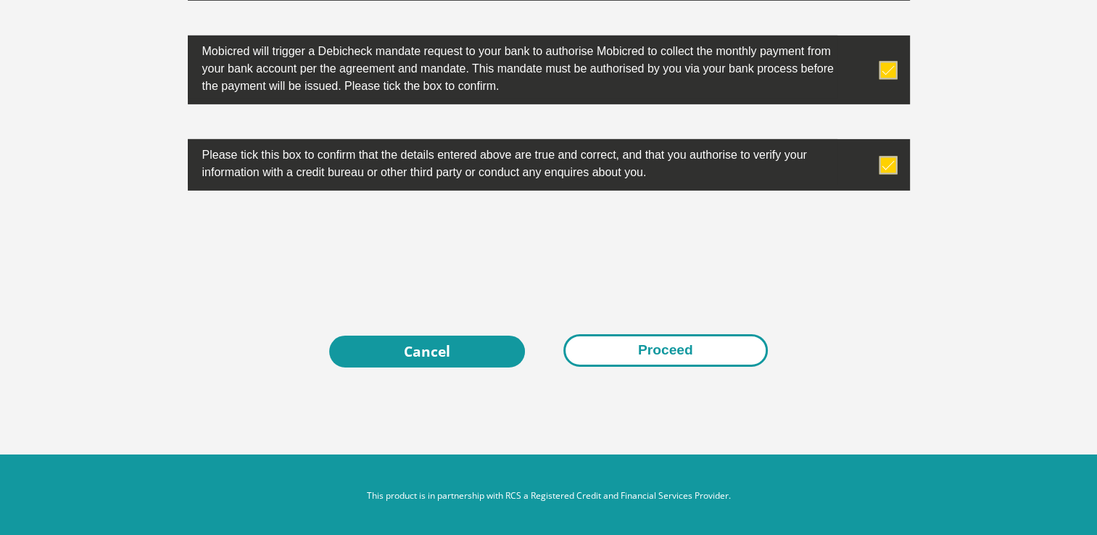
click at [662, 354] on button "Proceed" at bounding box center [665, 350] width 204 height 33
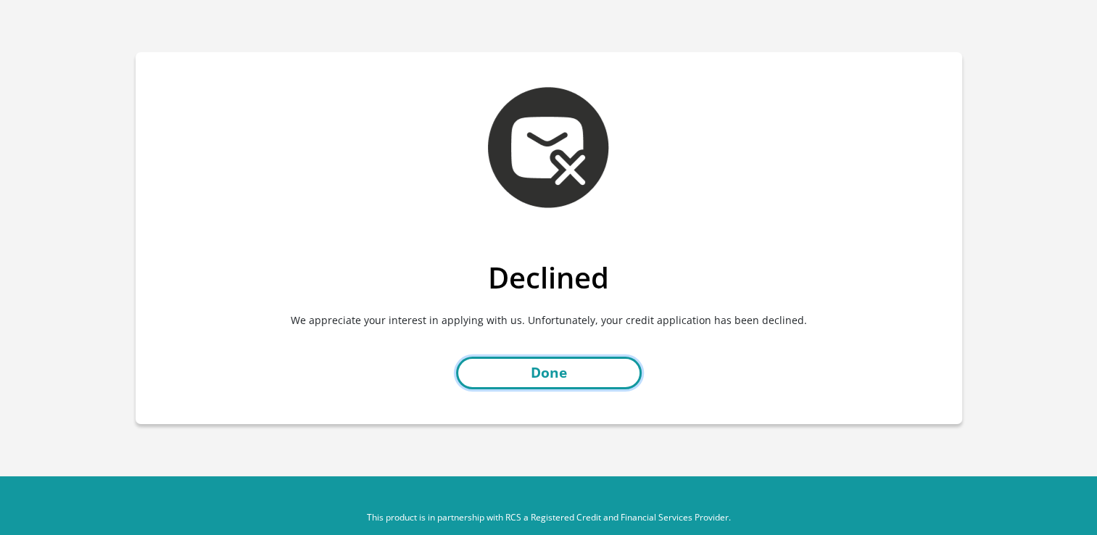
click at [538, 370] on link "Done" at bounding box center [549, 373] width 186 height 33
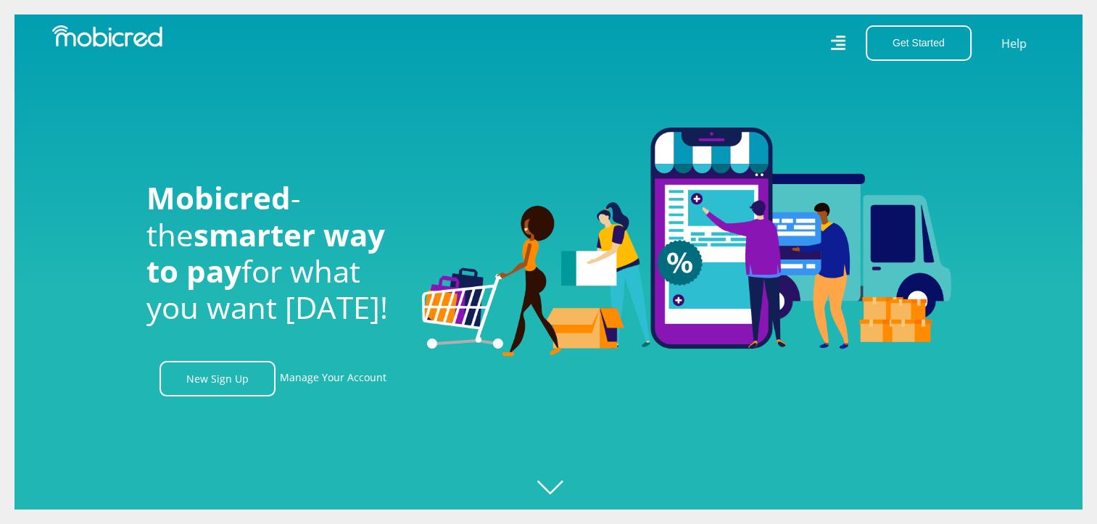
scroll to position [0, 1032]
click at [889, 49] on button "Get Started" at bounding box center [919, 43] width 106 height 36
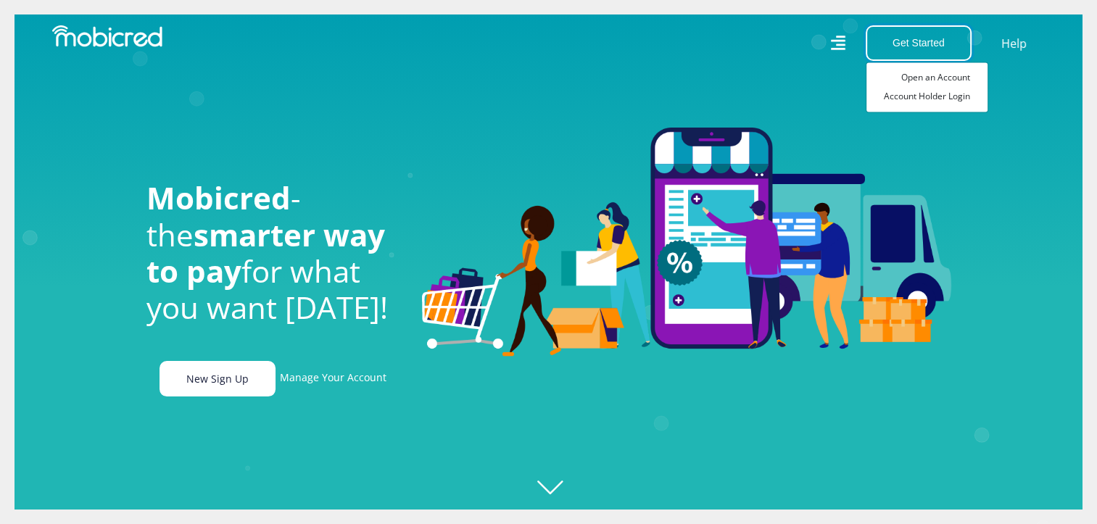
scroll to position [0, 3306]
click at [254, 394] on link "New Sign Up" at bounding box center [218, 379] width 116 height 36
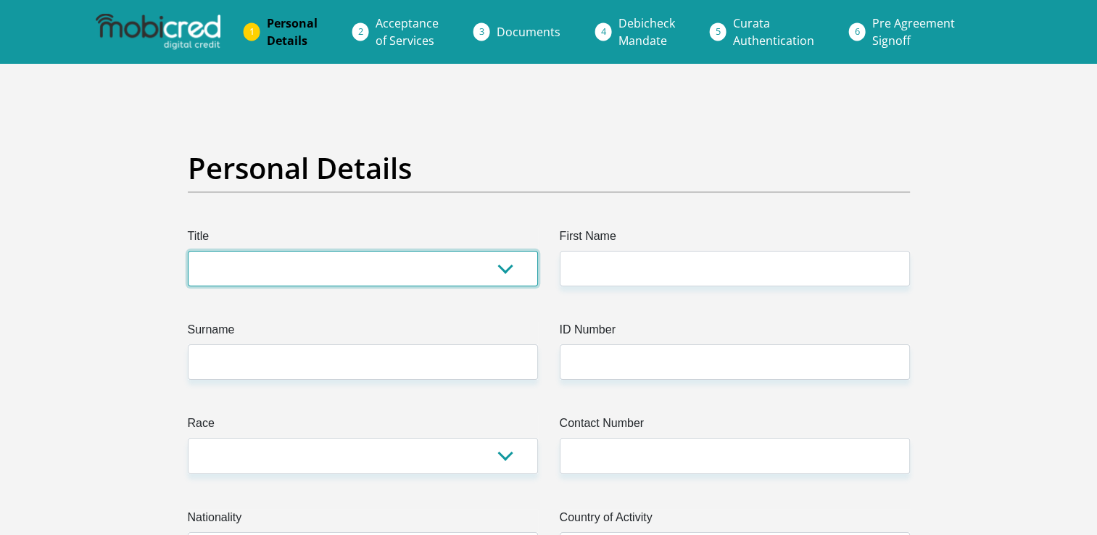
click at [268, 257] on select "Mr Ms Mrs Dr [PERSON_NAME]" at bounding box center [363, 269] width 350 height 36
select select "Mr"
click at [188, 251] on select "Mr Ms Mrs Dr [PERSON_NAME]" at bounding box center [363, 269] width 350 height 36
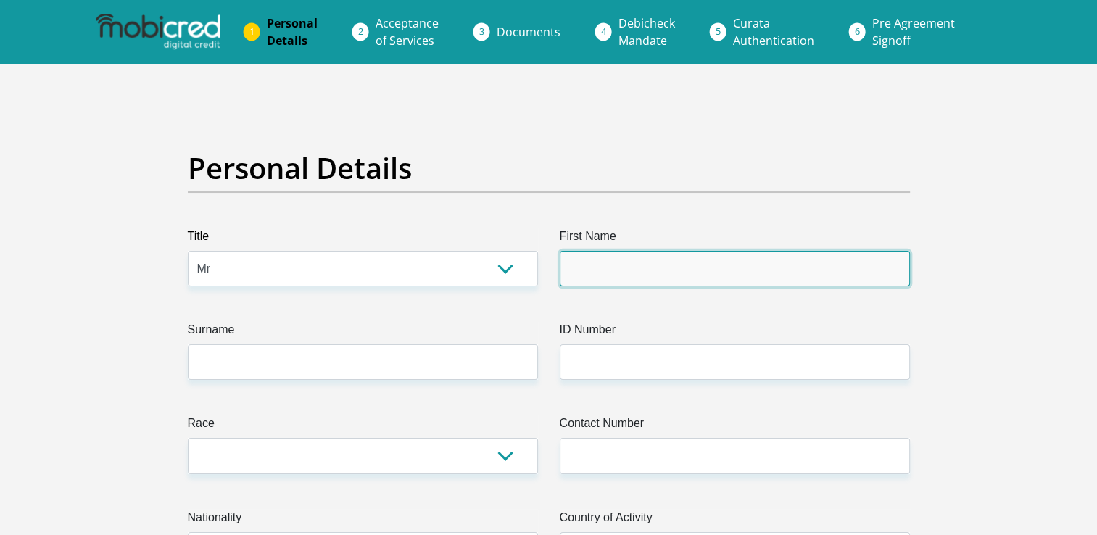
click at [603, 279] on input "First Name" at bounding box center [735, 269] width 350 height 36
type input "[PERSON_NAME]"
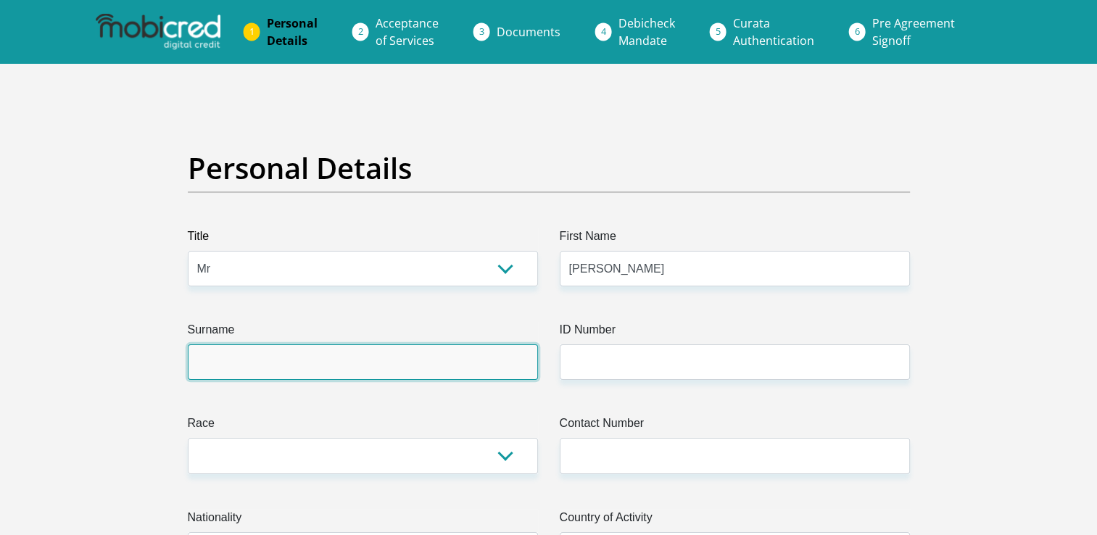
type input "modupi"
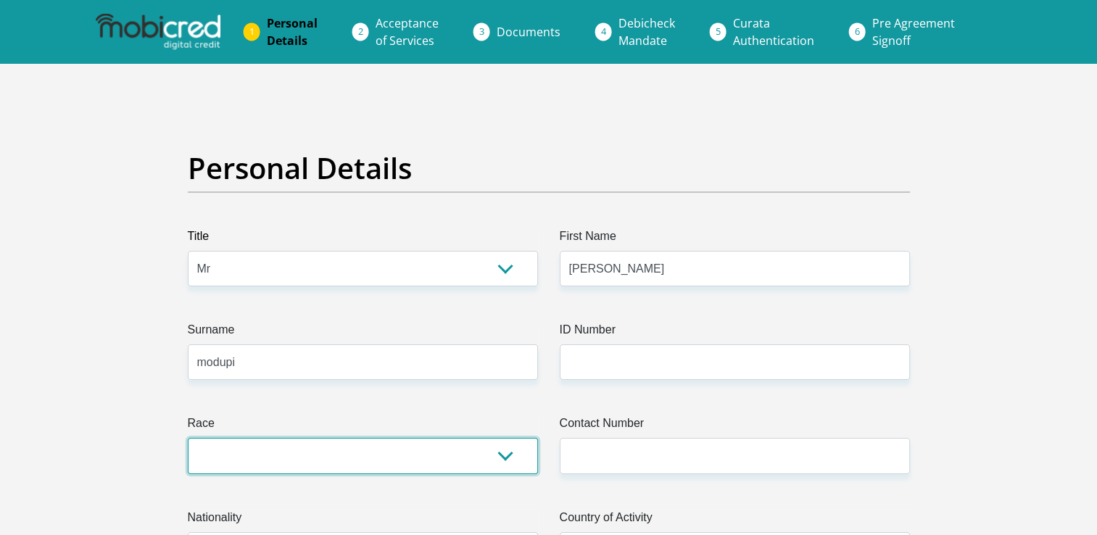
select select "1"
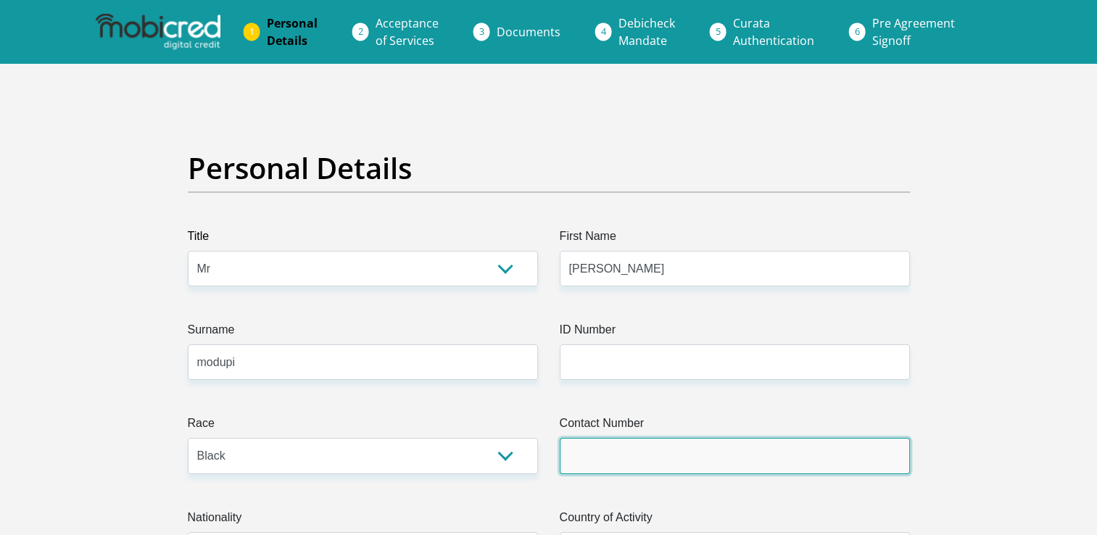
type input "0793470617"
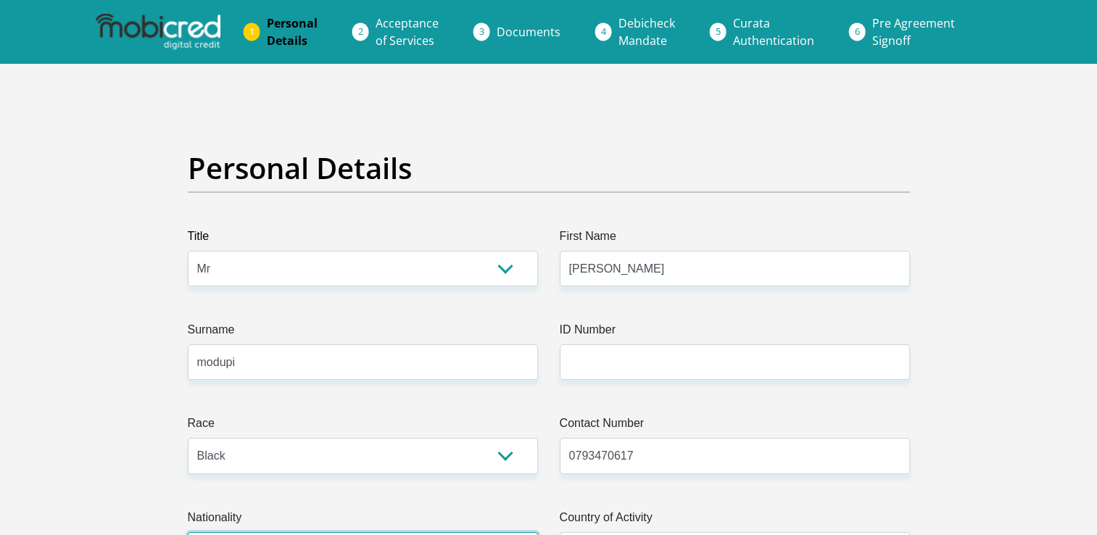
select select "ZAF"
type input "Morupu Mmola Street Santeng"
type input "Tzaneen"
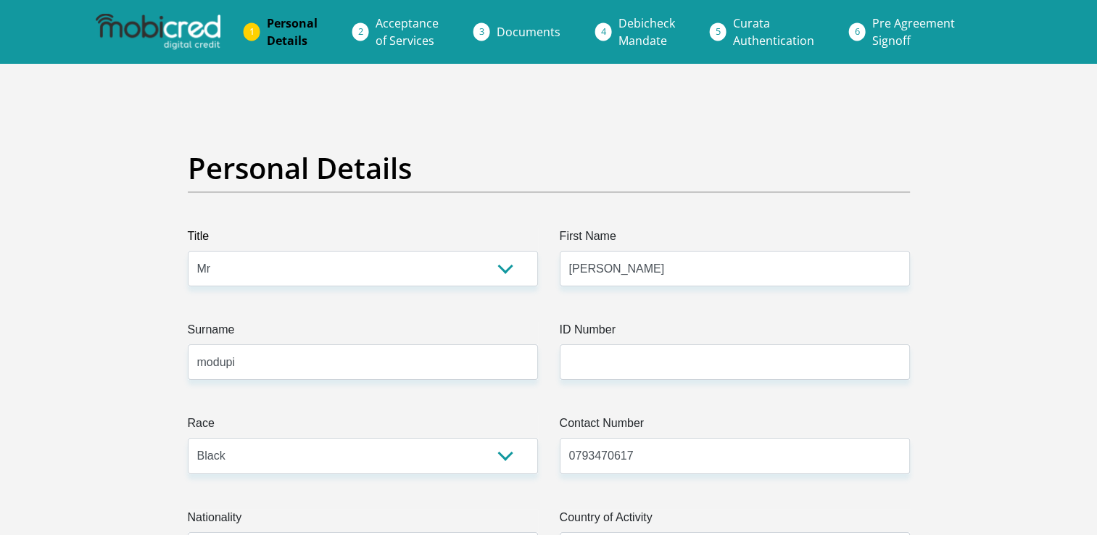
type input "Tzaneen"
type input "0890"
select select "Limpopo"
type input "modupiclement@gmail.com"
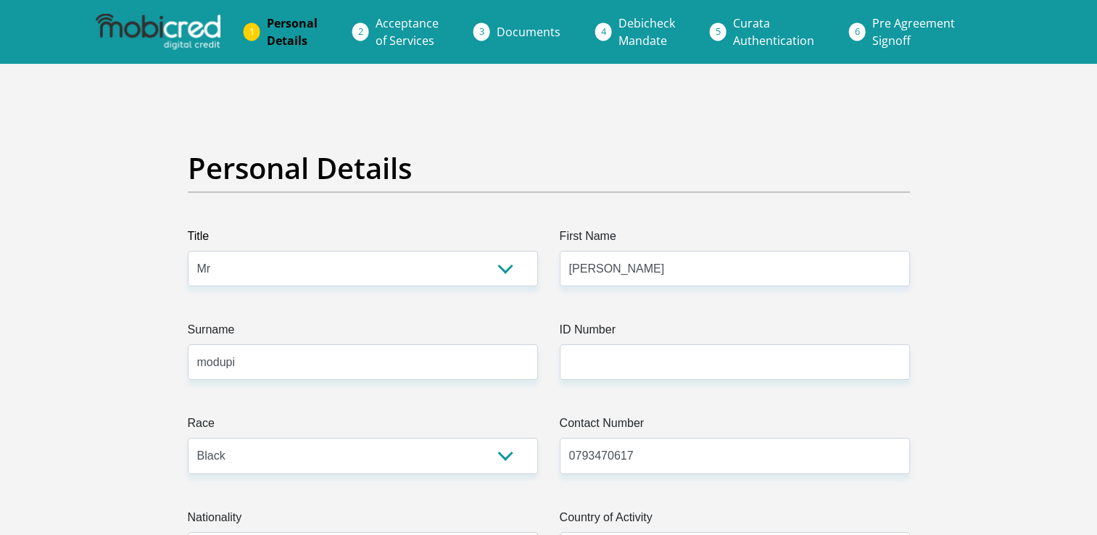
type input "Modupi123"
type input "5000"
type input "100"
type input "0"
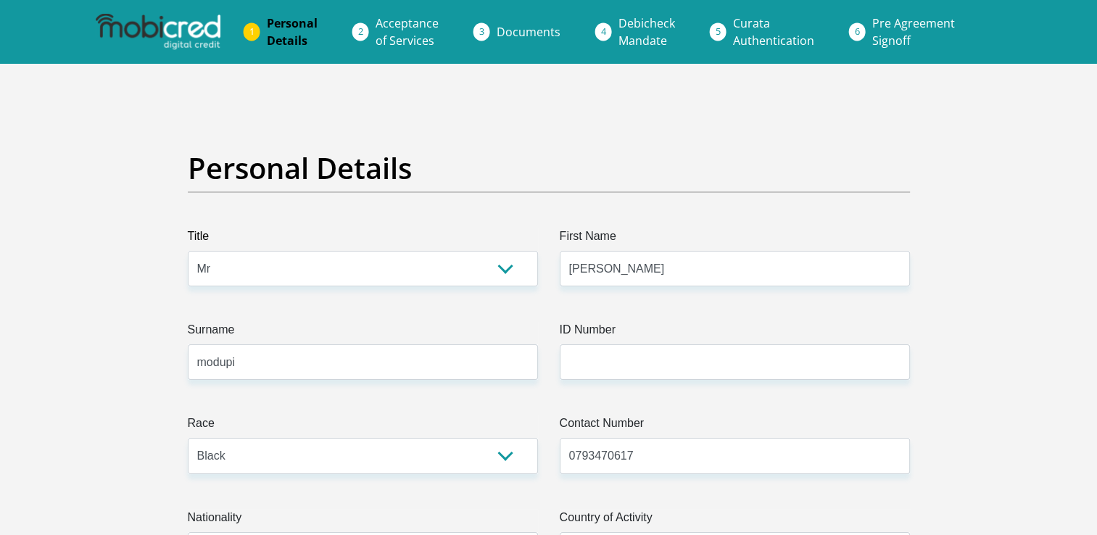
type input "0"
type input "0890"
type input "0"
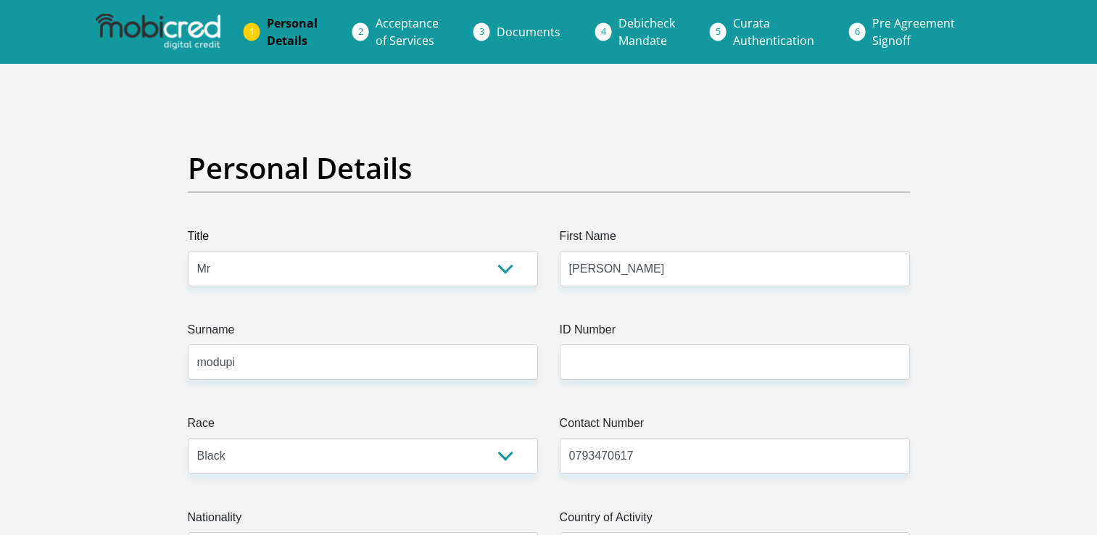
type input "0"
type input "CLEMENT"
type input "0793470617"
type input "Seshego"
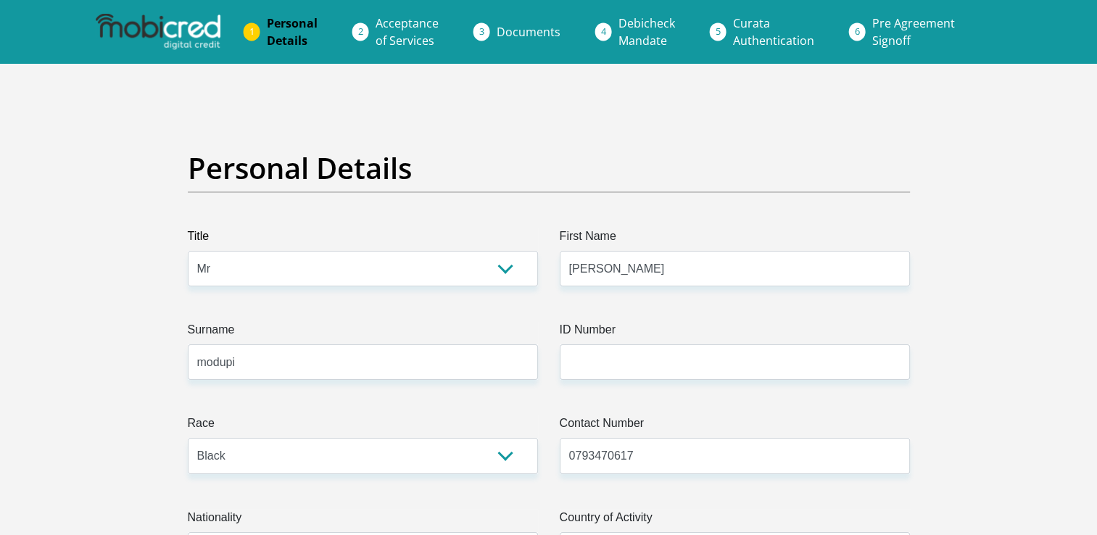
type input "modupi"
type input "1833043497"
type input "470010"
type input "CAPITEC BANK LIMITED"
type input "CAPITEC BANK CPC"
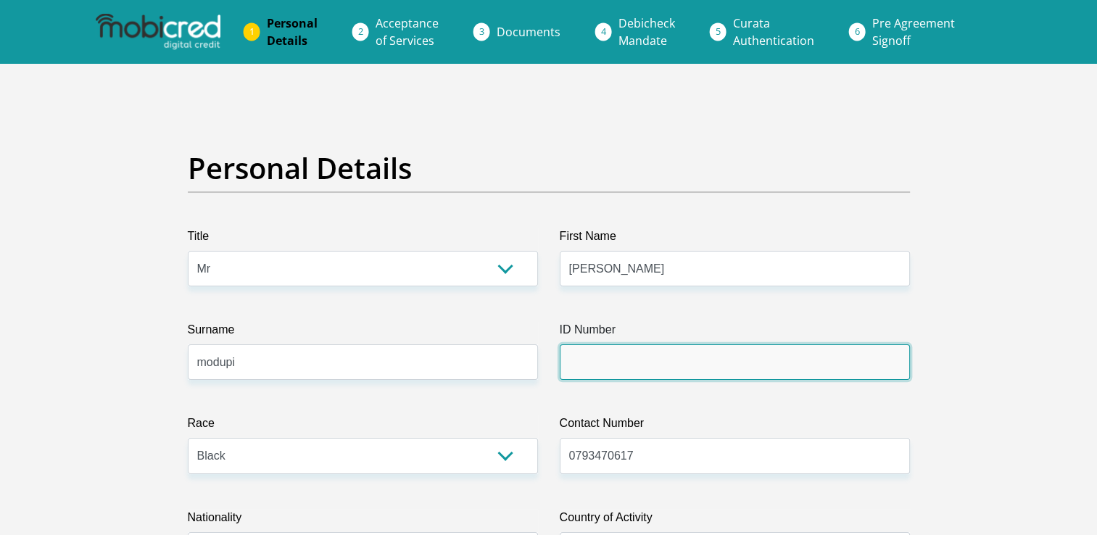
click at [580, 362] on input "ID Number" at bounding box center [735, 362] width 350 height 36
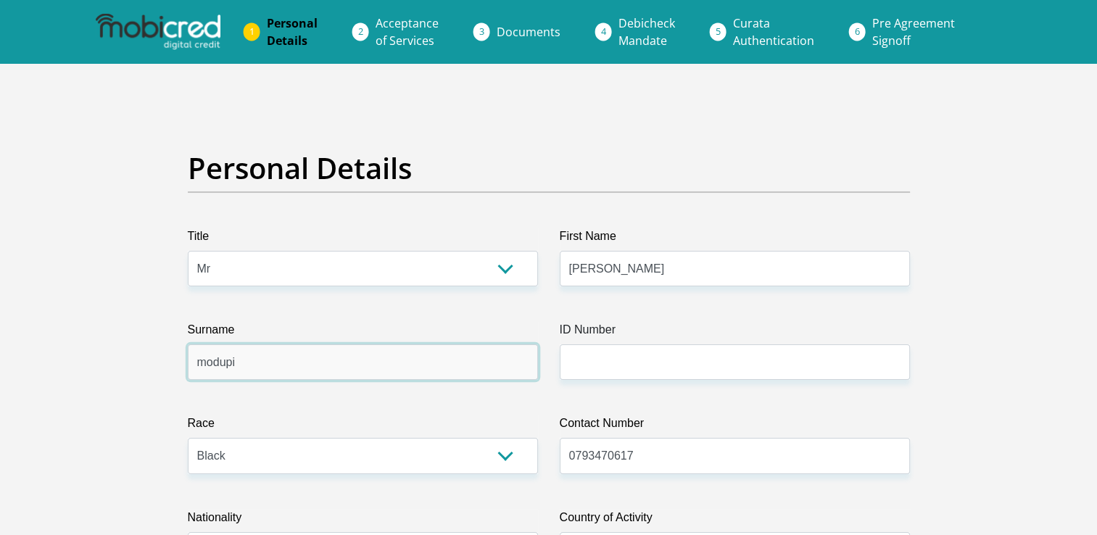
click at [334, 363] on input "modupi" at bounding box center [363, 362] width 350 height 36
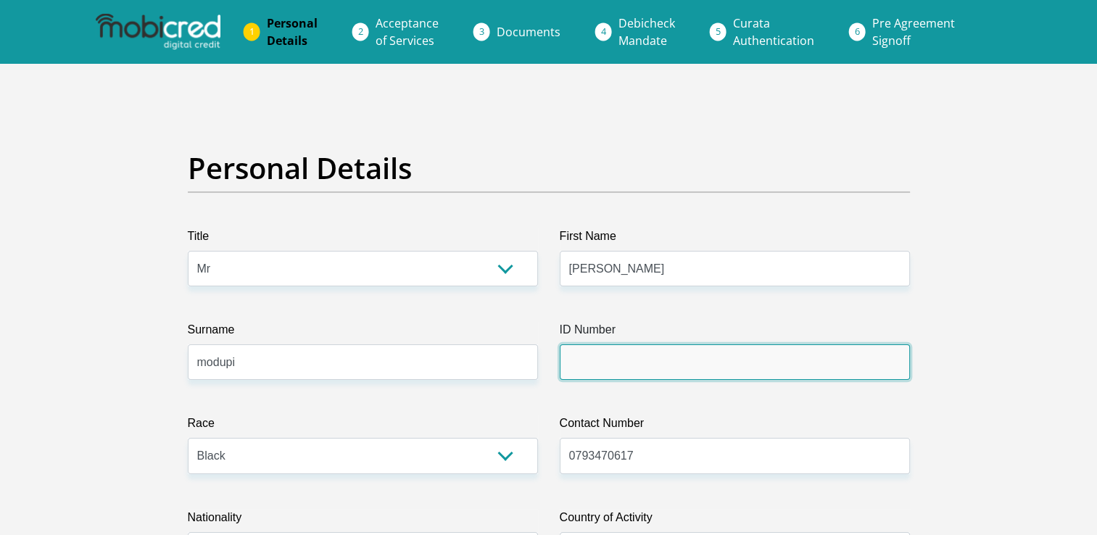
type input "0108315744087"
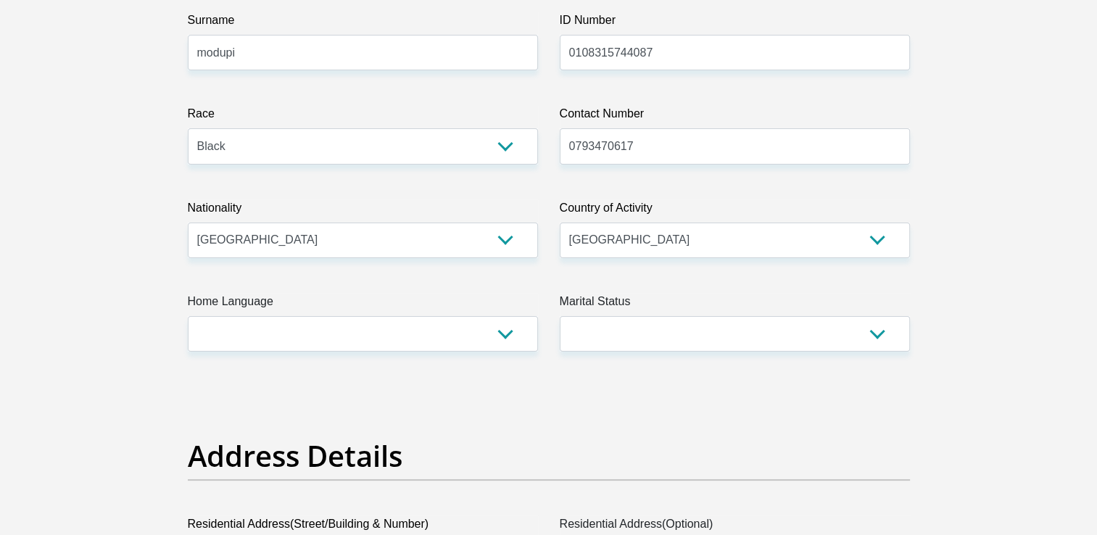
scroll to position [387, 0]
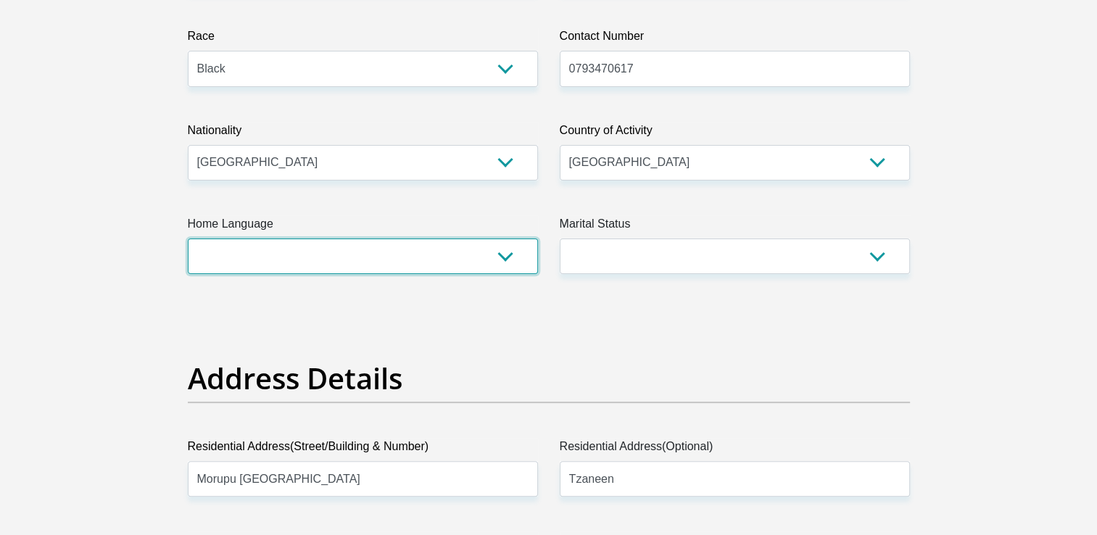
click at [531, 257] on select "Afrikaans English Sepedi South Ndebele Southern Sotho Swati Tsonga Tswana Venda…" at bounding box center [363, 257] width 350 height 36
select select "nso"
click at [188, 239] on select "Afrikaans English Sepedi South Ndebele Southern Sotho Swati Tsonga Tswana Venda…" at bounding box center [363, 257] width 350 height 36
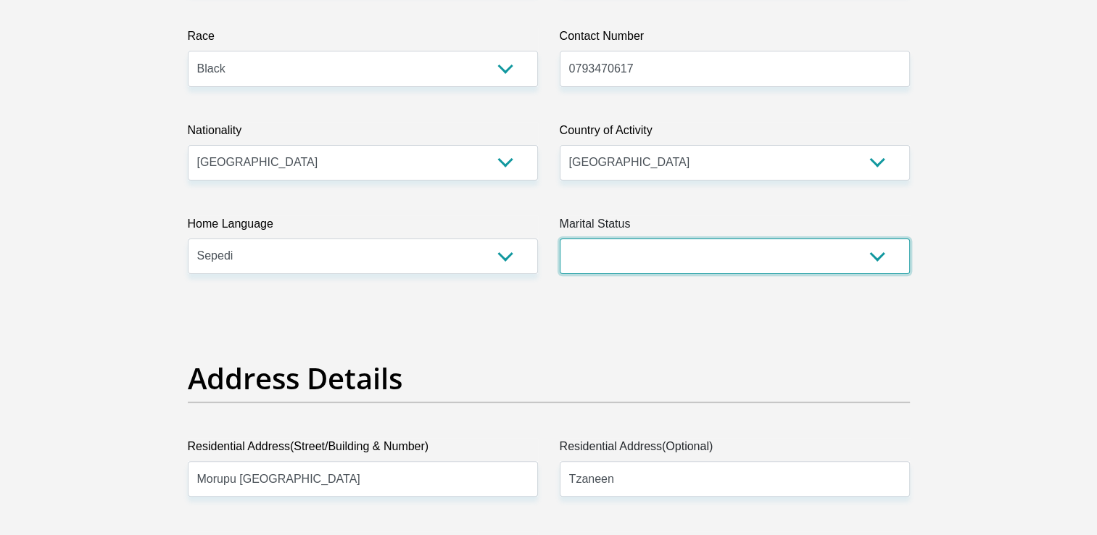
click at [705, 252] on select "Married ANC Single Divorced Widowed Married COP or Customary Law" at bounding box center [735, 257] width 350 height 36
select select "2"
click at [560, 239] on select "Married ANC Single Divorced Widowed Married COP or Customary Law" at bounding box center [735, 257] width 350 height 36
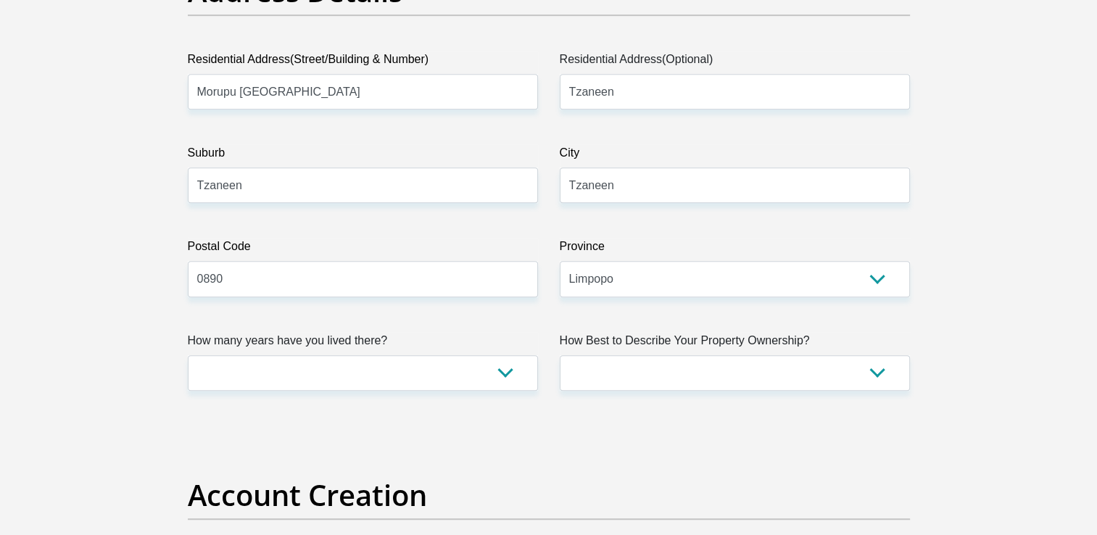
scroll to position [803, 0]
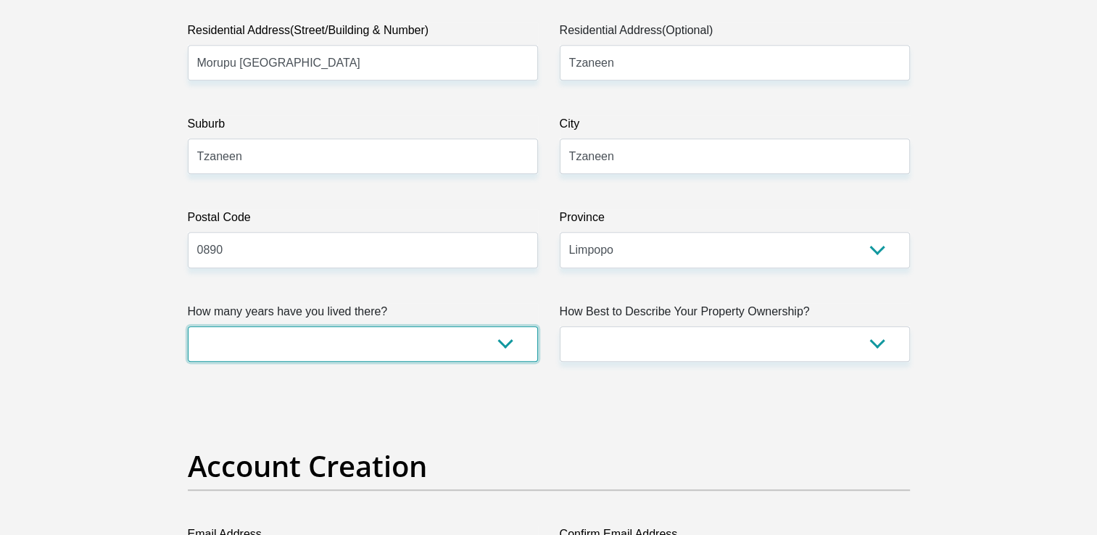
click at [496, 347] on select "less than 1 year 1-3 years 3-5 years 5+ years" at bounding box center [363, 344] width 350 height 36
select select "5"
click at [188, 326] on select "less than 1 year 1-3 years 3-5 years 5+ years" at bounding box center [363, 344] width 350 height 36
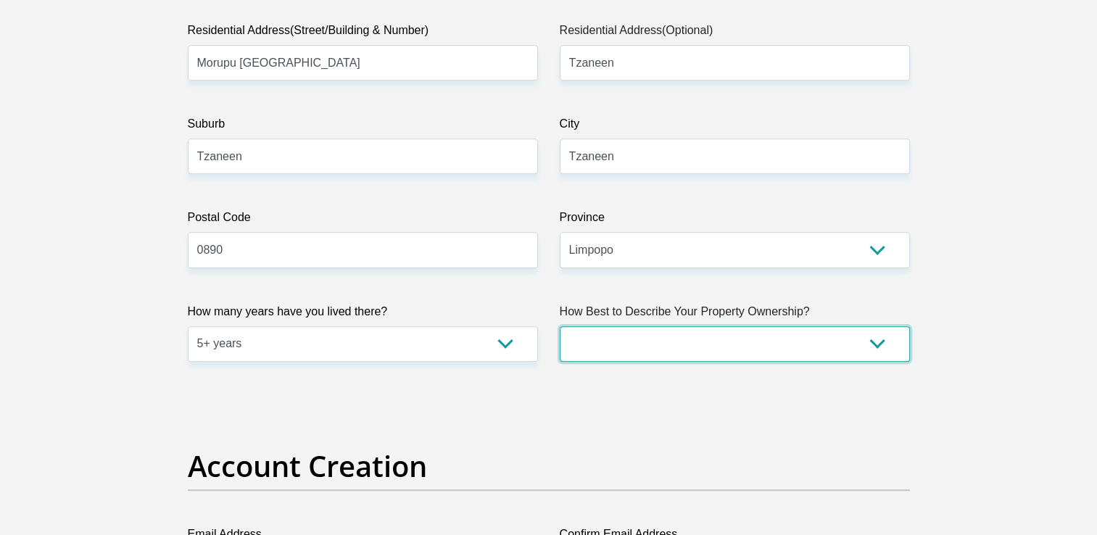
click at [647, 357] on select "Owned Rented Family Owned Company Dwelling" at bounding box center [735, 344] width 350 height 36
select select "Owned"
click at [560, 326] on select "Owned Rented Family Owned Company Dwelling" at bounding box center [735, 344] width 350 height 36
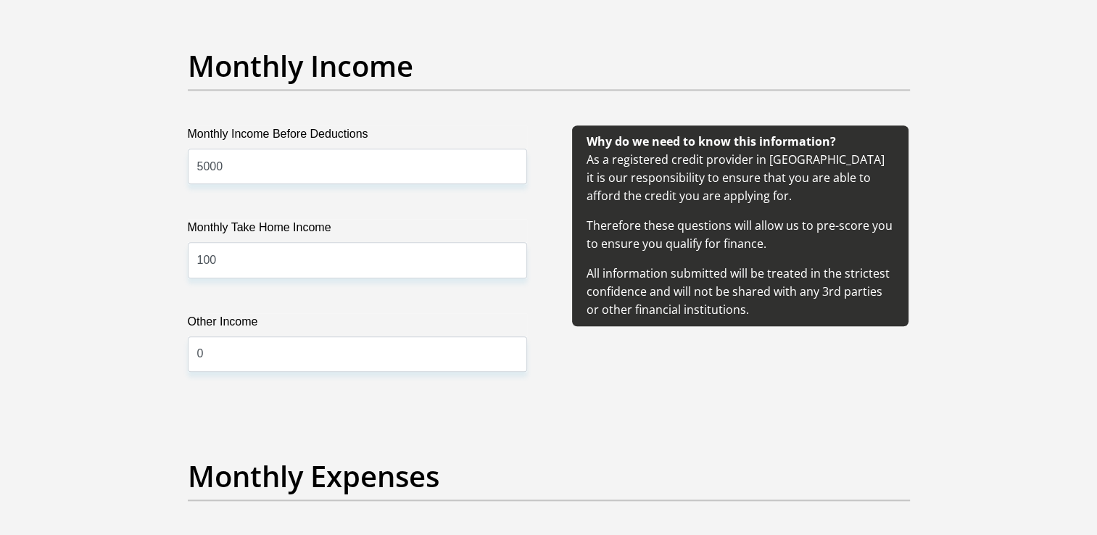
scroll to position [1654, 0]
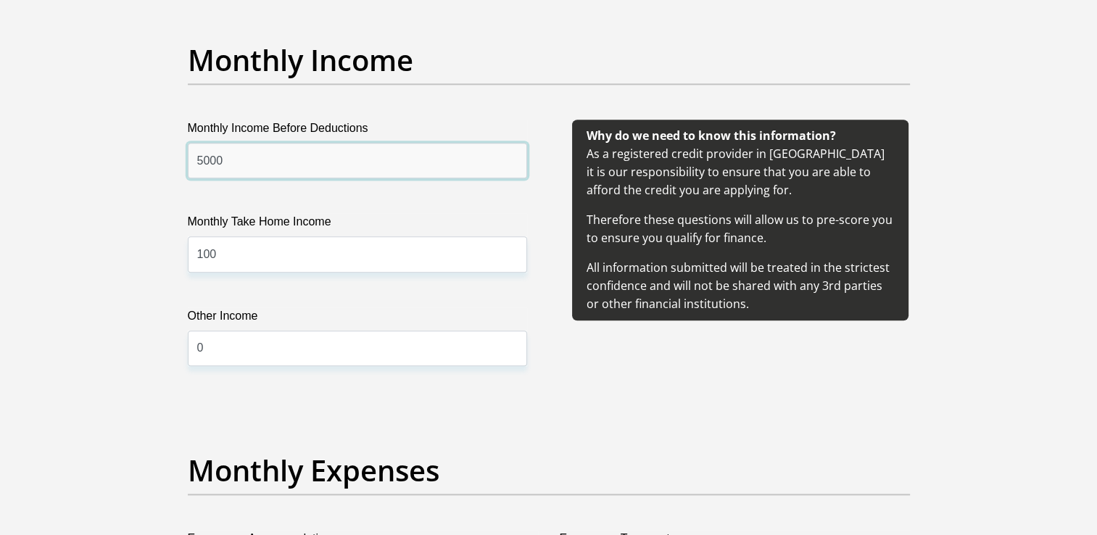
click at [202, 158] on input "5000" at bounding box center [357, 161] width 339 height 36
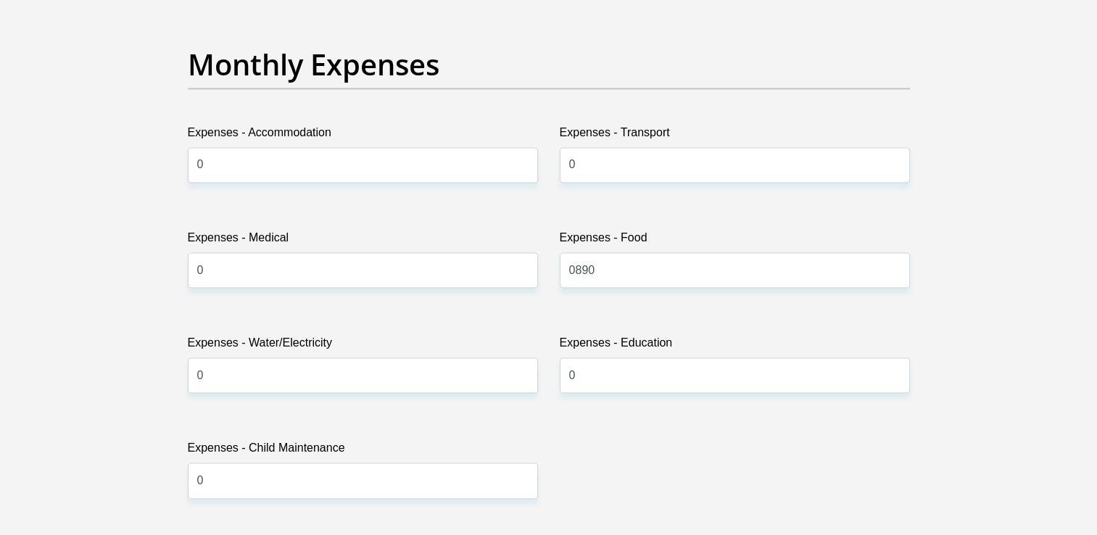
scroll to position [2078, 0]
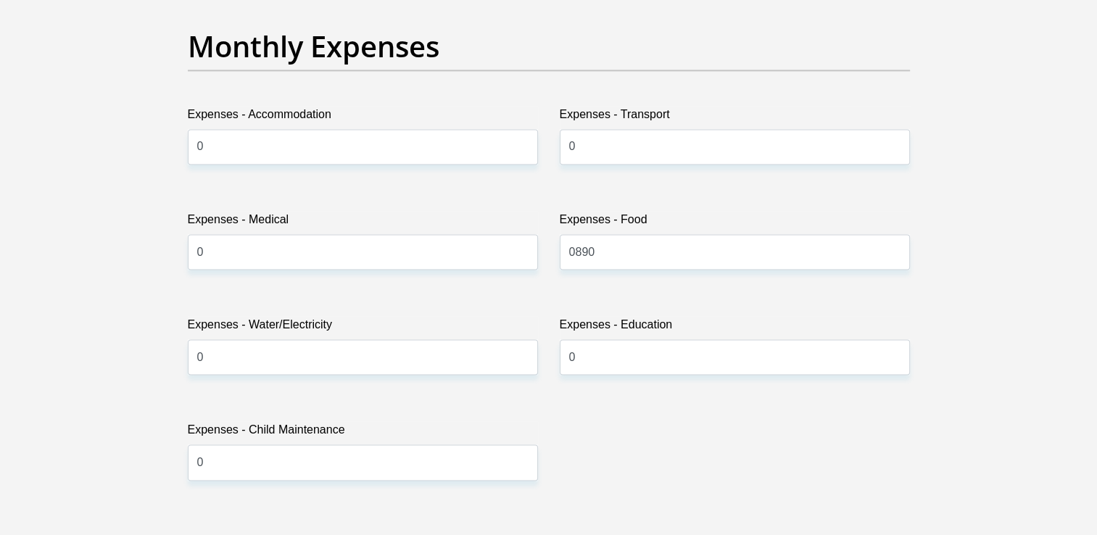
type input "6000"
click at [334, 348] on input "0" at bounding box center [363, 357] width 350 height 36
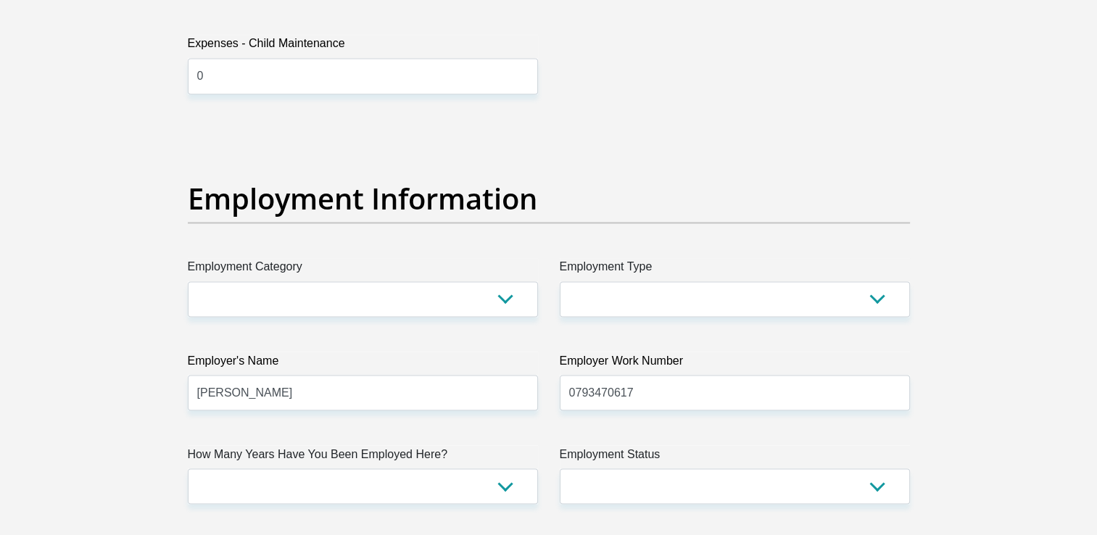
scroll to position [2467, 0]
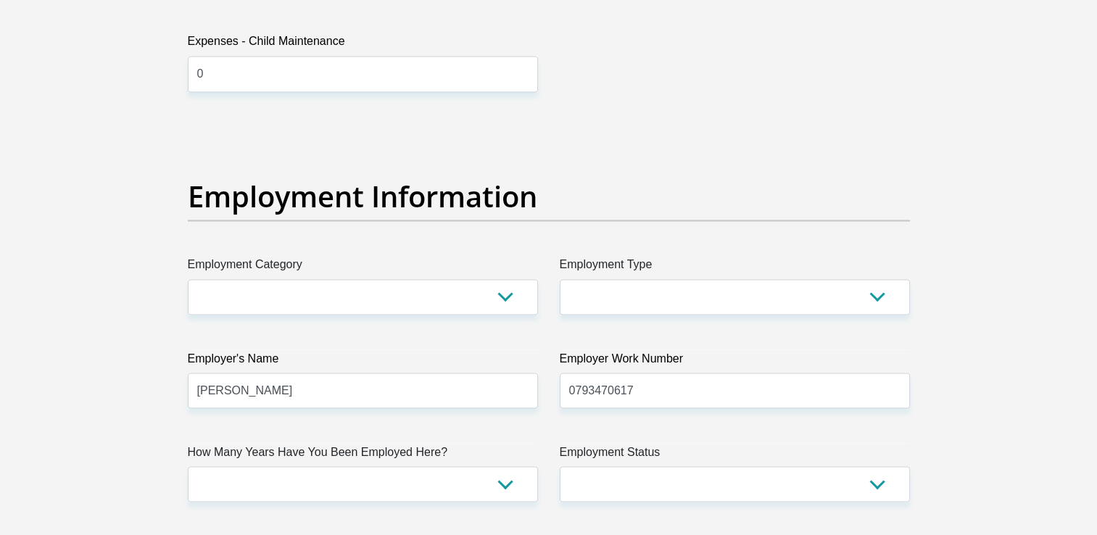
type input "100"
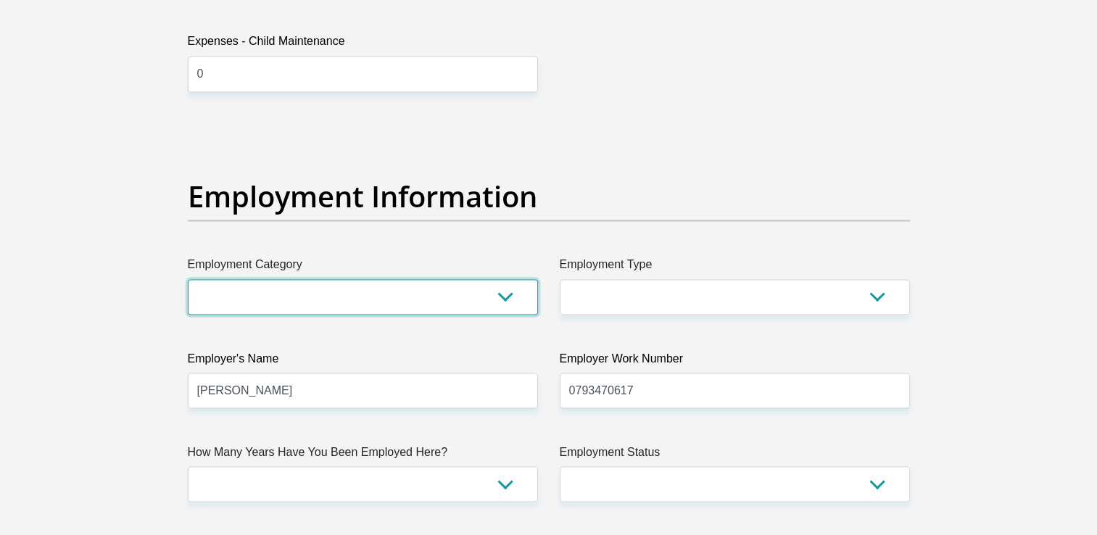
click at [471, 291] on select "AGRICULTURE ALCOHOL & TOBACCO CONSTRUCTION MATERIALS METALLURGY EQUIPMENT FOR R…" at bounding box center [363, 297] width 350 height 36
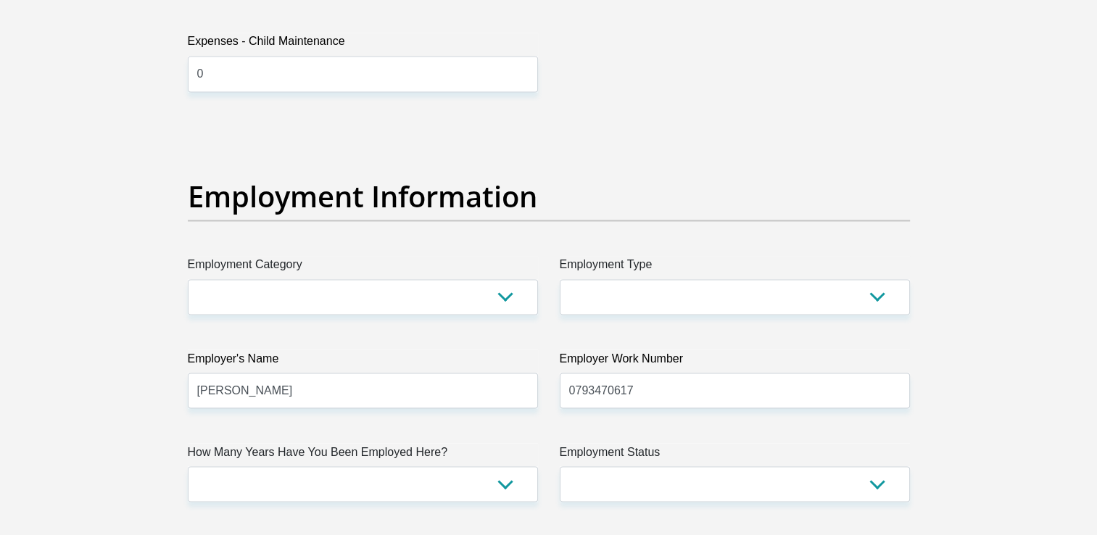
click at [609, 86] on div "Title Mr Ms Mrs Dr Other First Name clement Surname modupi ID Number 0108315744…" at bounding box center [549, 120] width 744 height 4718
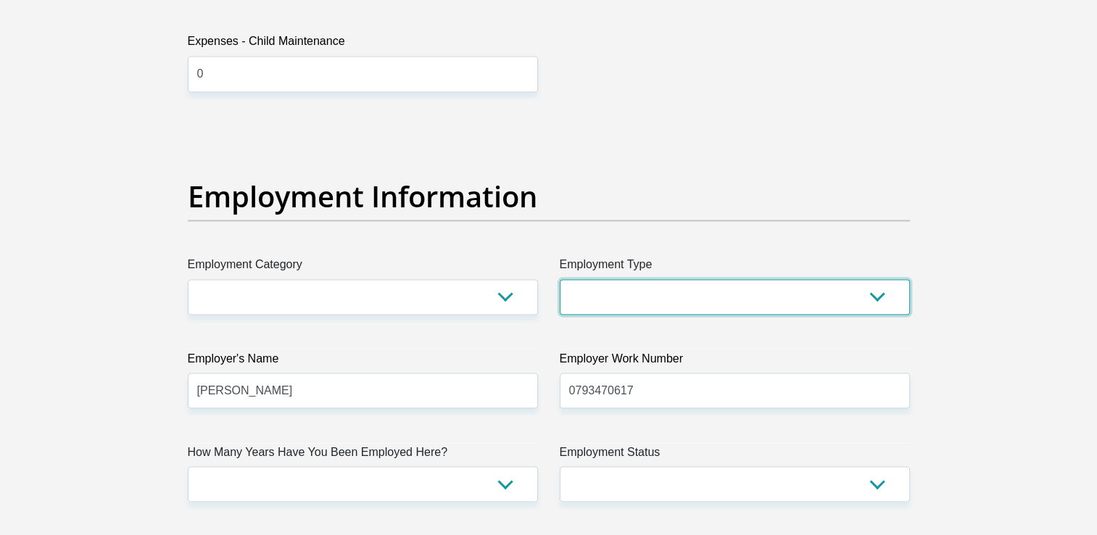
click at [620, 290] on select "College/Lecturer Craft Seller Creative Driver Executive Farmer Forces - Non Com…" at bounding box center [735, 297] width 350 height 36
select select "Uniformed Worker/Security"
click at [560, 279] on select "College/Lecturer Craft Seller Creative Driver Executive Farmer Forces - Non Com…" at bounding box center [735, 297] width 350 height 36
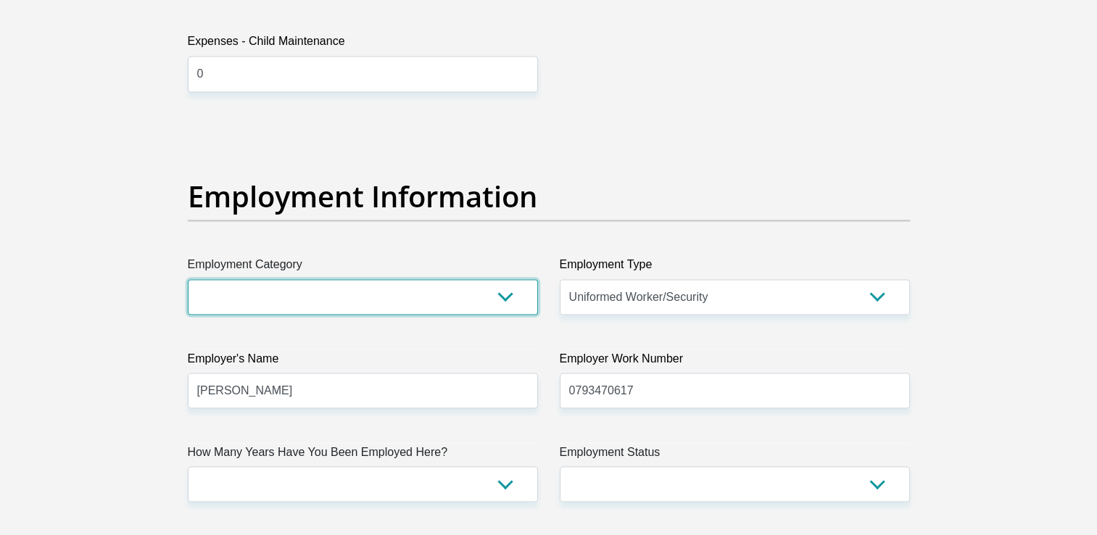
click at [416, 294] on select "AGRICULTURE ALCOHOL & TOBACCO CONSTRUCTION MATERIALS METALLURGY EQUIPMENT FOR R…" at bounding box center [363, 297] width 350 height 36
click at [188, 279] on select "AGRICULTURE ALCOHOL & TOBACCO CONSTRUCTION MATERIALS METALLURGY EQUIPMENT FOR R…" at bounding box center [363, 297] width 350 height 36
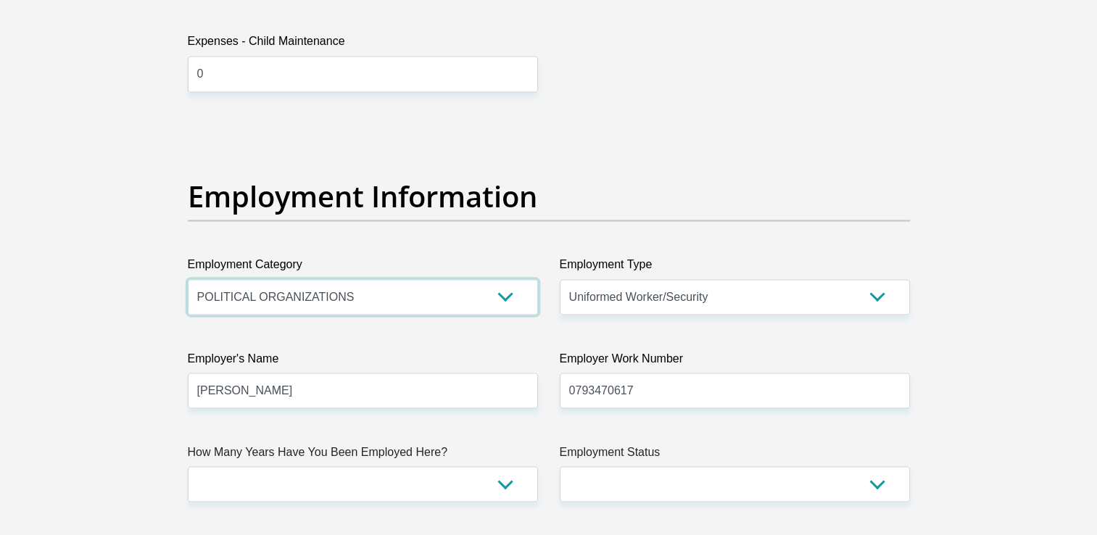
click at [442, 294] on select "AGRICULTURE ALCOHOL & TOBACCO CONSTRUCTION MATERIALS METALLURGY EQUIPMENT FOR R…" at bounding box center [363, 297] width 350 height 36
select select "14"
click at [188, 279] on select "AGRICULTURE ALCOHOL & TOBACCO CONSTRUCTION MATERIALS METALLURGY EQUIPMENT FOR R…" at bounding box center [363, 297] width 350 height 36
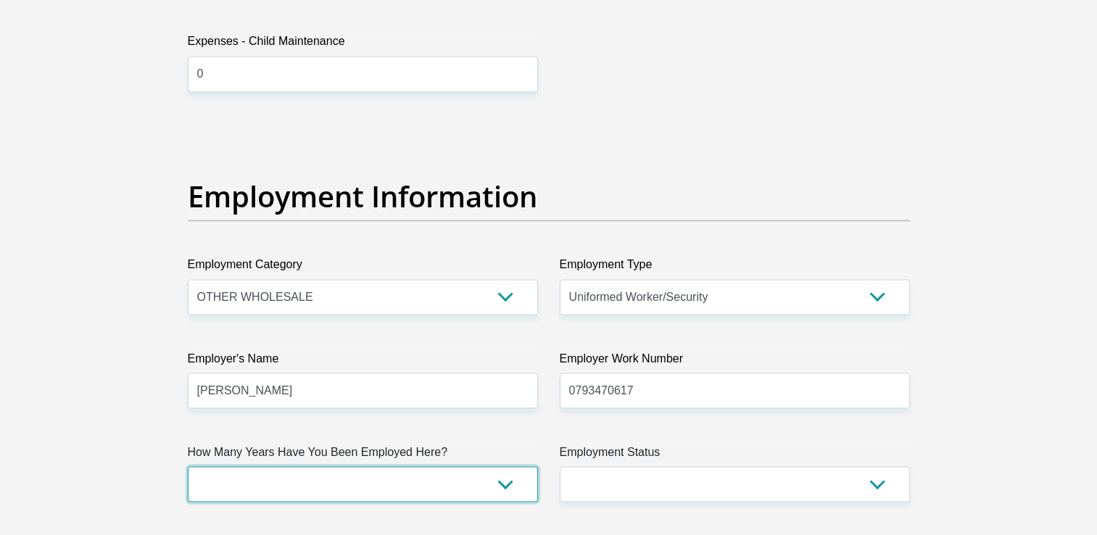
click at [455, 475] on select "less than 1 year 1-3 years 3-5 years 5+ years" at bounding box center [363, 484] width 350 height 36
select select "24"
click at [188, 466] on select "less than 1 year 1-3 years 3-5 years 5+ years" at bounding box center [363, 484] width 350 height 36
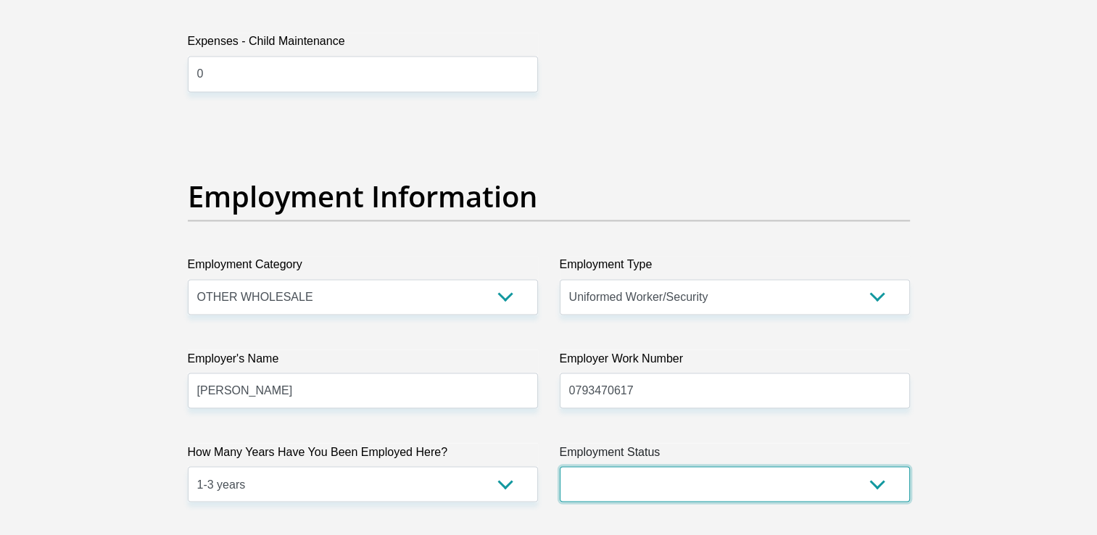
click at [684, 480] on select "Permanent/Full-time Part-time/Casual Contract Worker Self-Employed Housewife Re…" at bounding box center [735, 484] width 350 height 36
select select "1"
click at [560, 466] on select "Permanent/Full-time Part-time/Casual Contract Worker Self-Employed Housewife Re…" at bounding box center [735, 484] width 350 height 36
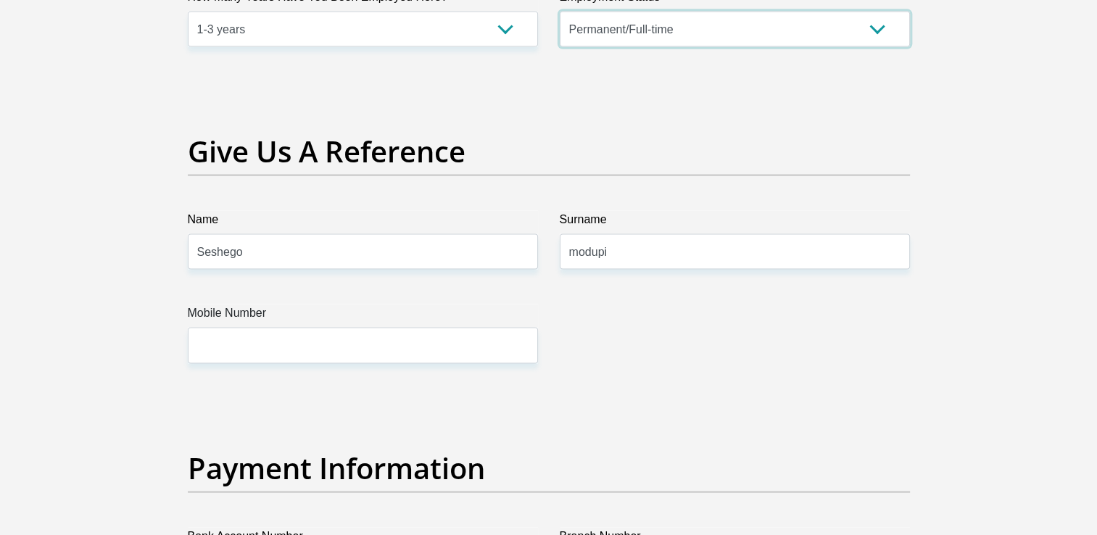
scroll to position [2950, 0]
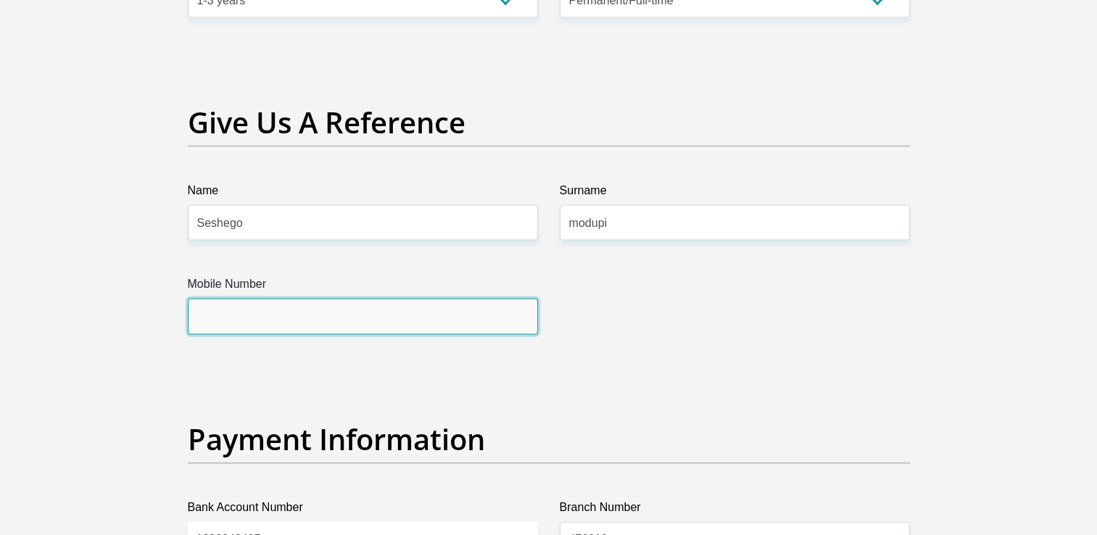
click at [384, 318] on input "Mobile Number" at bounding box center [363, 317] width 350 height 36
type input "+27 82 819 6926"
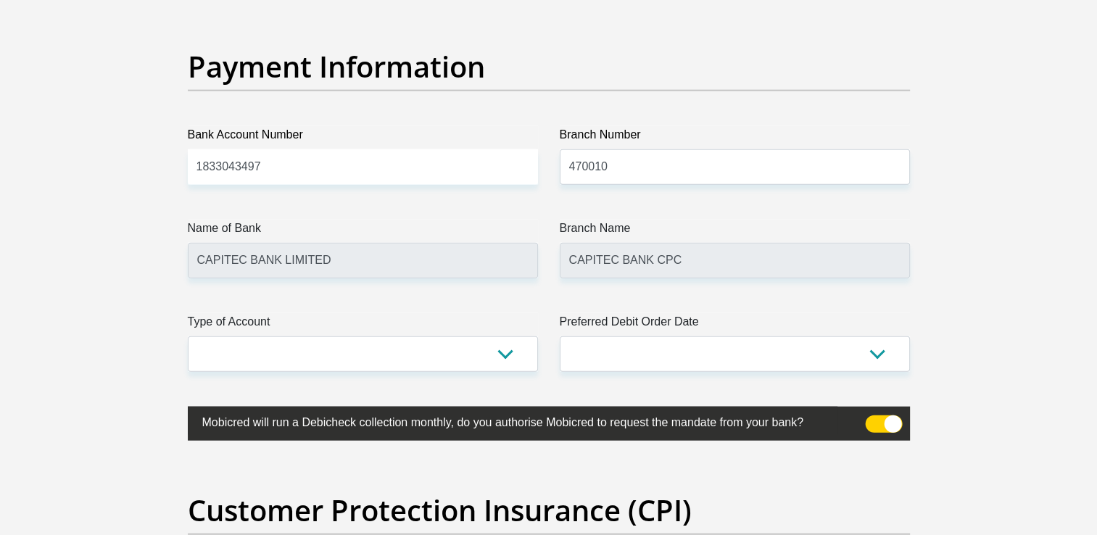
scroll to position [3327, 0]
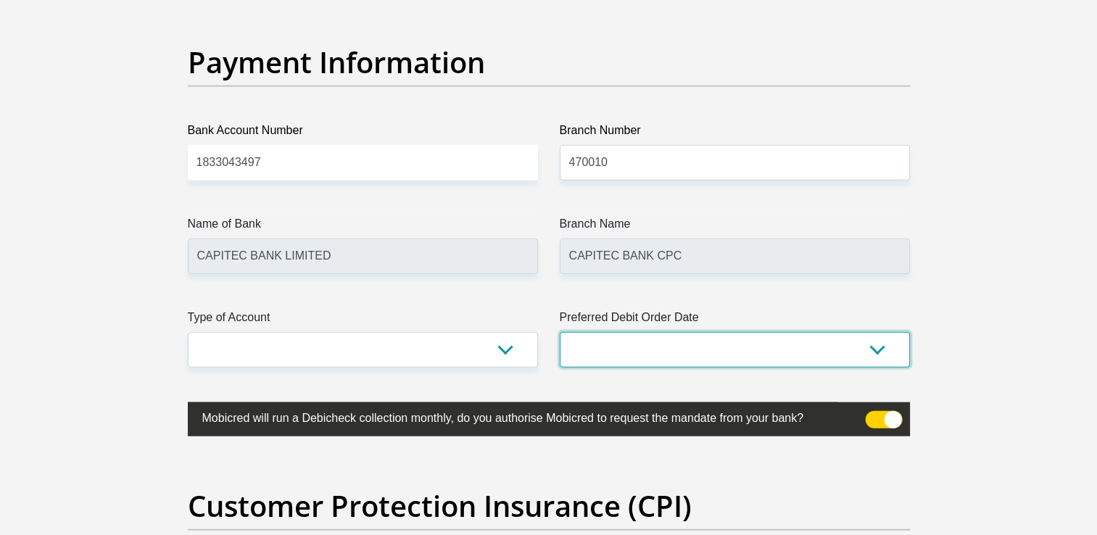
click at [850, 349] on select "1st 2nd 3rd 4th 5th 7th 18th 19th 20th 21st 22nd 23rd 24th 25th 26th 27th 28th …" at bounding box center [735, 350] width 350 height 36
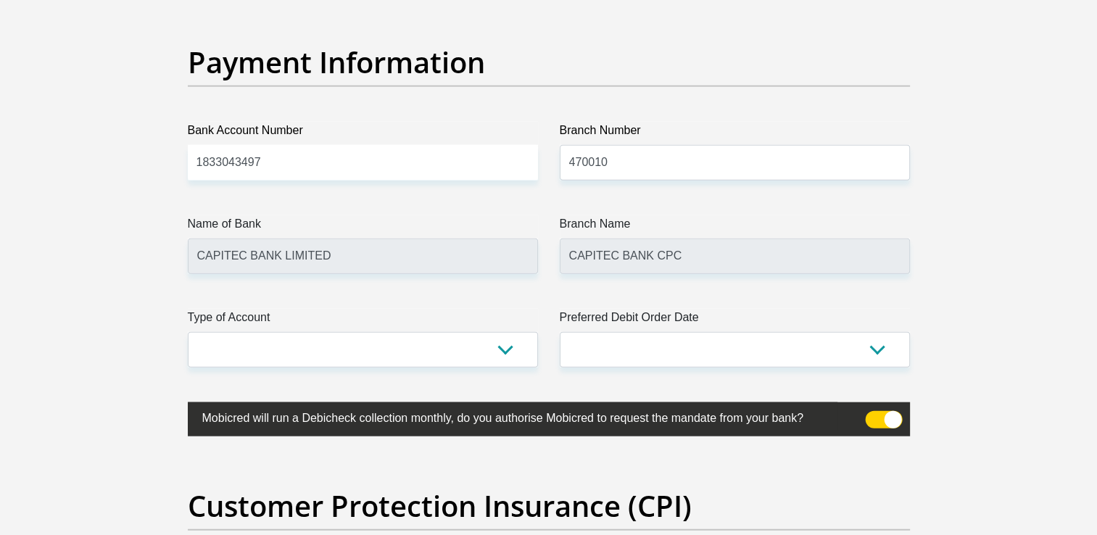
click at [712, 327] on label "Preferred Debit Order Date" at bounding box center [735, 320] width 350 height 23
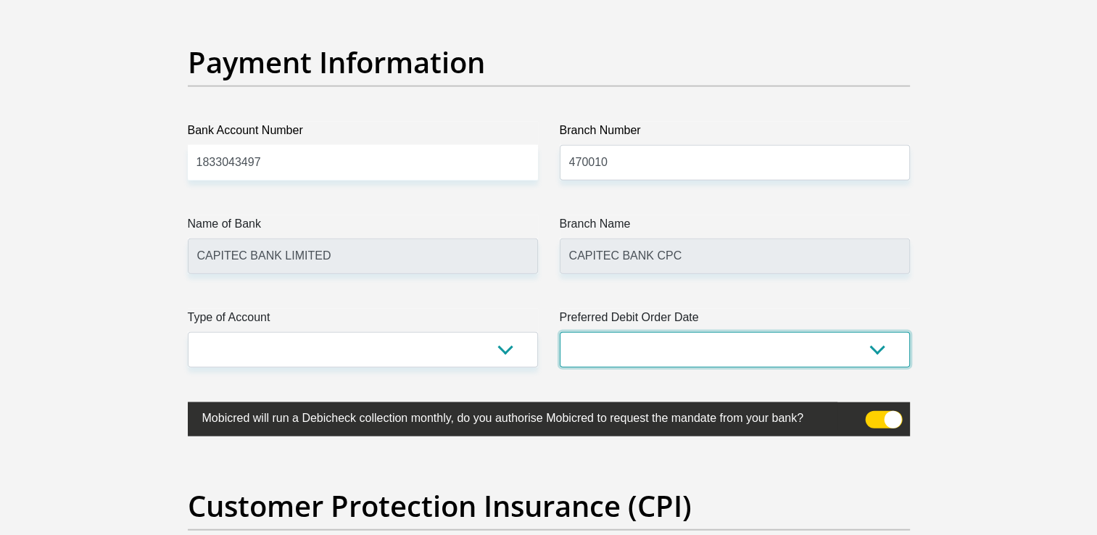
click at [712, 332] on select "1st 2nd 3rd 4th 5th 7th 18th 19th 20th 21st 22nd 23rd 24th 25th 26th 27th 28th …" at bounding box center [735, 350] width 350 height 36
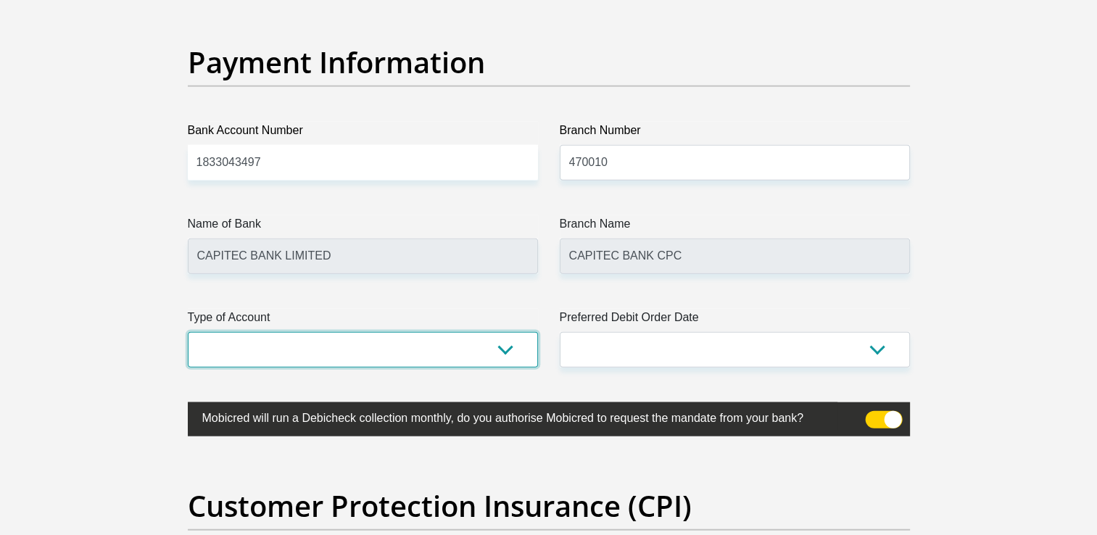
click at [389, 343] on select "Cheque Savings" at bounding box center [363, 350] width 350 height 36
select select "SAV"
click at [188, 332] on select "Cheque Savings" at bounding box center [363, 350] width 350 height 36
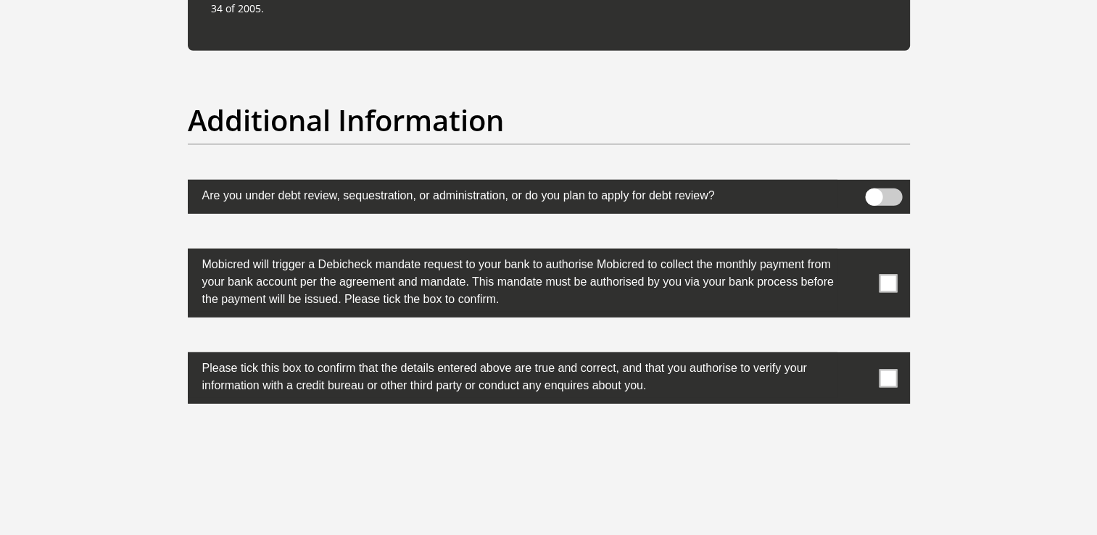
scroll to position [4507, 0]
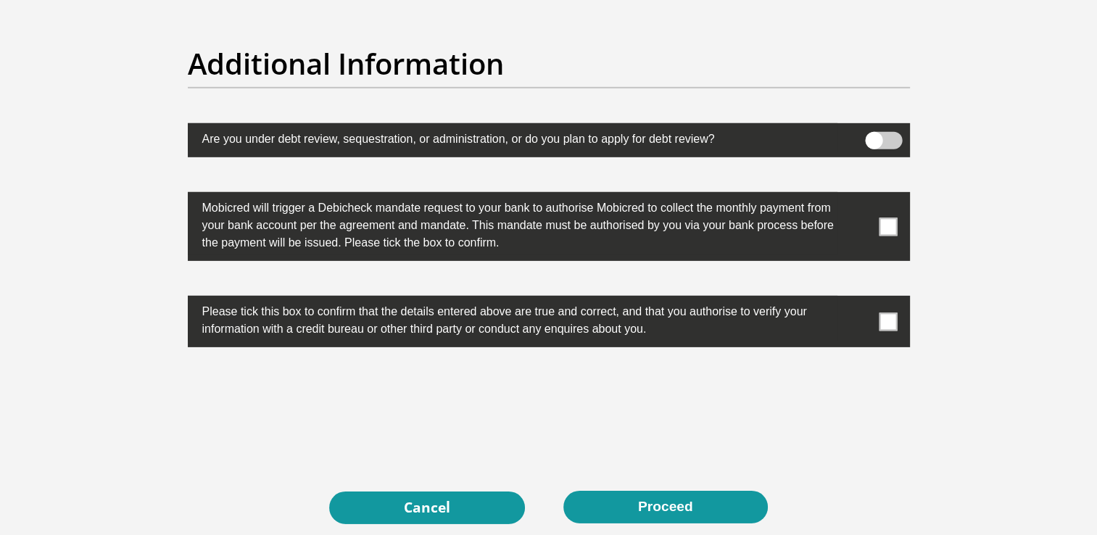
click at [879, 228] on span at bounding box center [888, 227] width 18 height 18
click at [859, 196] on input "checkbox" at bounding box center [859, 196] width 0 height 0
click at [886, 323] on span at bounding box center [888, 321] width 18 height 18
click at [859, 299] on input "checkbox" at bounding box center [859, 299] width 0 height 0
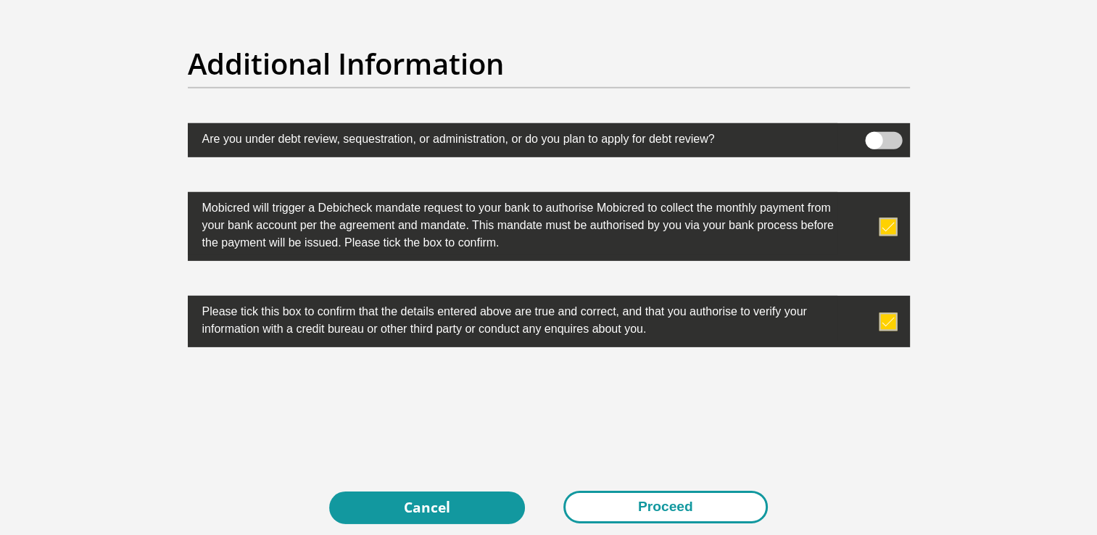
click at [626, 508] on button "Proceed" at bounding box center [665, 507] width 204 height 33
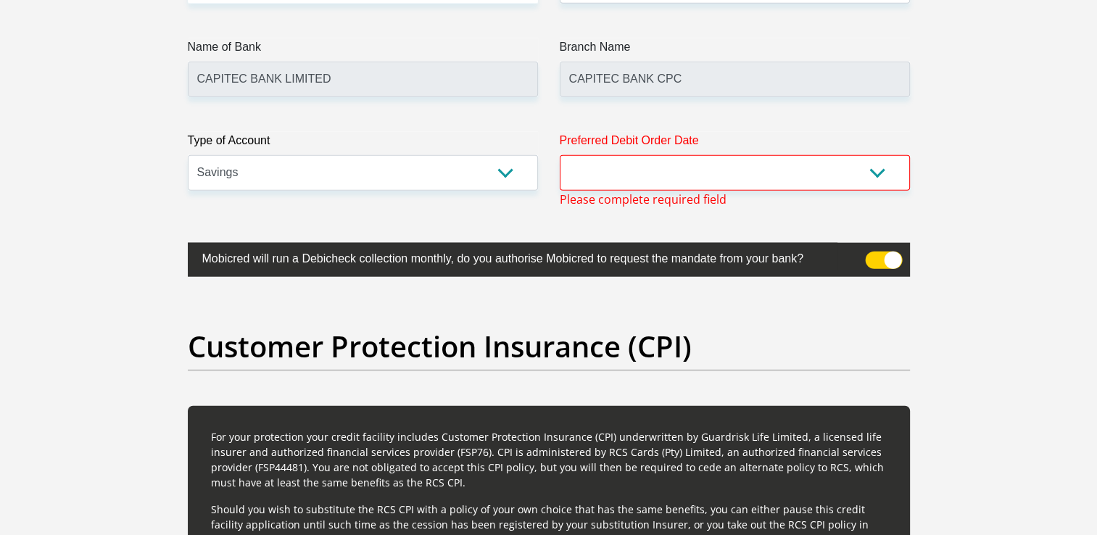
scroll to position [3475, 0]
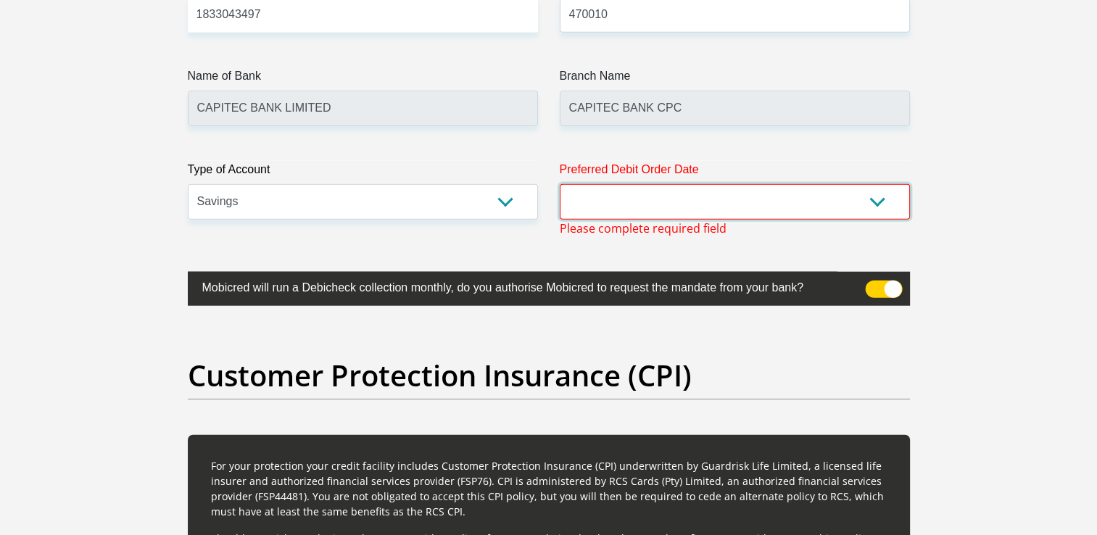
click at [624, 201] on select "1st 2nd 3rd 4th 5th 7th 18th 19th 20th 21st 22nd 23rd 24th 25th 26th 27th 28th …" at bounding box center [735, 202] width 350 height 36
select select "30"
click at [560, 184] on select "1st 2nd 3rd 4th 5th 7th 18th 19th 20th 21st 22nd 23rd 24th 25th 26th 27th 28th …" at bounding box center [735, 202] width 350 height 36
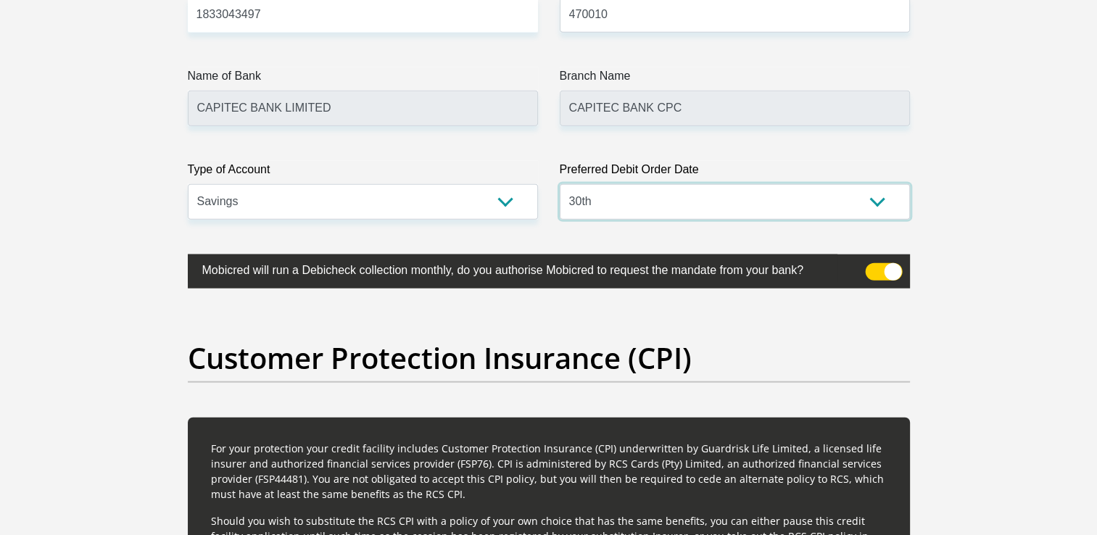
scroll to position [4663, 0]
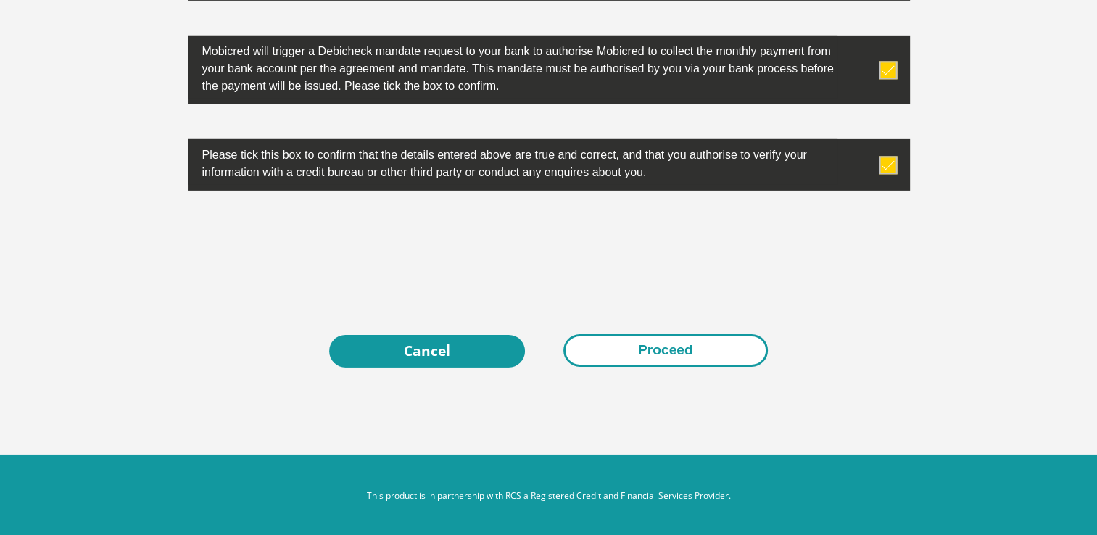
click at [731, 358] on button "Proceed" at bounding box center [665, 350] width 204 height 33
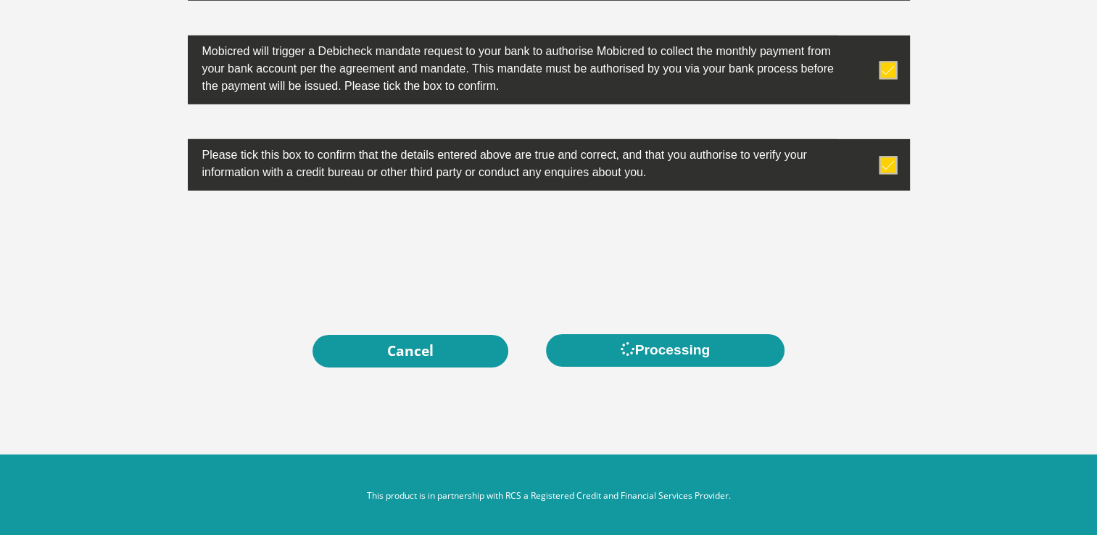
scroll to position [0, 0]
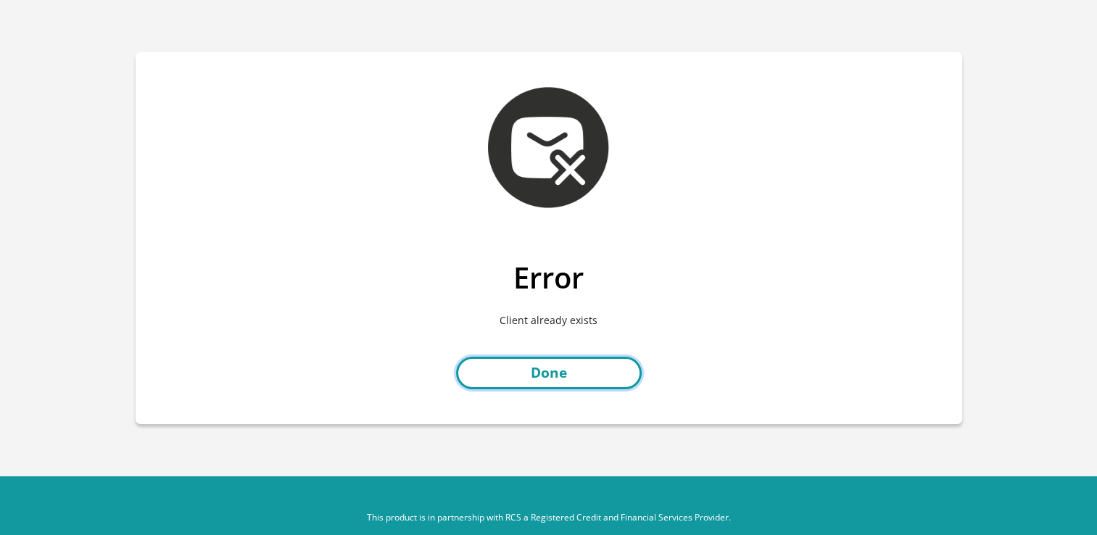
click at [555, 361] on link "Done" at bounding box center [549, 373] width 186 height 33
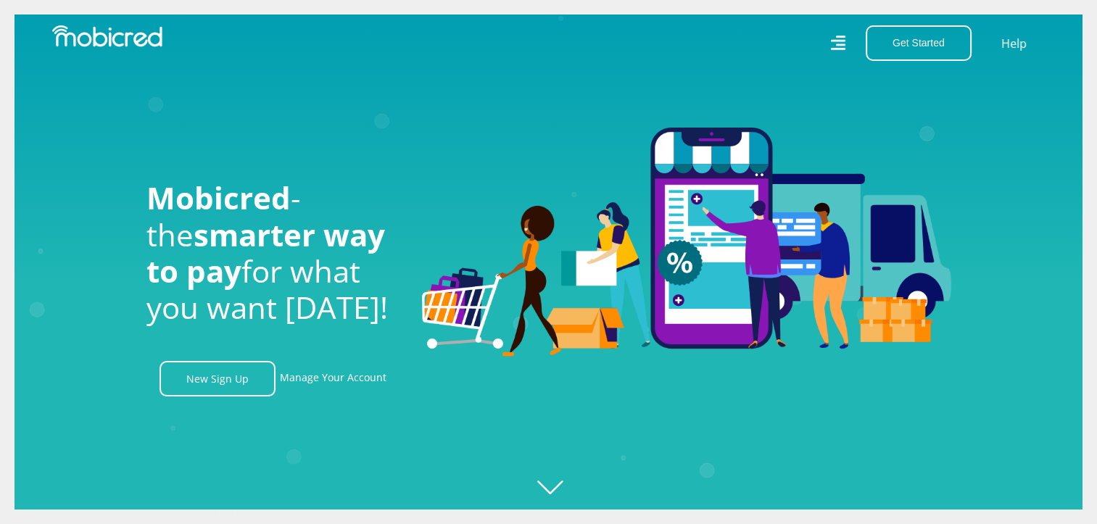
scroll to position [0, 2480]
click at [315, 382] on link "Manage Your Account" at bounding box center [333, 379] width 107 height 36
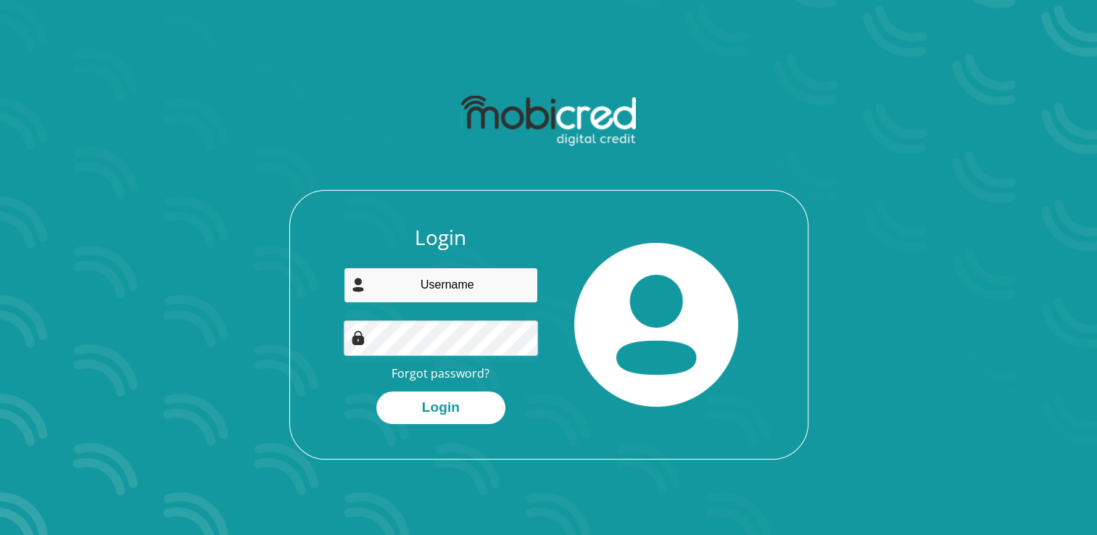
click at [456, 282] on input "email" at bounding box center [441, 286] width 194 height 36
type input "[EMAIL_ADDRESS][DOMAIN_NAME]"
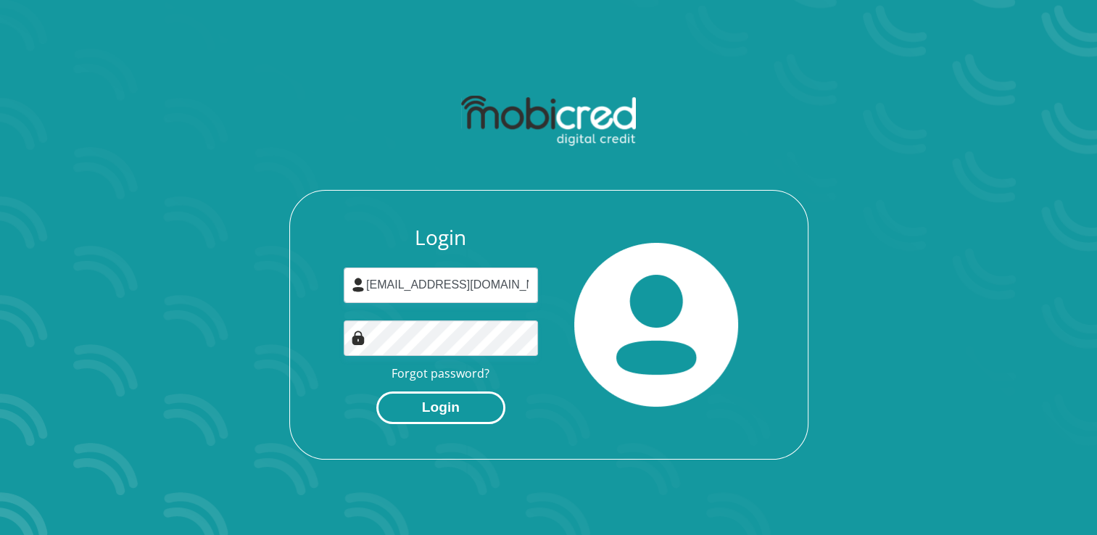
click at [439, 417] on button "Login" at bounding box center [440, 408] width 129 height 33
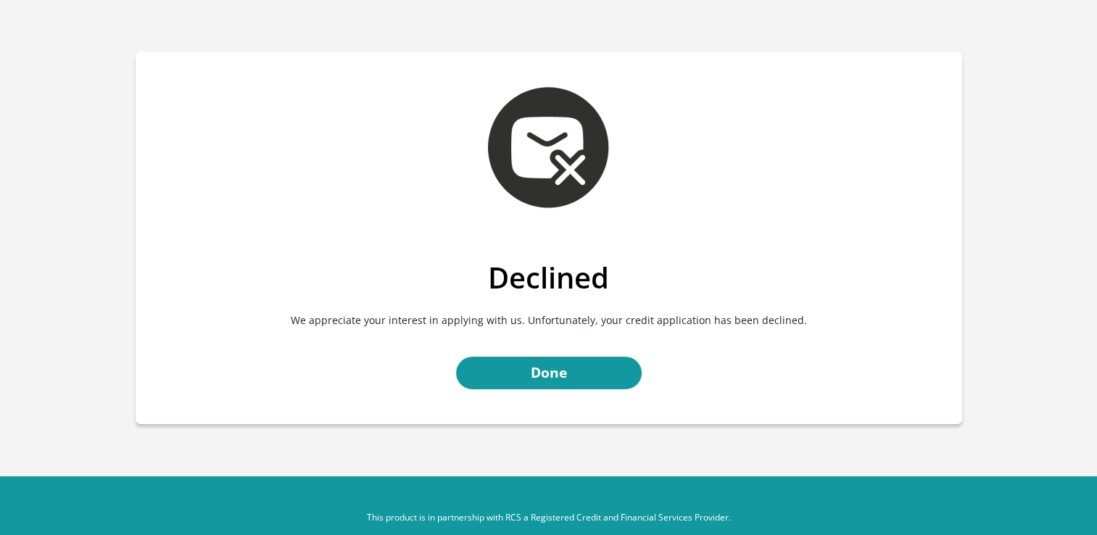
click at [539, 394] on div "Declined We appreciate your interest in applying with us. Unfortunately, your c…" at bounding box center [549, 342] width 827 height 164
click at [527, 375] on link "Done" at bounding box center [549, 373] width 186 height 33
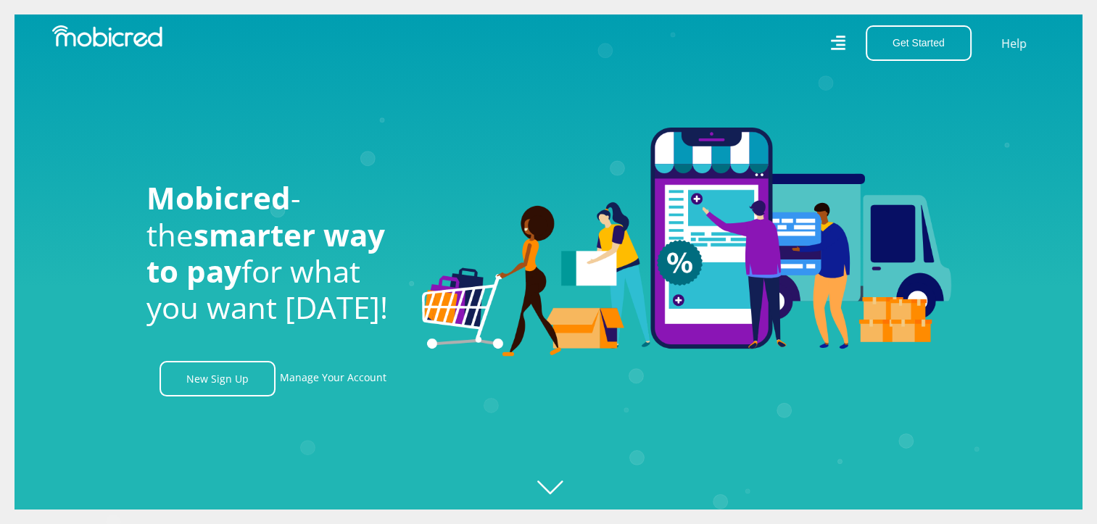
scroll to position [0, 1859]
click at [558, 487] on icon "Created with [PERSON_NAME] 2.3.0" at bounding box center [563, 262] width 1097 height 524
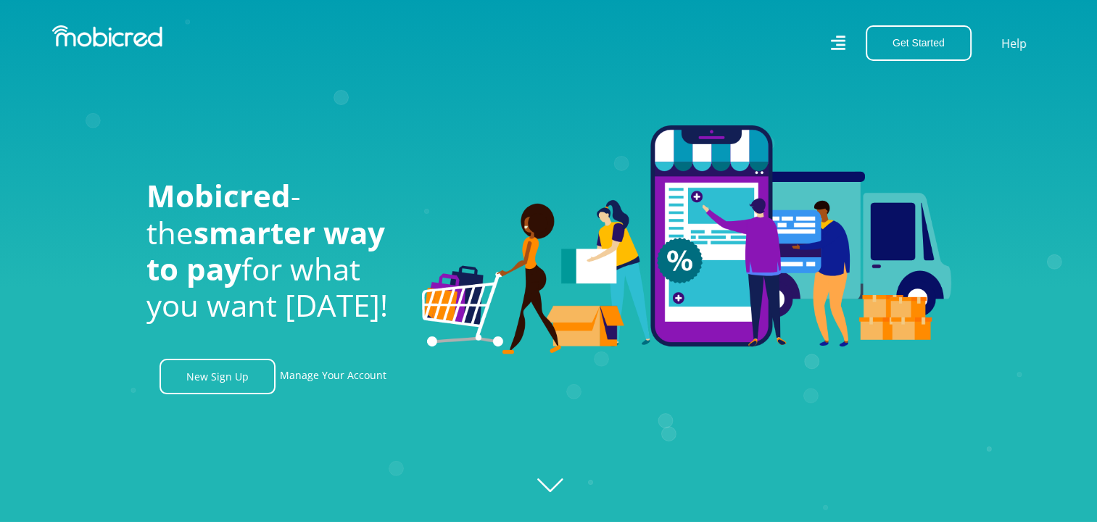
scroll to position [0, 0]
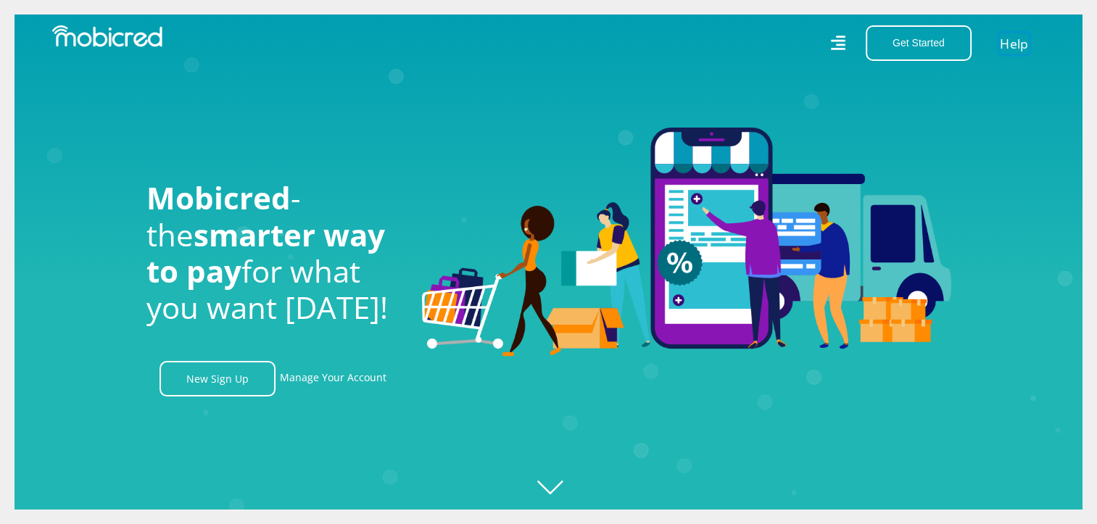
click at [1011, 45] on link "Help" at bounding box center [1014, 43] width 30 height 21
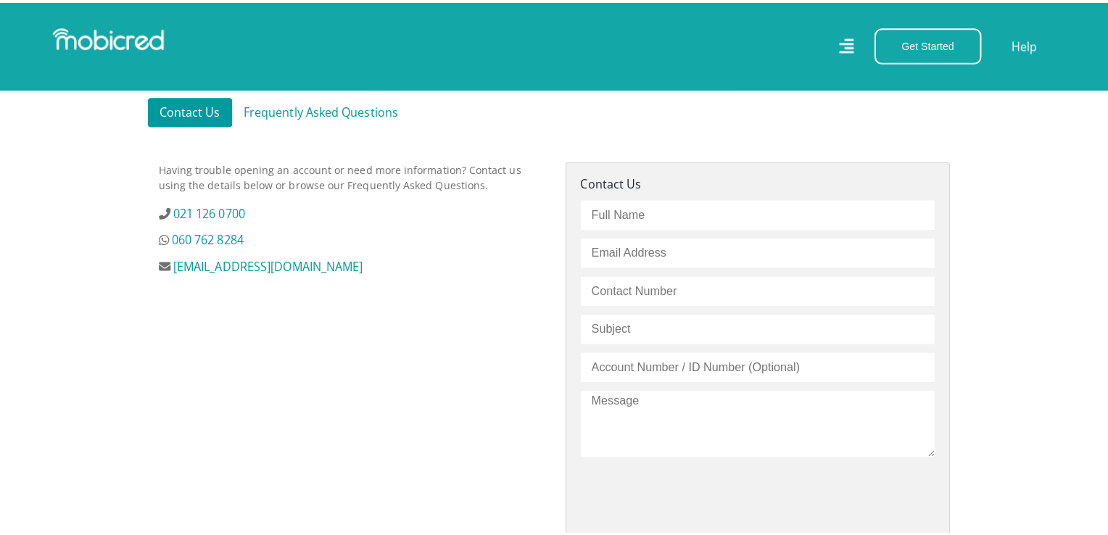
scroll to position [413, 0]
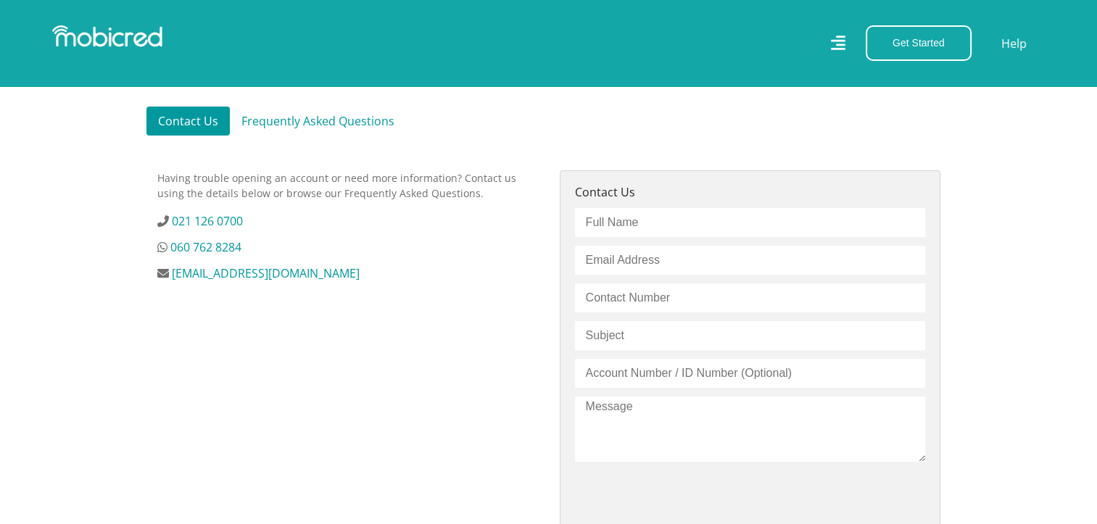
click at [621, 221] on input "text" at bounding box center [750, 222] width 350 height 29
type input "Clement Modupi"
type input "modupiclement@gmail.com"
type input "0793470617"
click at [603, 328] on input "text" at bounding box center [750, 335] width 350 height 29
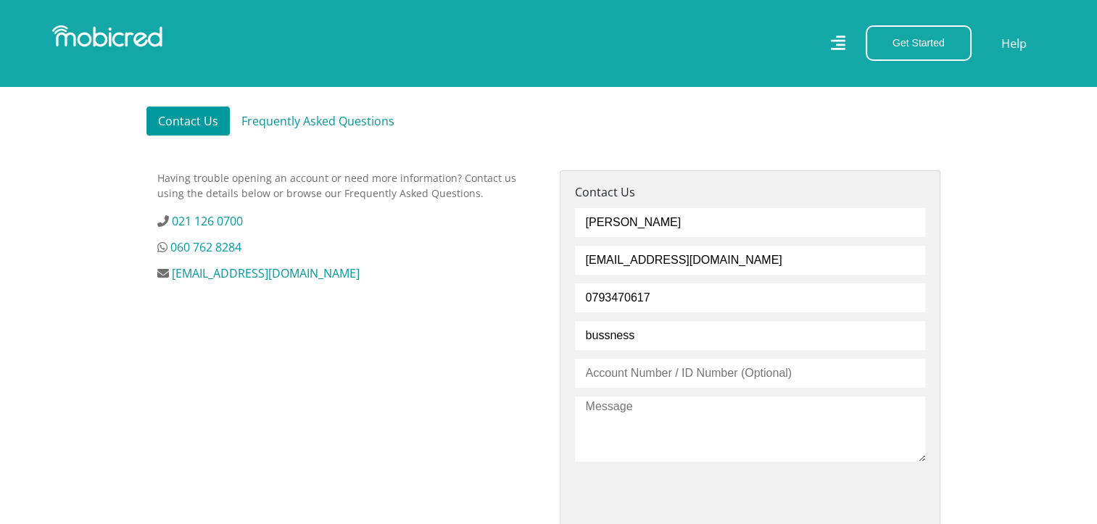
type input "bussness"
click at [650, 410] on textarea at bounding box center [750, 429] width 350 height 65
click at [835, 49] on icon at bounding box center [837, 43] width 15 height 15
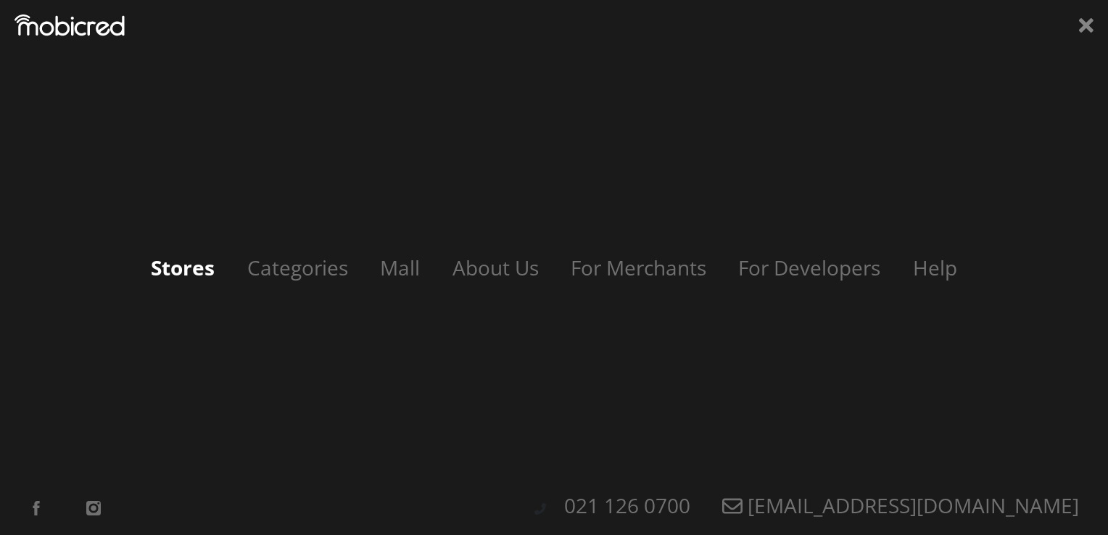
click at [203, 260] on link "Stores" at bounding box center [182, 268] width 93 height 28
